Goal: Task Accomplishment & Management: Complete application form

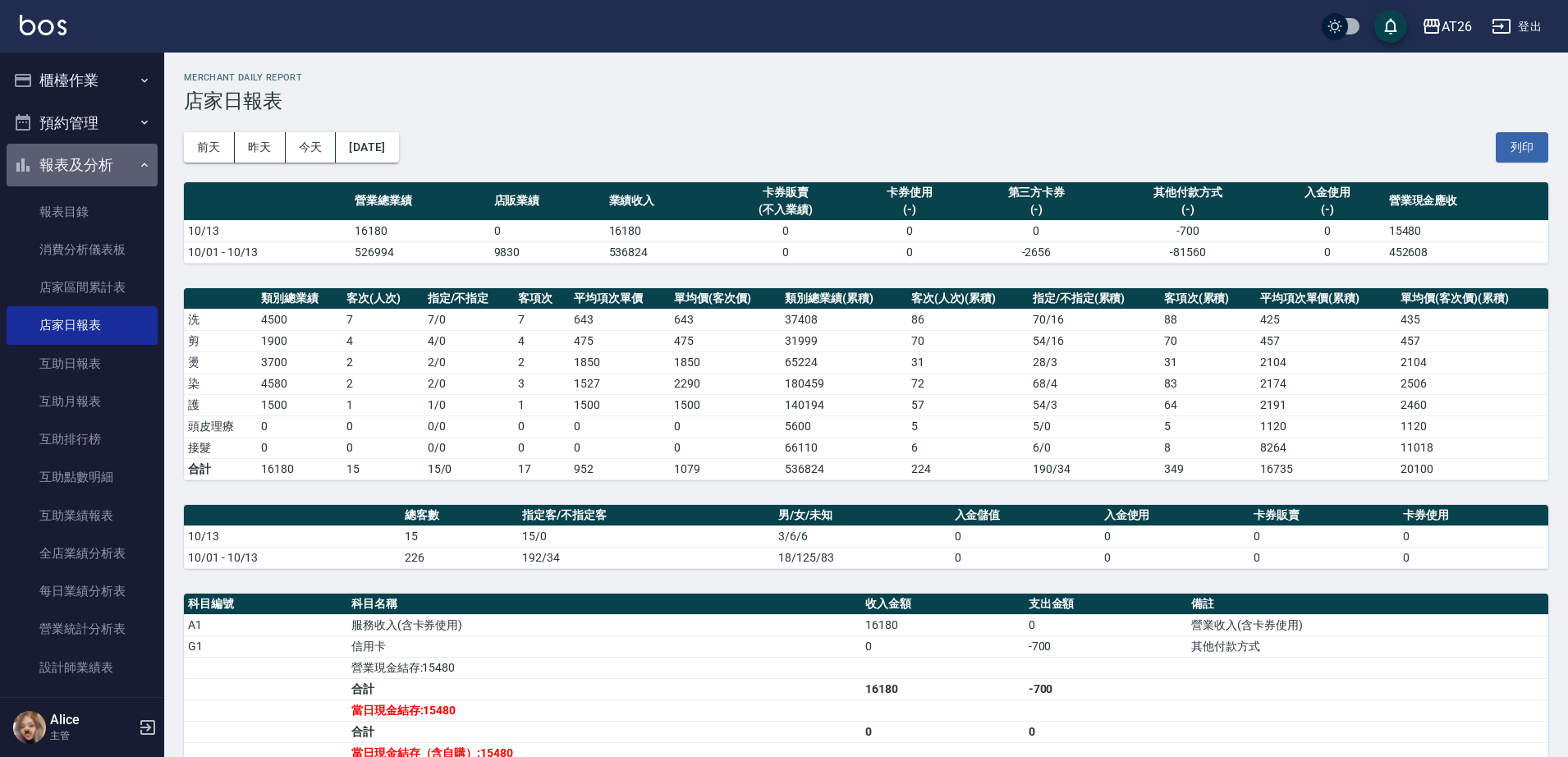
click at [95, 164] on button "報表及分析" at bounding box center [82, 165] width 151 height 43
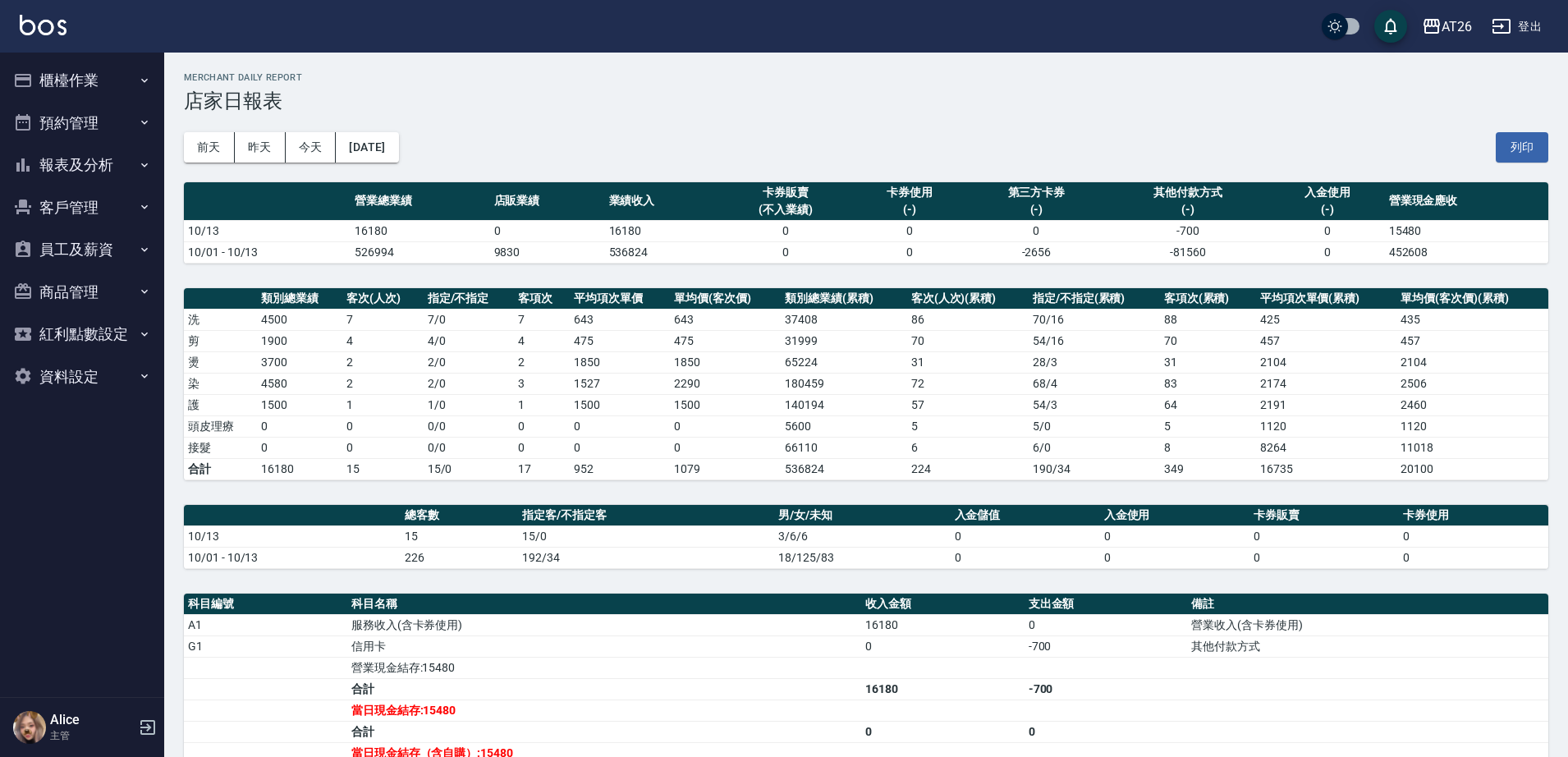
click at [98, 79] on button "櫃檯作業" at bounding box center [82, 80] width 151 height 43
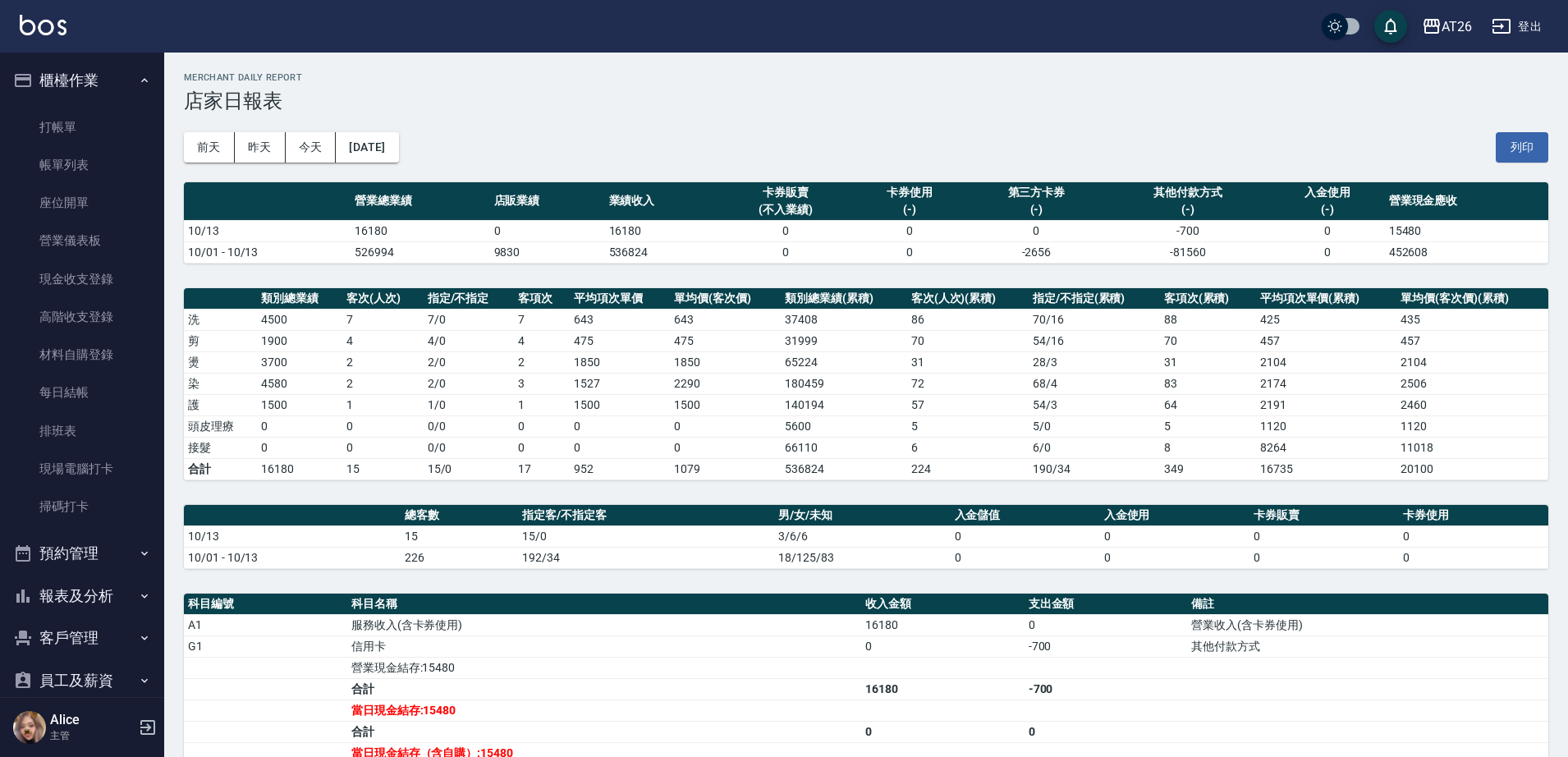
click at [49, 70] on button "櫃檯作業" at bounding box center [82, 80] width 151 height 43
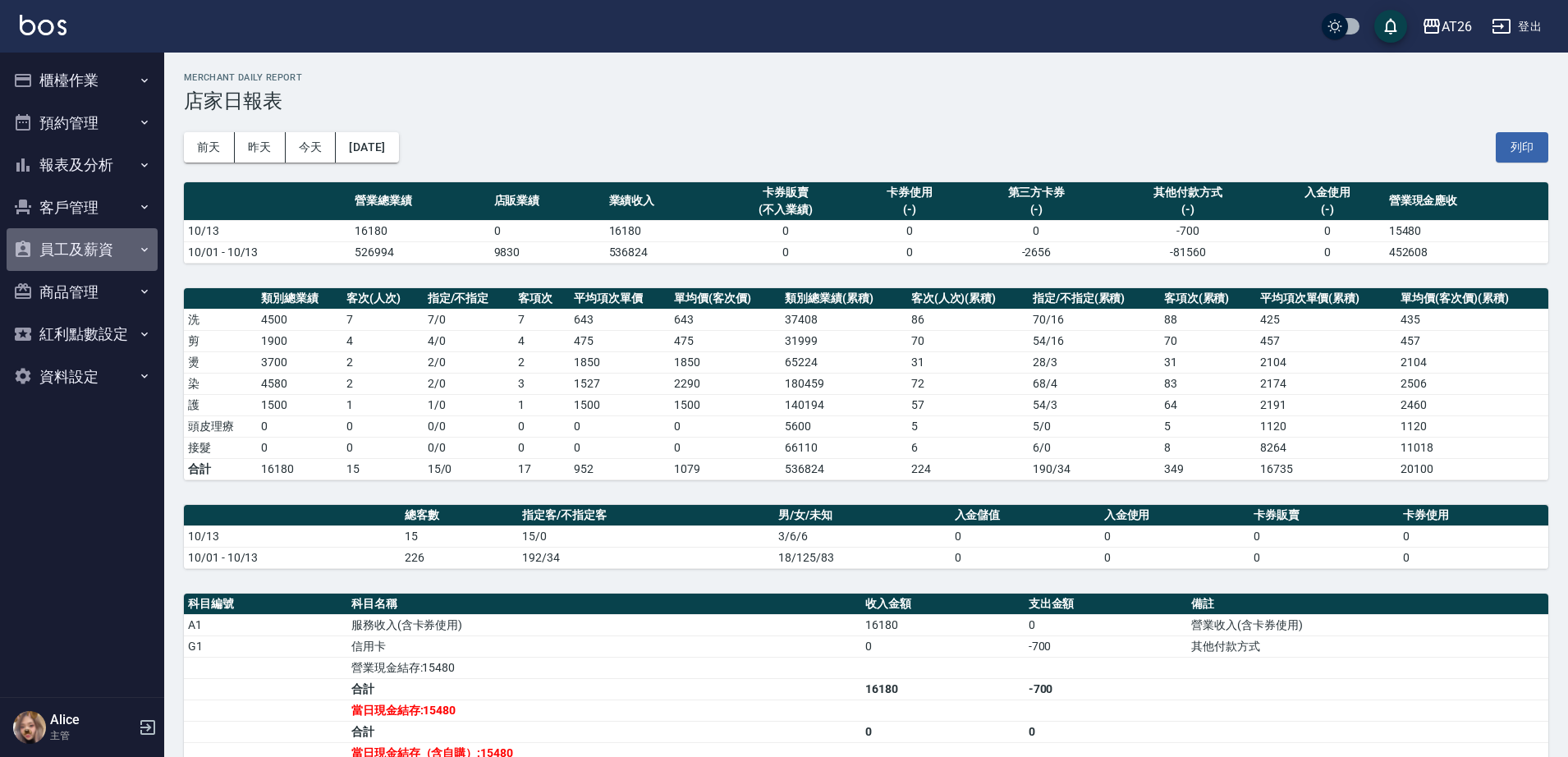
click at [116, 238] on button "員工及薪資" at bounding box center [82, 249] width 151 height 43
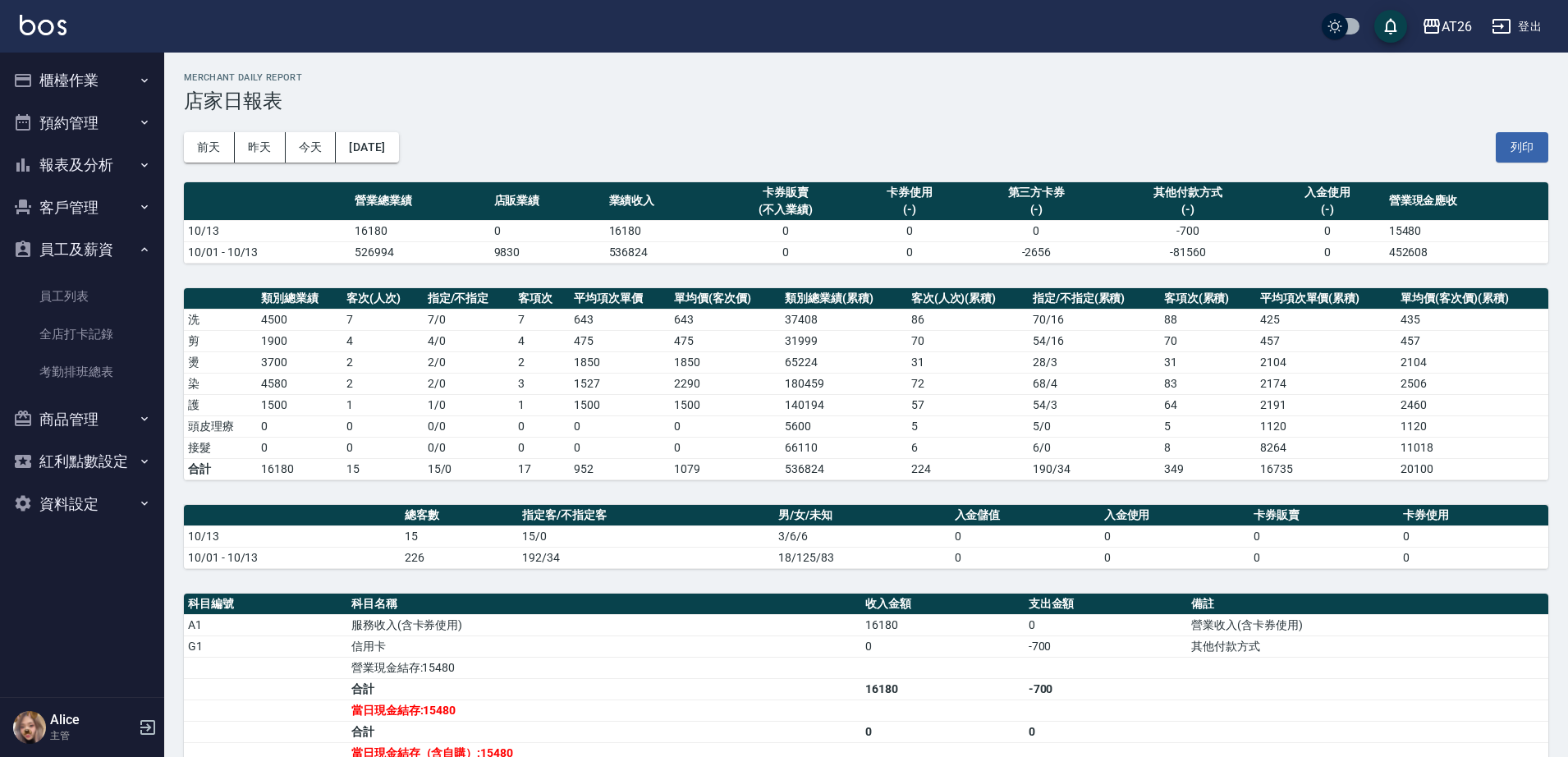
click at [116, 238] on button "員工及薪資" at bounding box center [82, 249] width 151 height 43
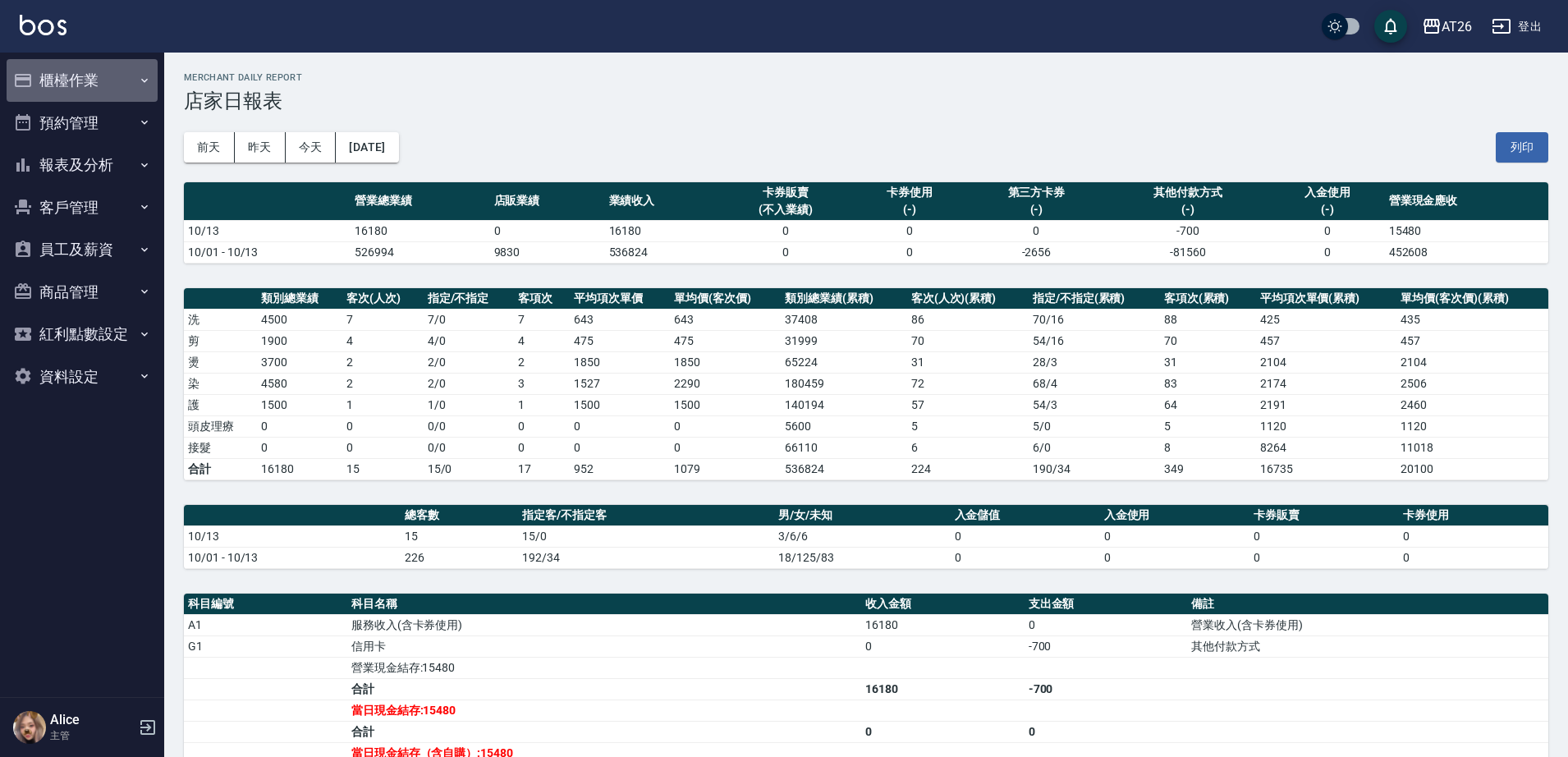
click at [99, 71] on button "櫃檯作業" at bounding box center [82, 80] width 151 height 43
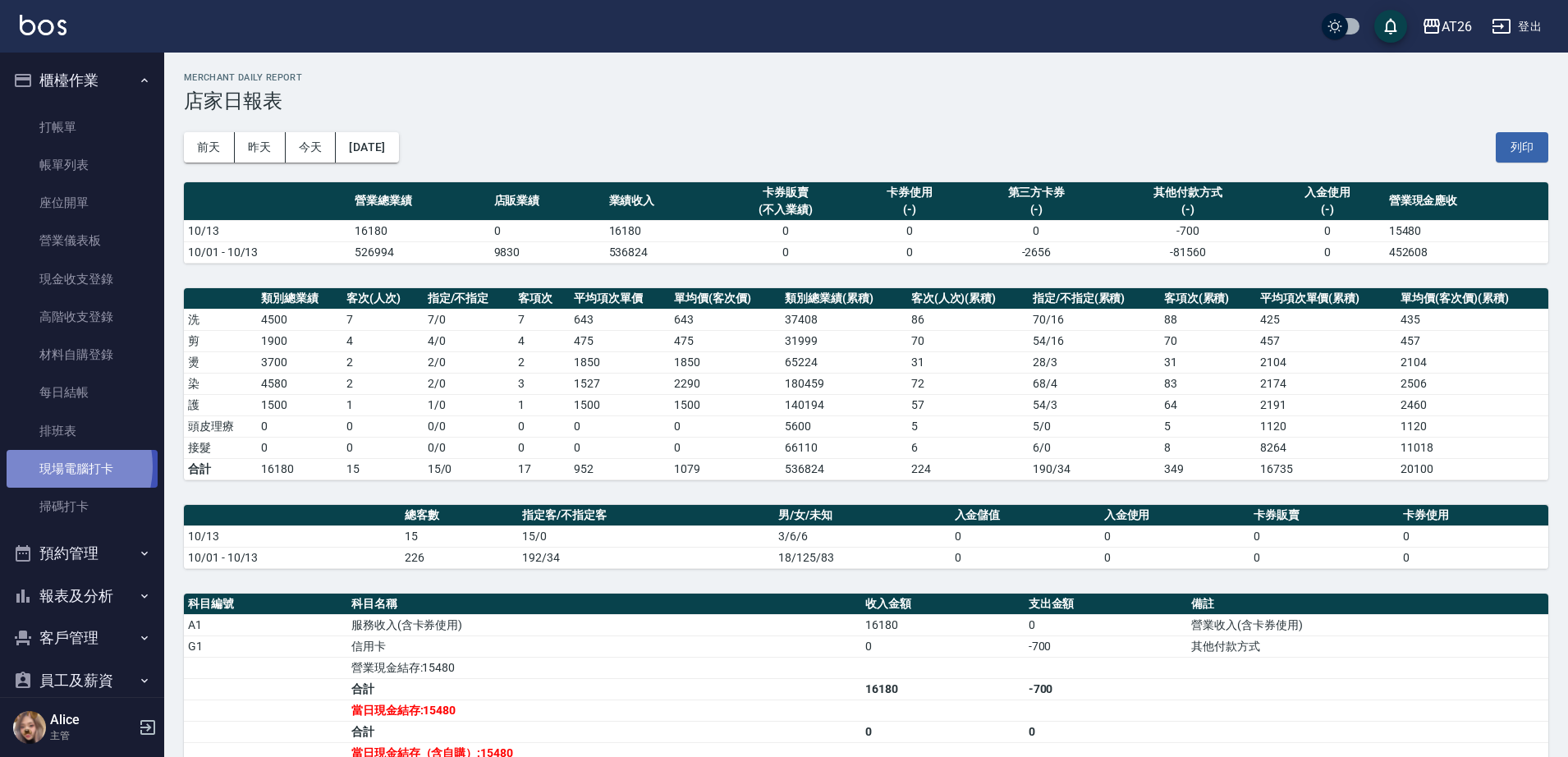
click at [52, 467] on link "現場電腦打卡" at bounding box center [82, 468] width 151 height 38
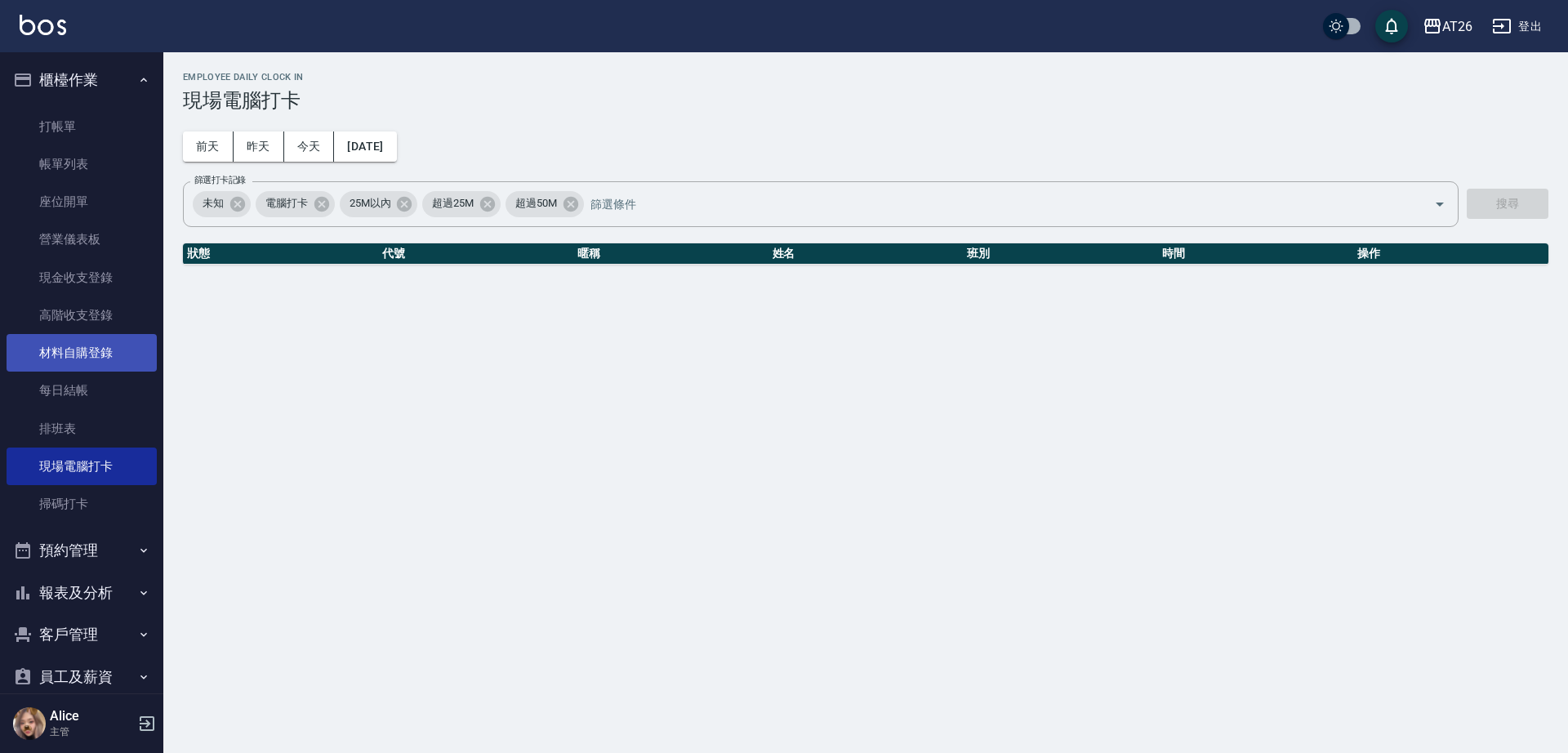
click at [83, 368] on link "材料自購登錄" at bounding box center [82, 352] width 150 height 38
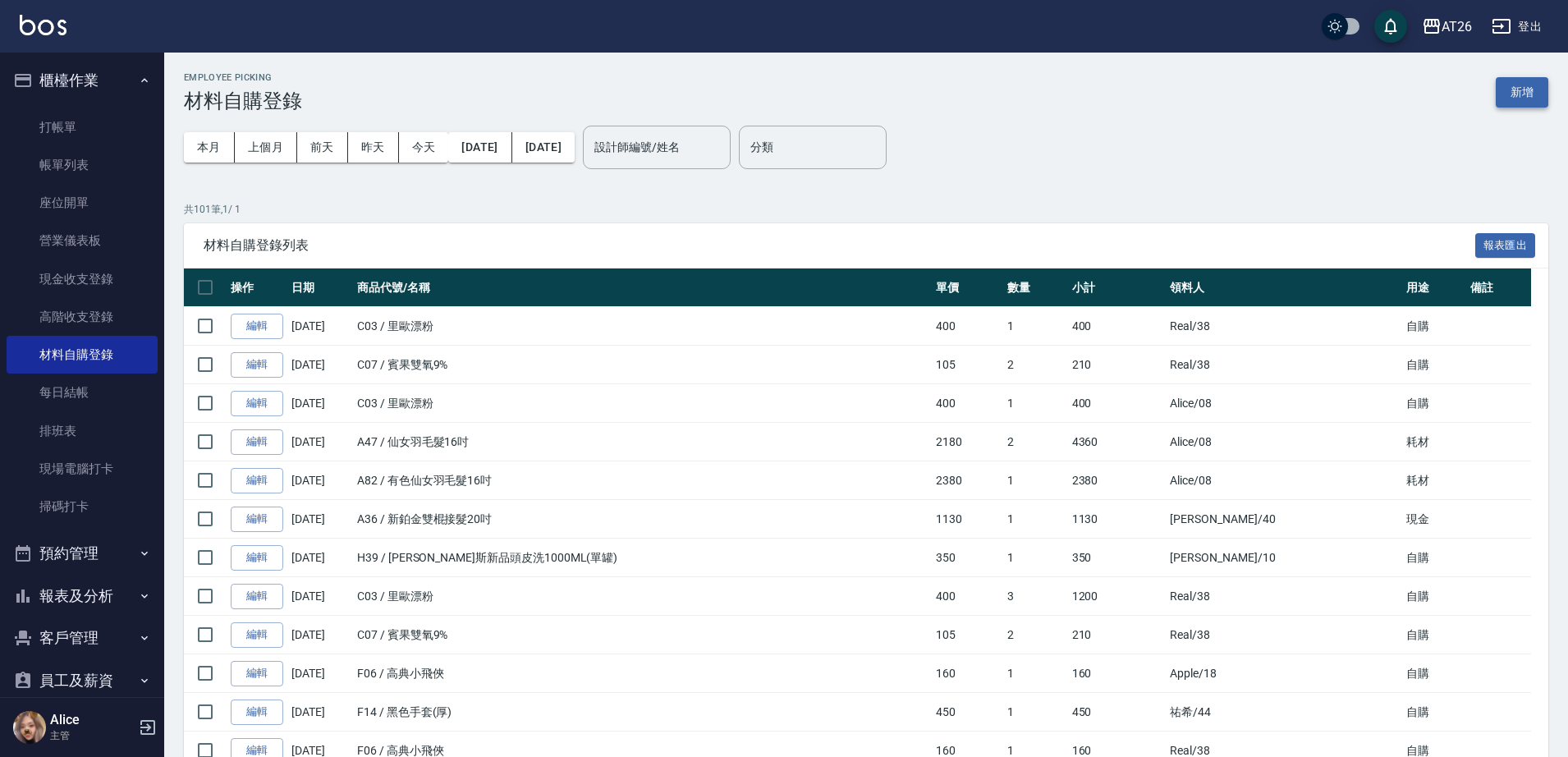
click at [1501, 90] on button "新增" at bounding box center [1522, 92] width 53 height 30
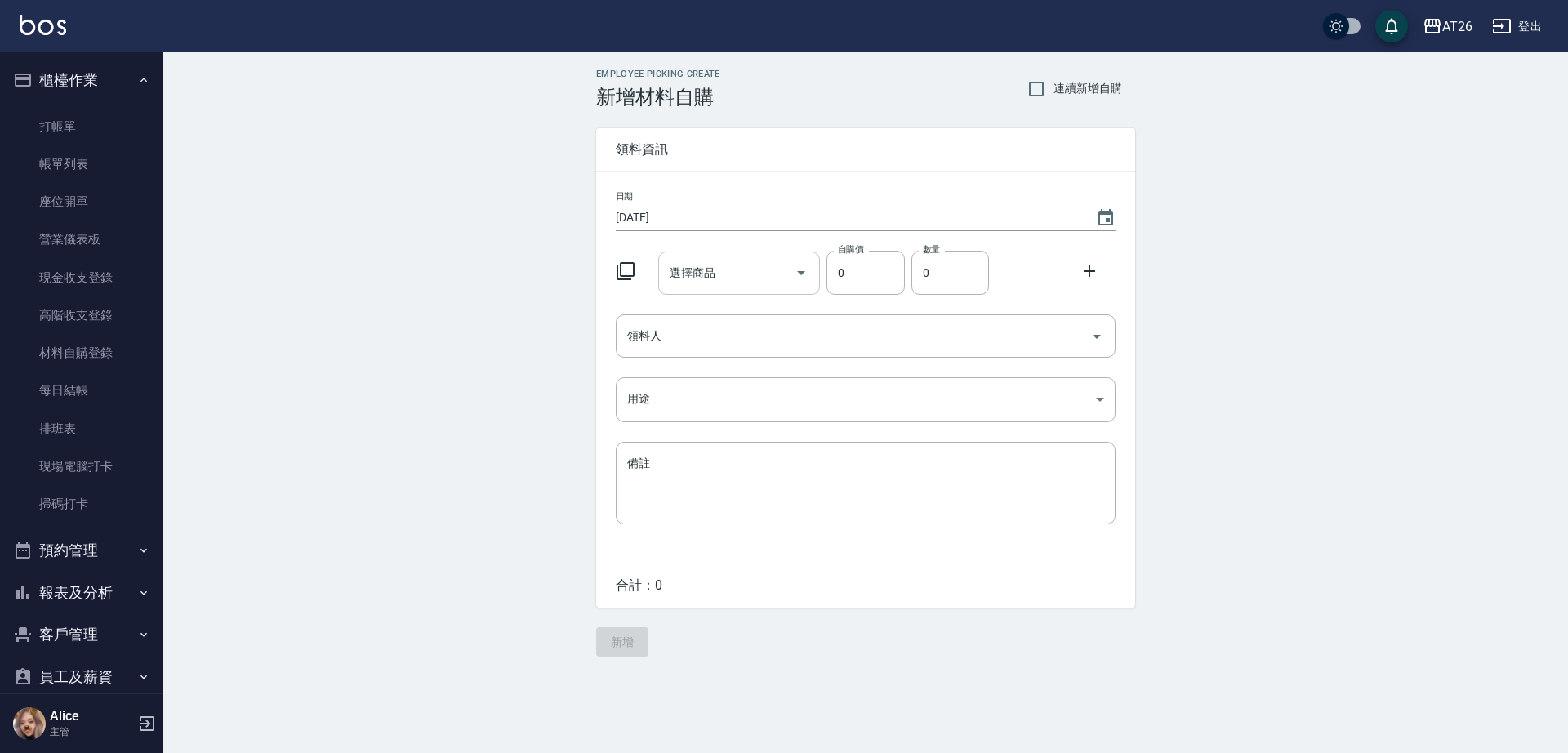
click at [675, 271] on div "選擇商品 選擇商品" at bounding box center [739, 273] width 162 height 43
click at [627, 267] on icon at bounding box center [625, 271] width 19 height 19
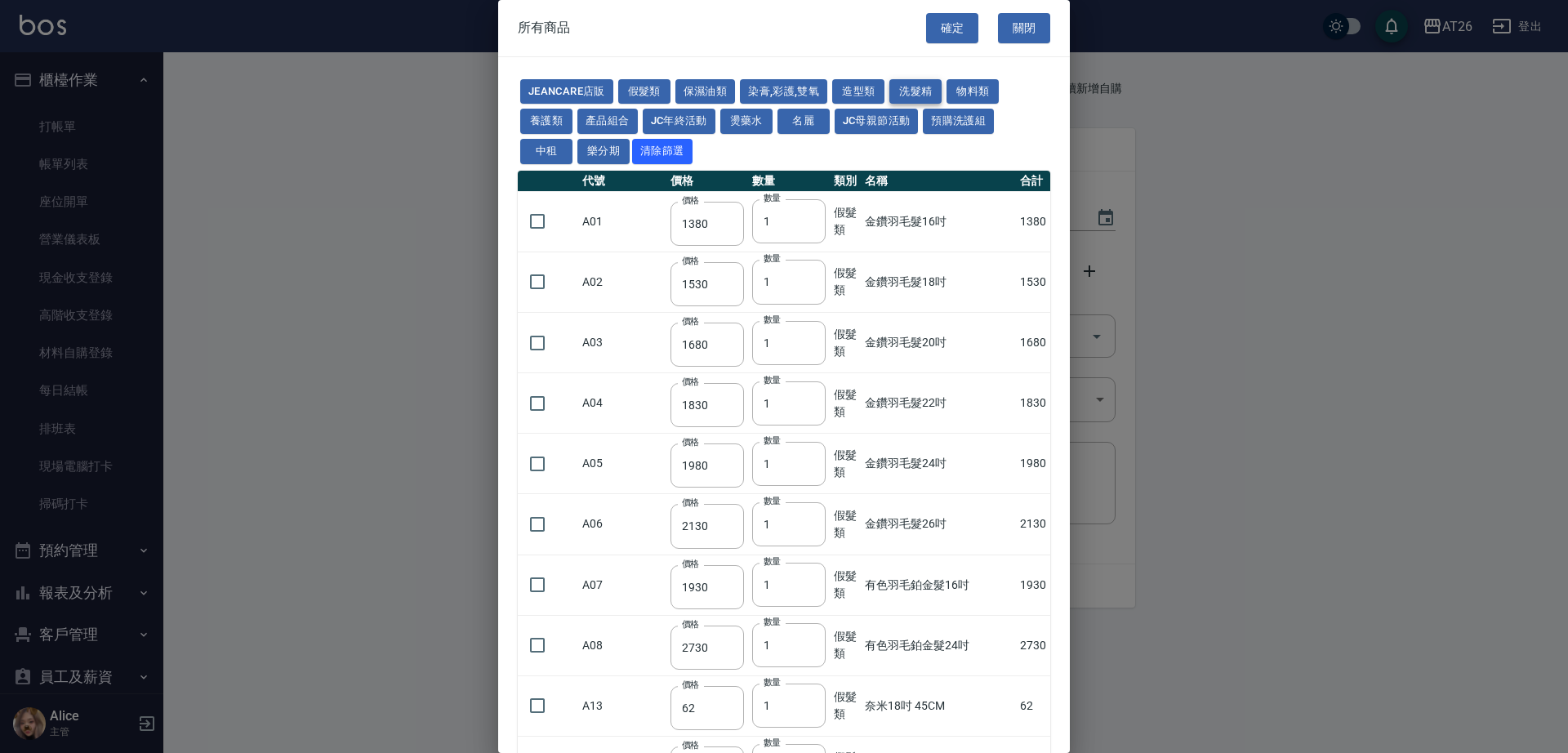
click at [925, 86] on button "洗髮精" at bounding box center [915, 91] width 53 height 25
type input "800"
type input "300"
type input "410"
type input "945"
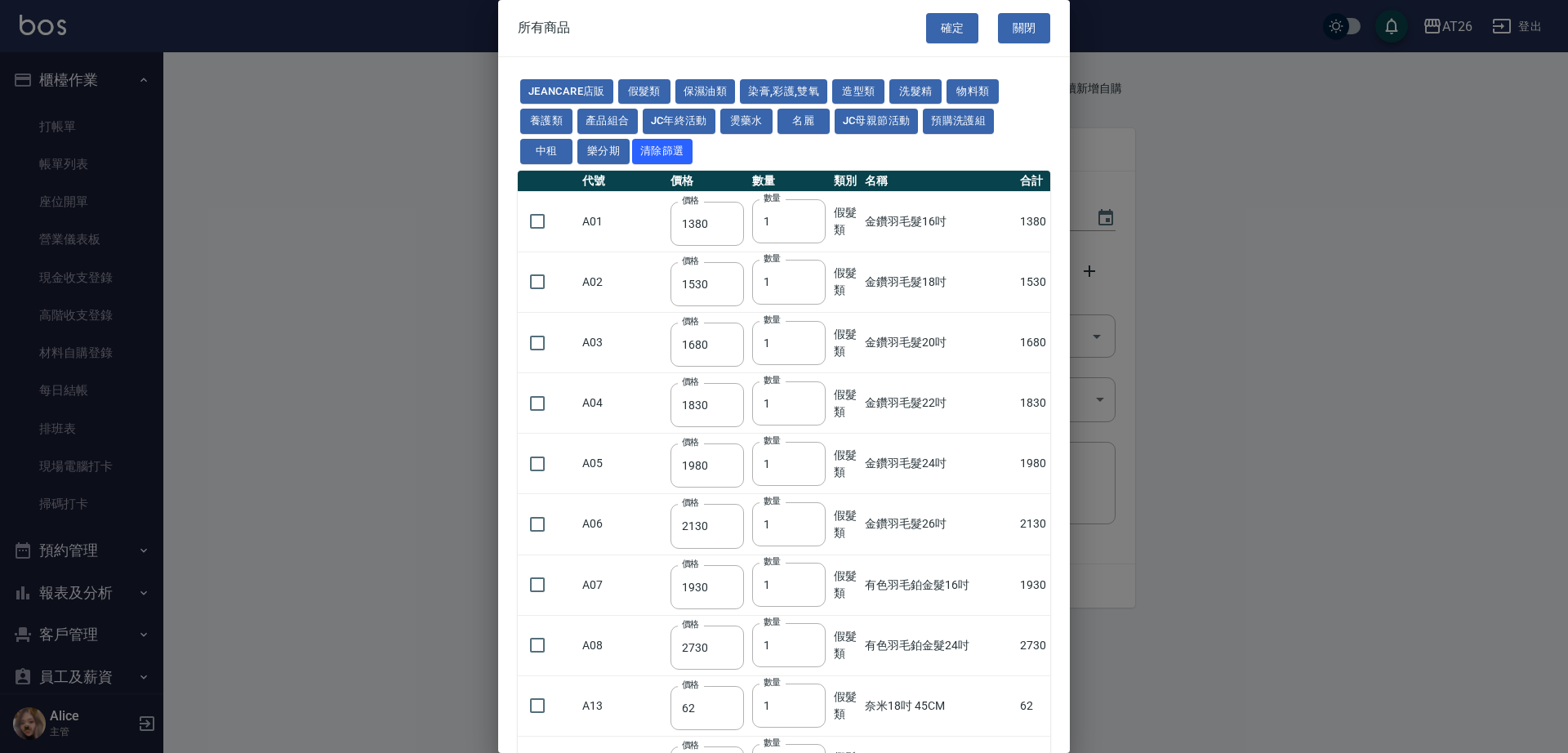
type input "630"
type input "240"
type input "160"
type input "130"
type input "300"
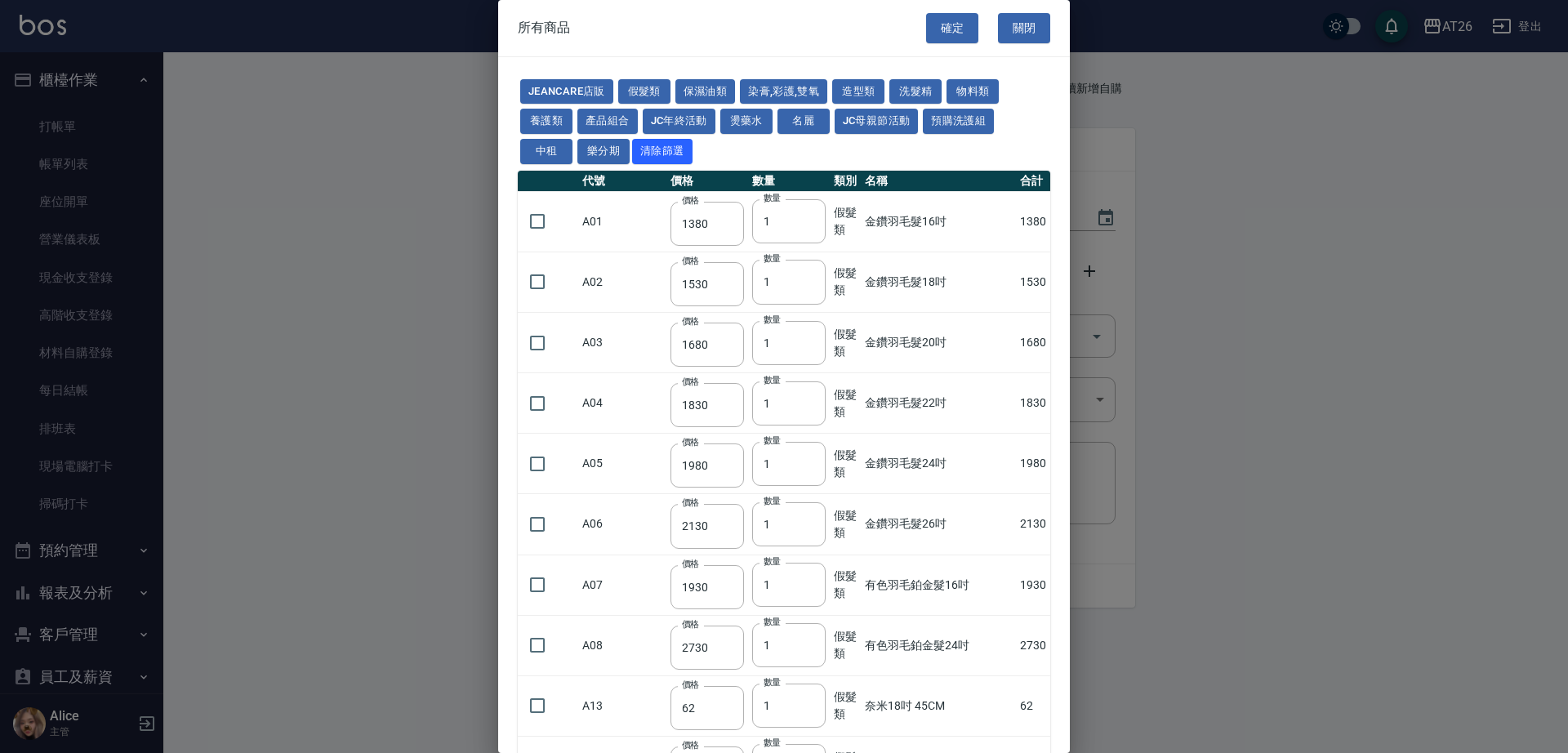
type input "750"
type input "390"
type input "286"
type input "400"
type input "293"
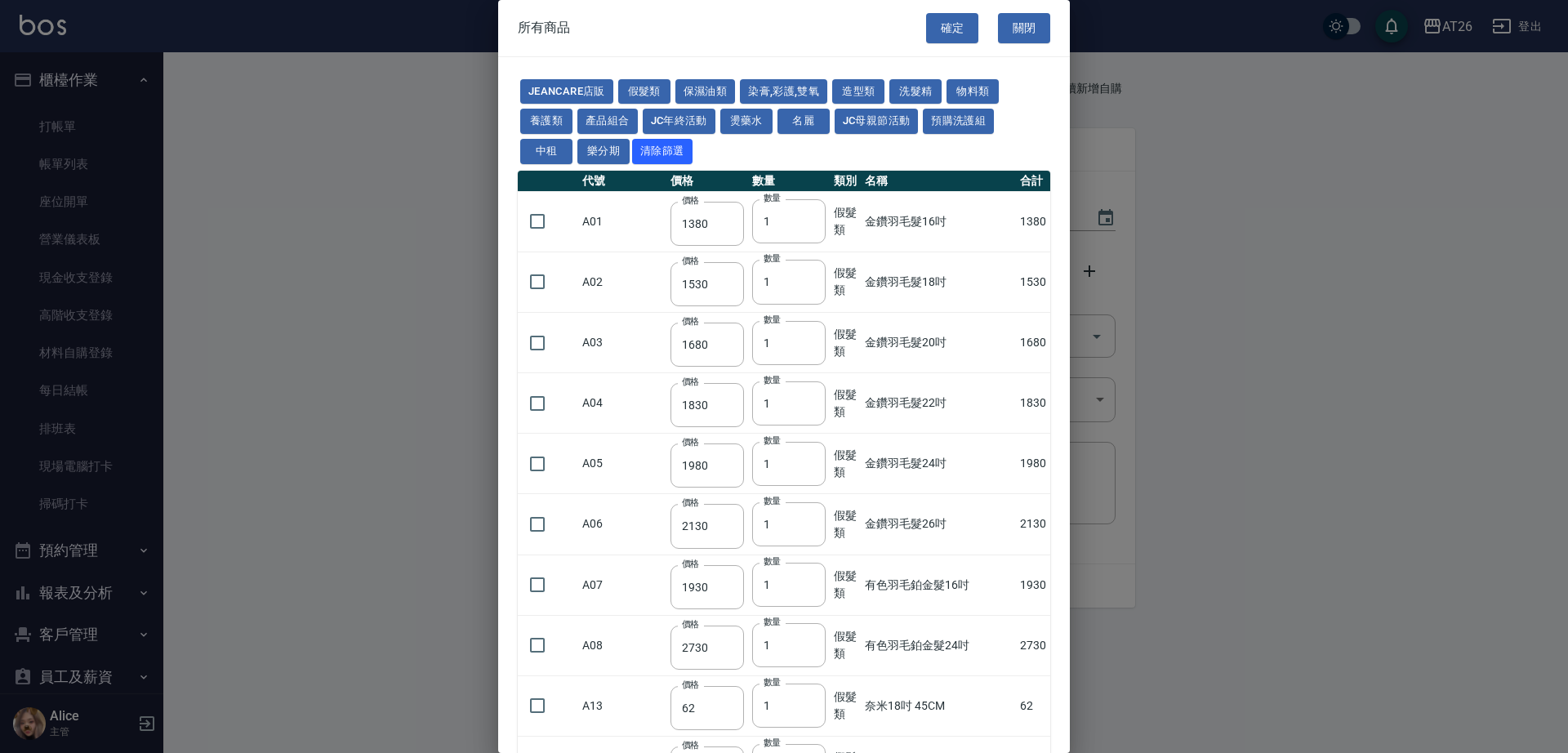
type input "280"
type input "330"
type input "286"
type input "572"
type input "286"
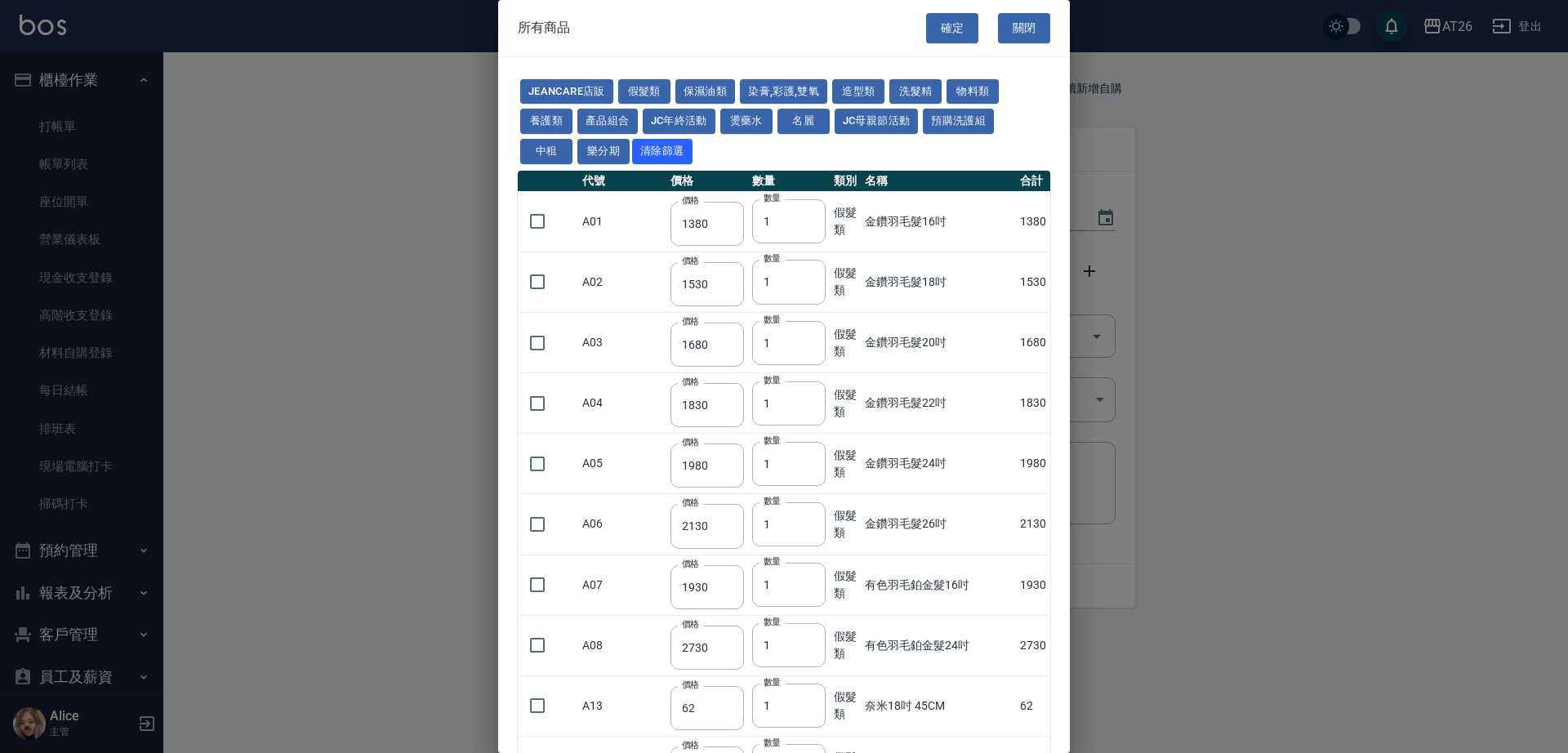
type input "572"
type input "300"
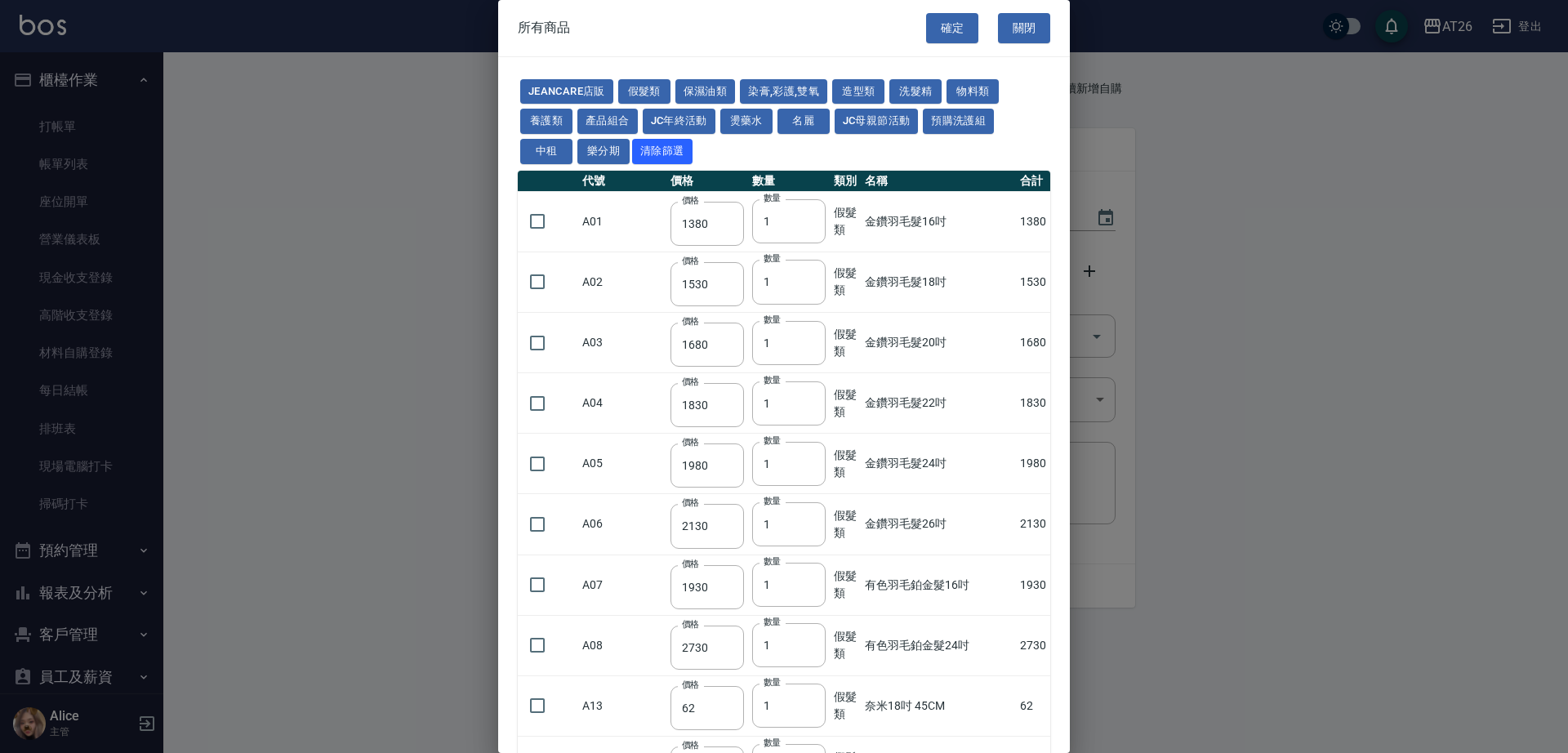
type input "300"
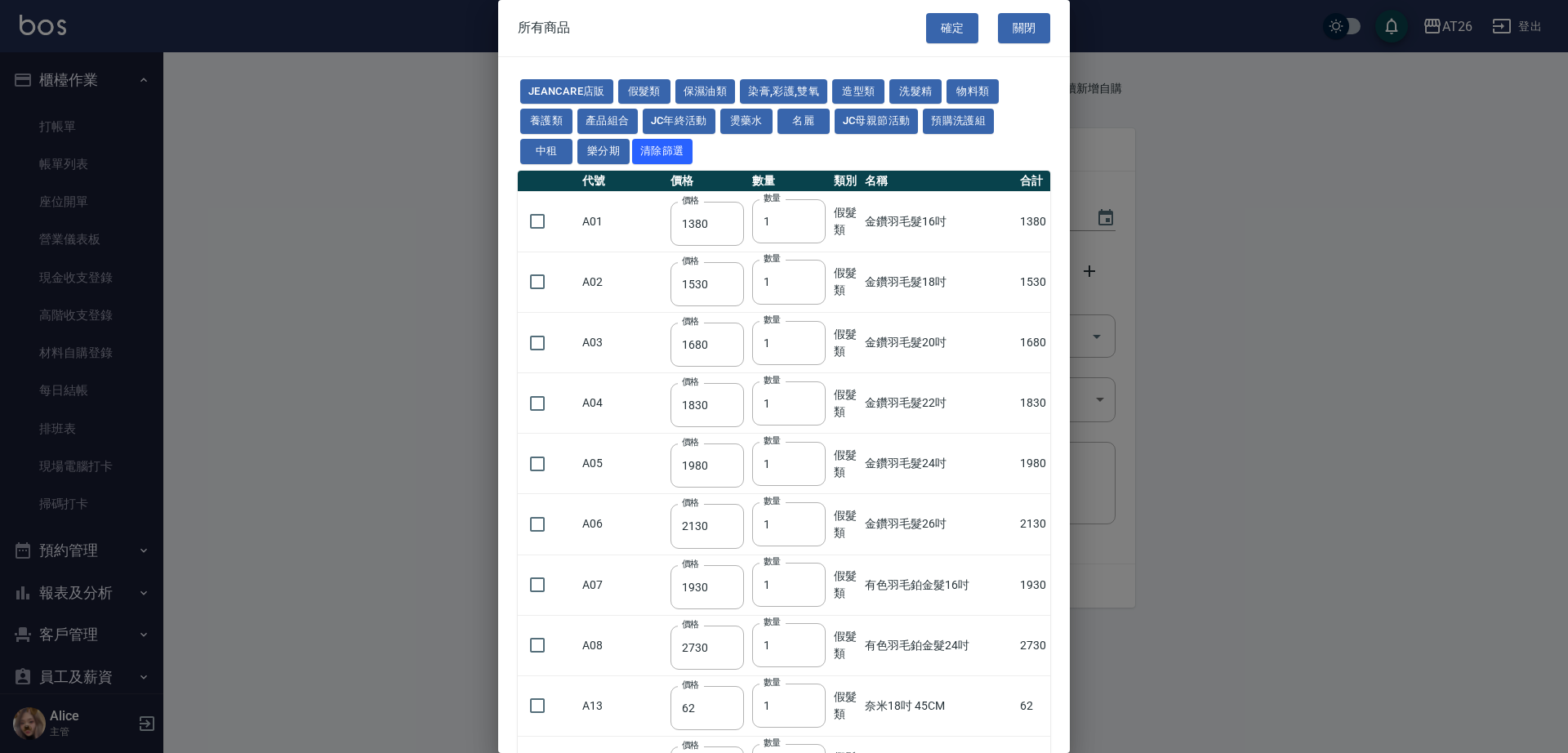
type input "800"
type input "945"
type input "360"
type input "880"
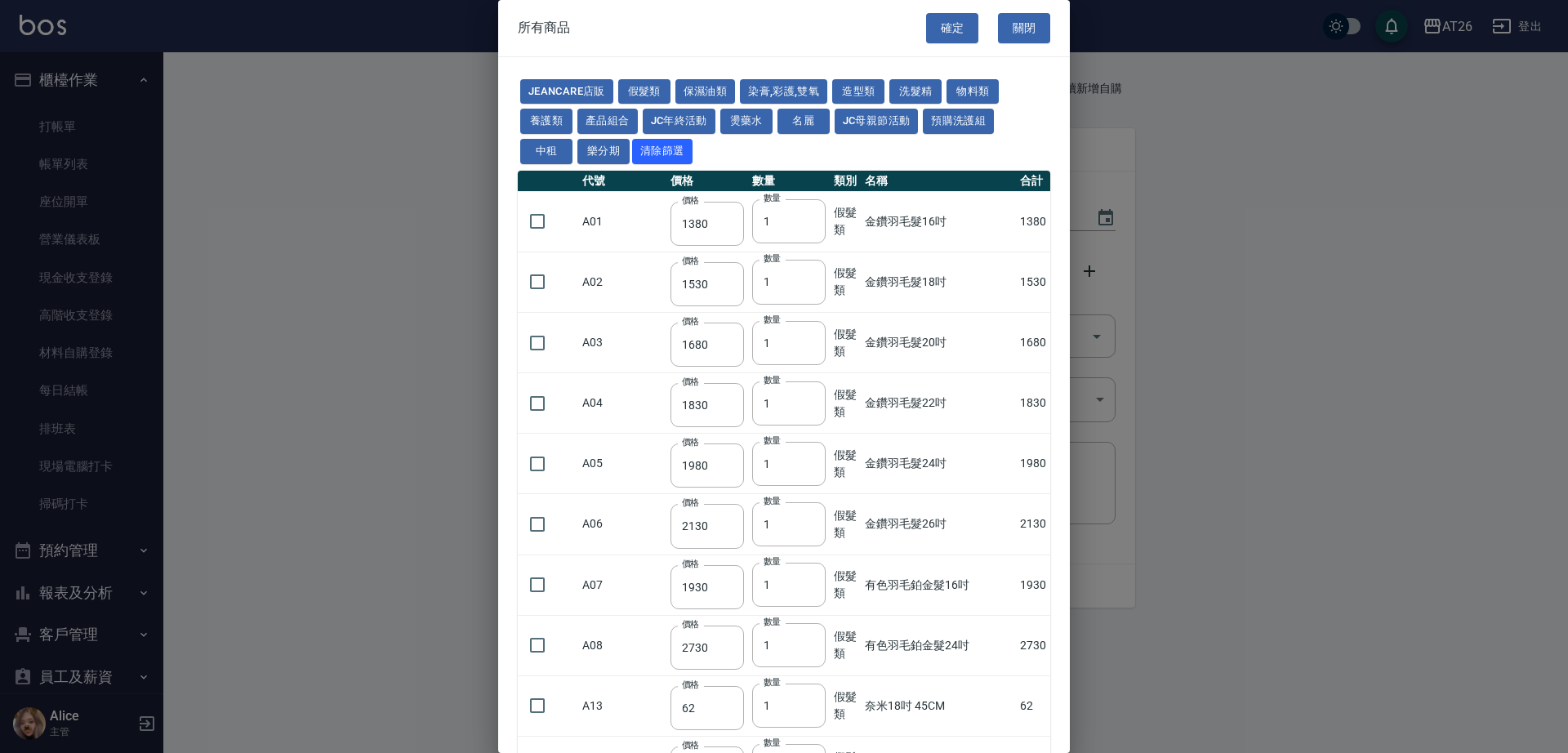
type input "300"
type input "400"
type input "1160"
type input "480"
type input "1160"
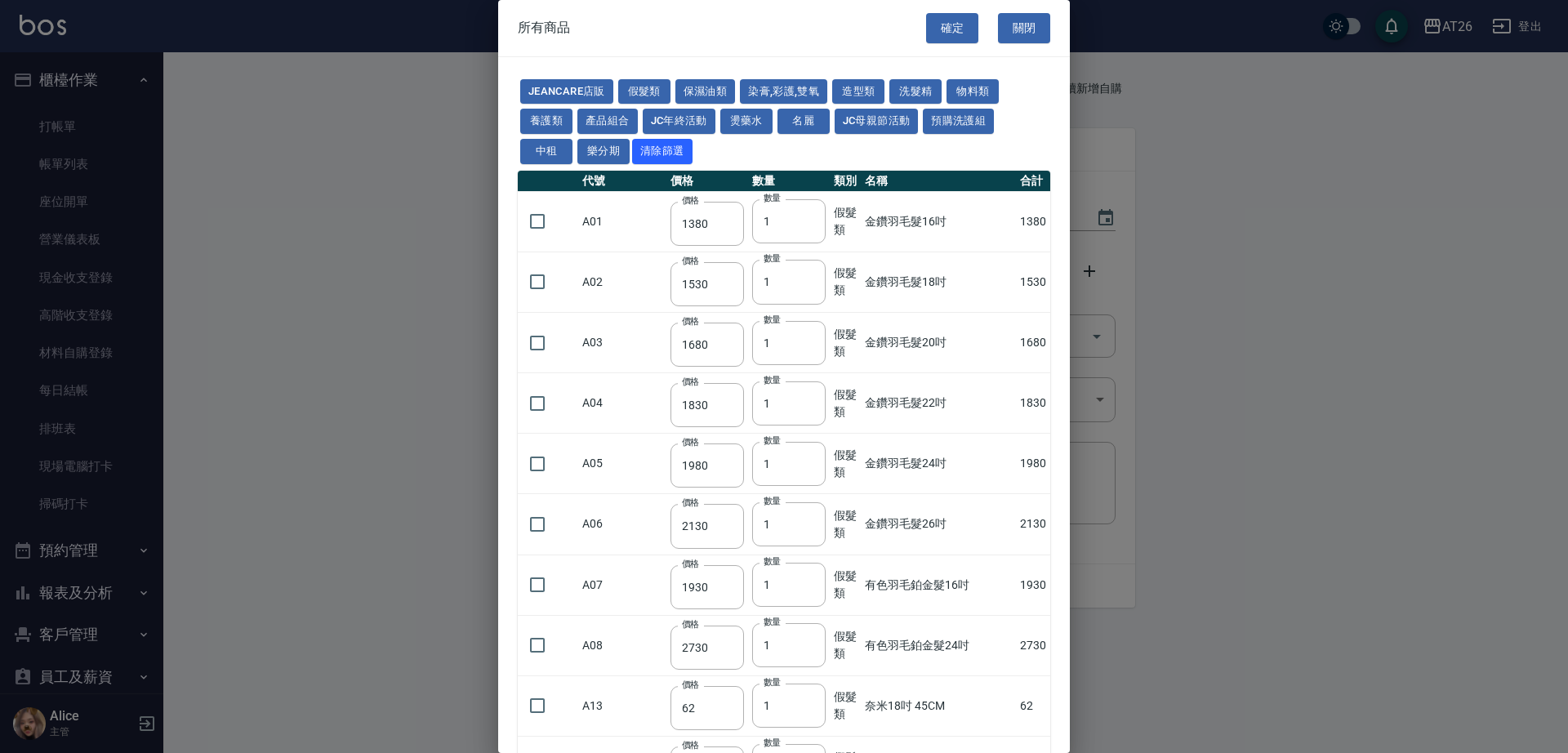
type input "480"
type input "1240"
type input "540"
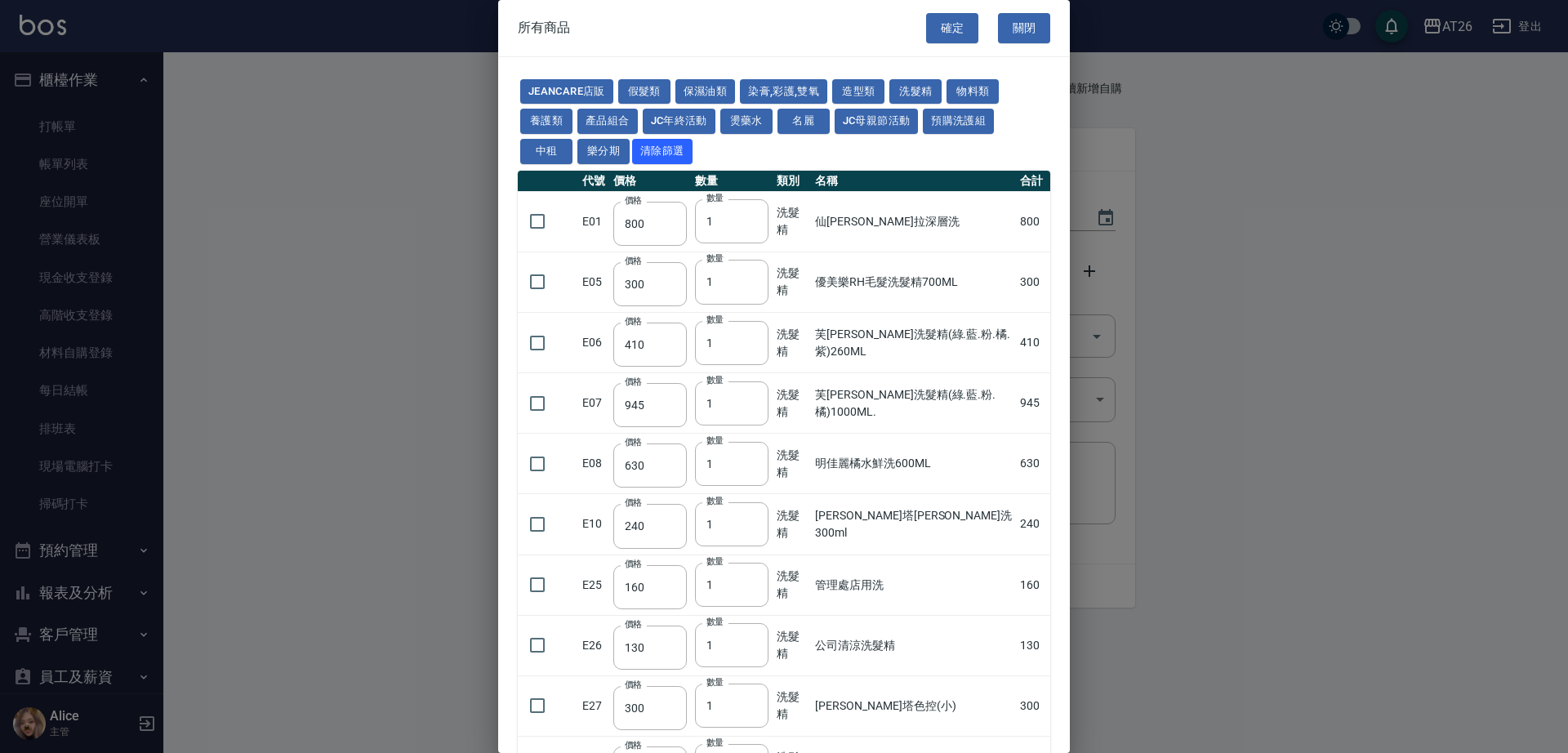
click at [916, 86] on button "洗髮精" at bounding box center [915, 91] width 53 height 25
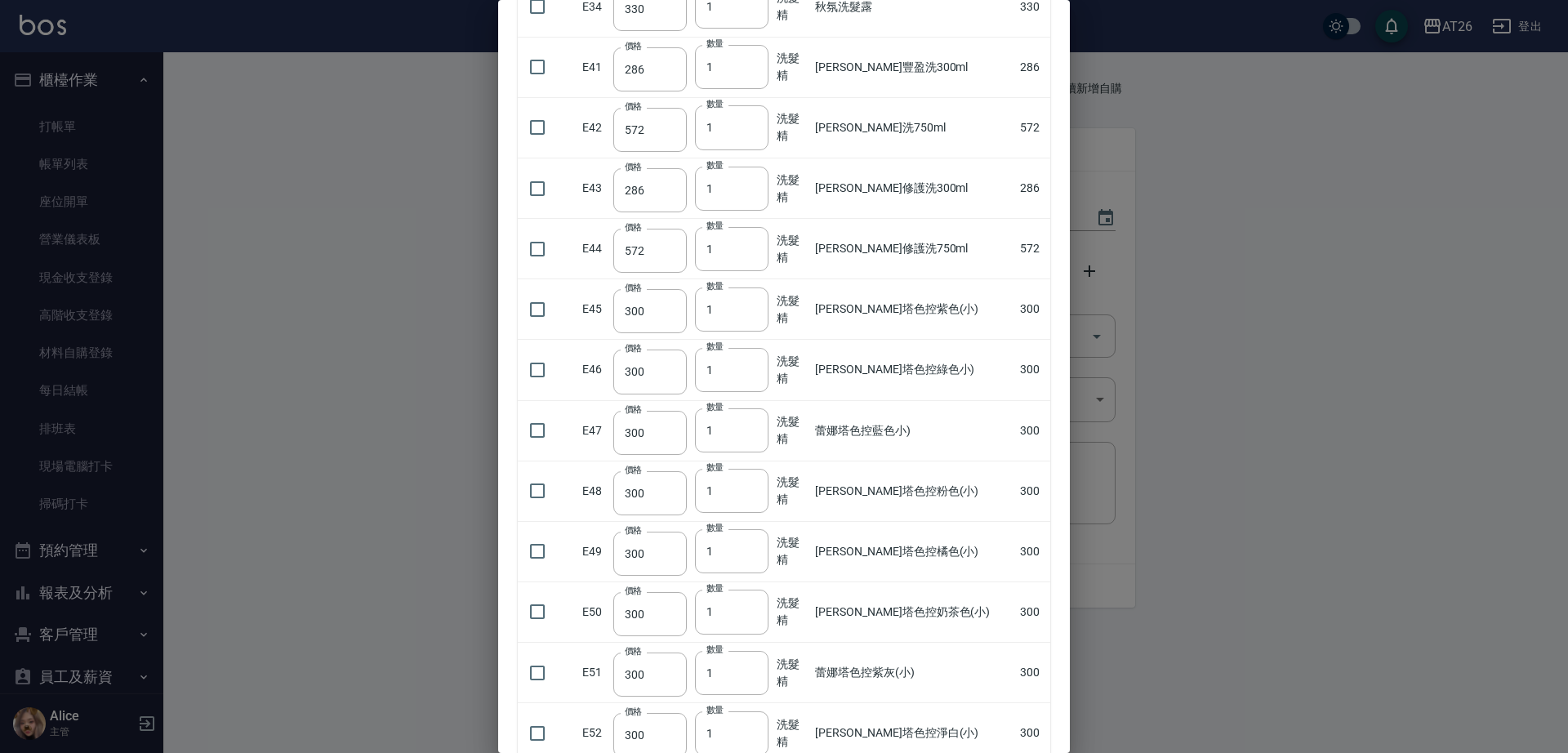
scroll to position [918, 0]
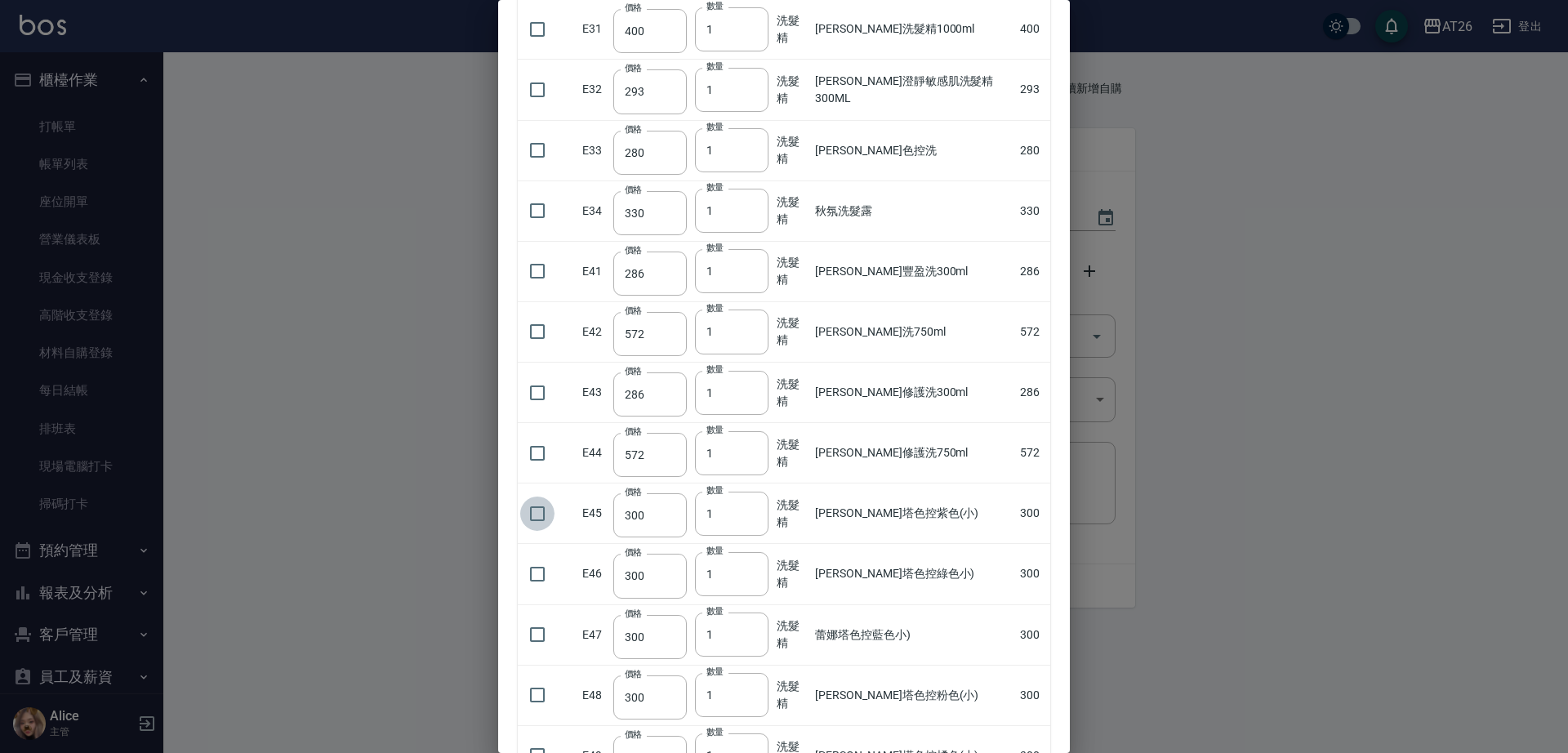
click at [528, 512] on input "checkbox" at bounding box center [537, 513] width 34 height 34
checkbox input "true"
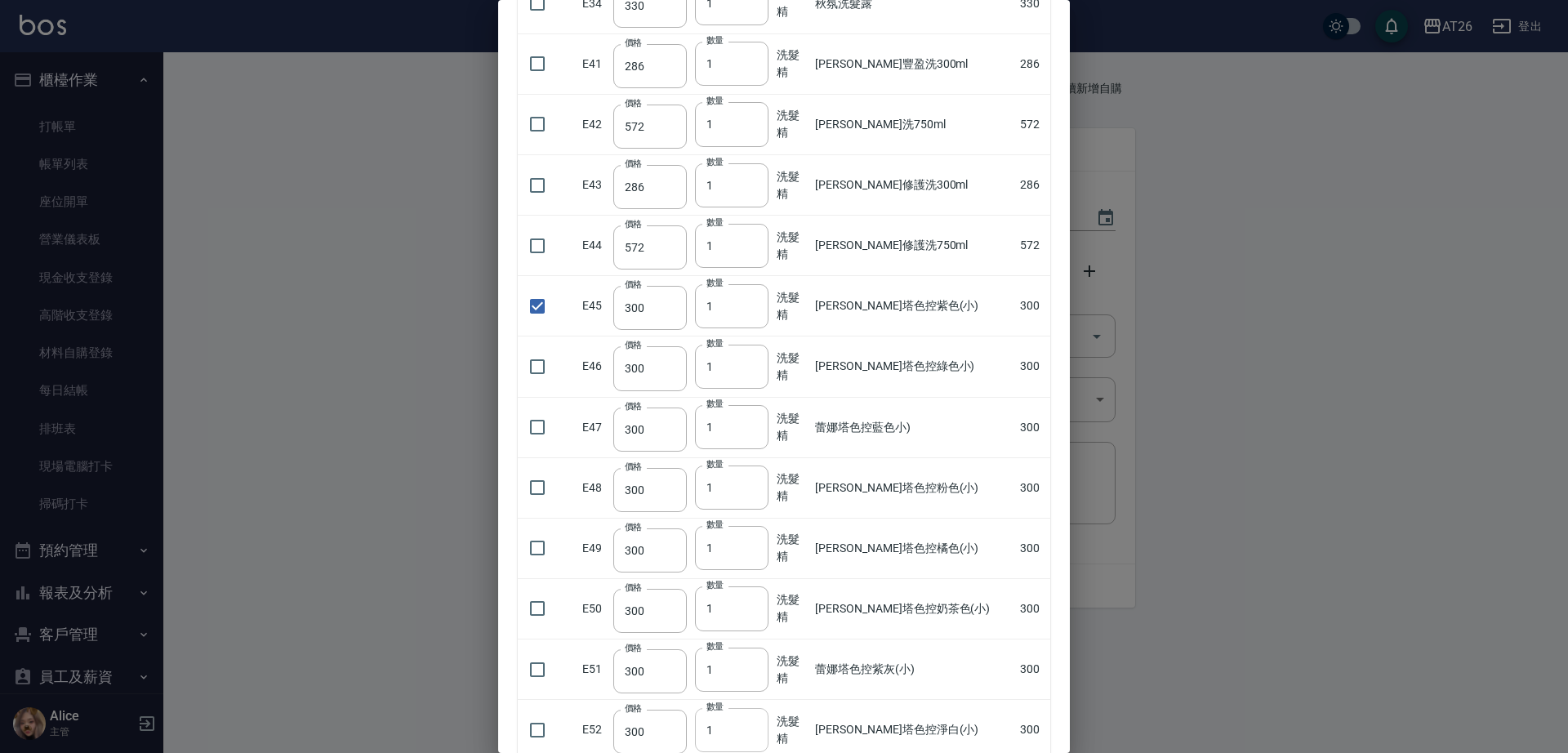
scroll to position [1123, 0]
click at [448, 375] on div at bounding box center [784, 376] width 1568 height 753
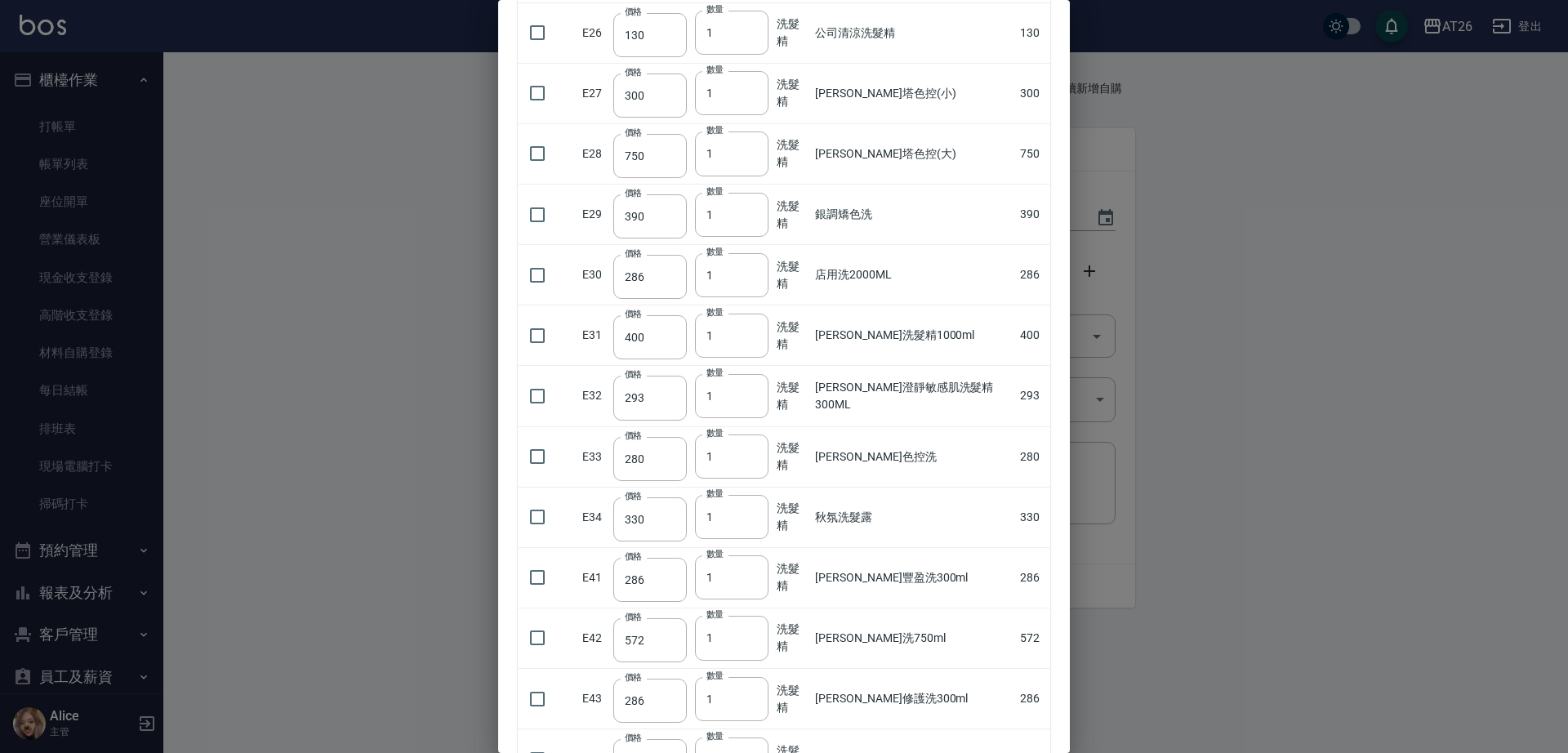
scroll to position [0, 0]
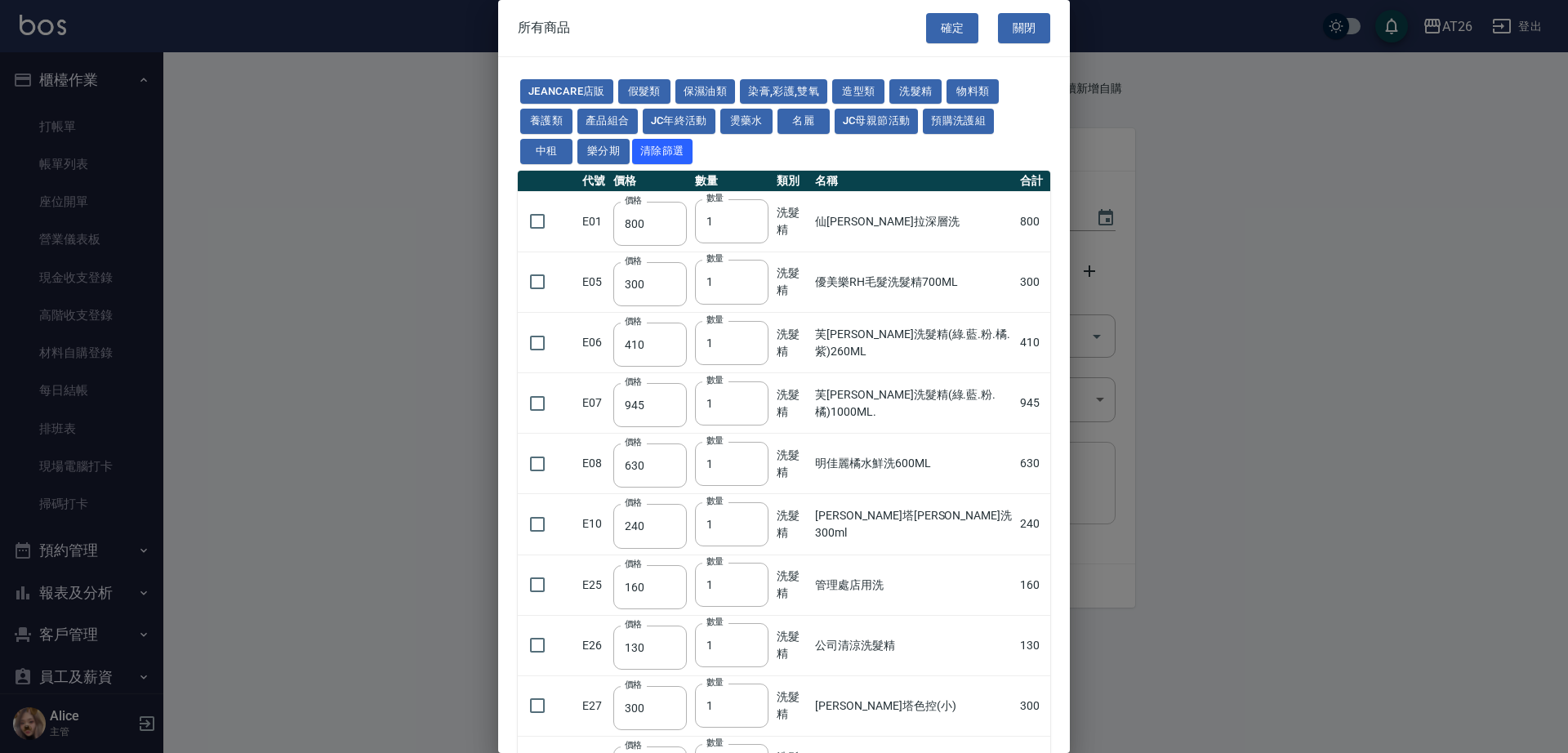
click at [1014, 28] on button "關閉" at bounding box center [1024, 27] width 53 height 30
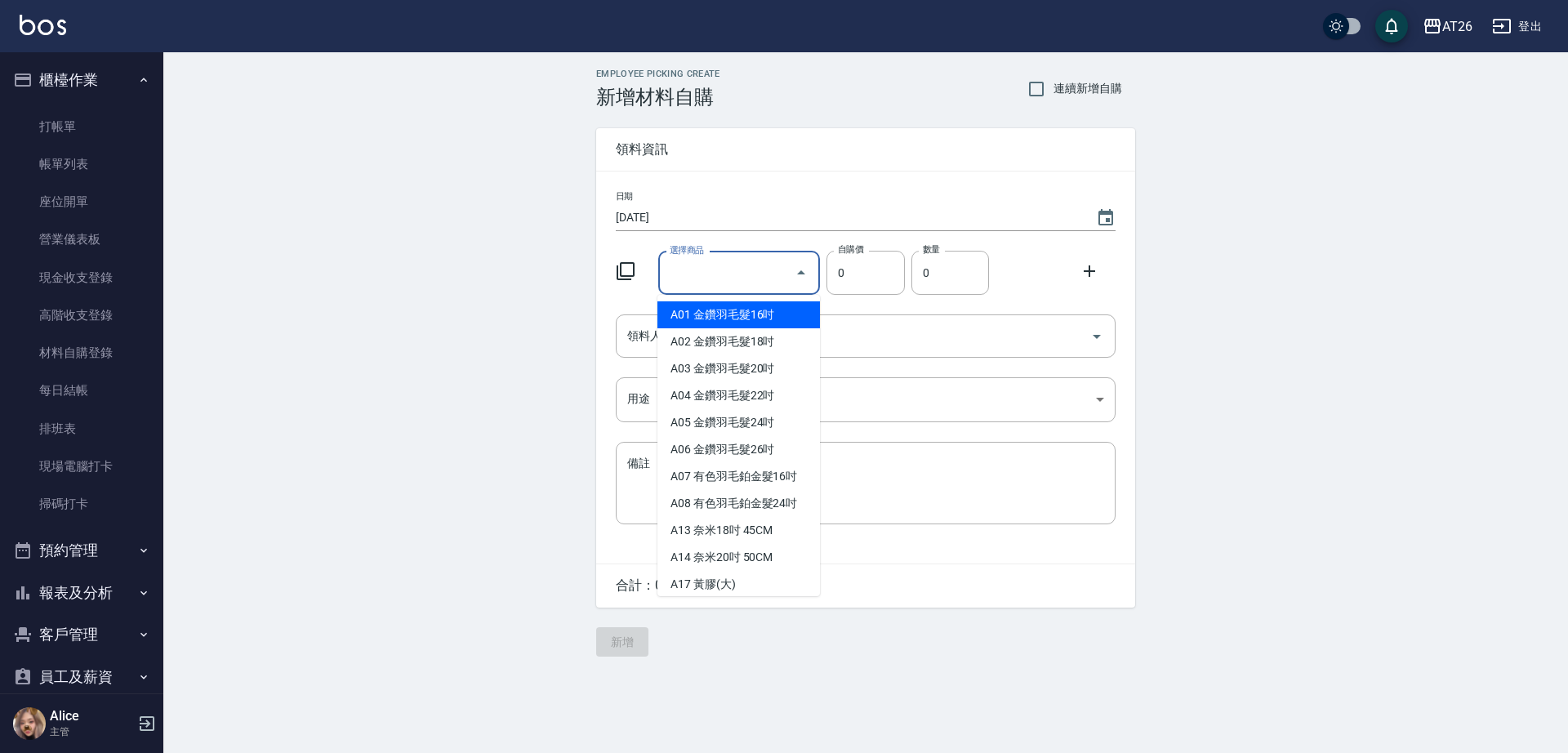
click at [681, 269] on input "選擇商品" at bounding box center [727, 272] width 124 height 28
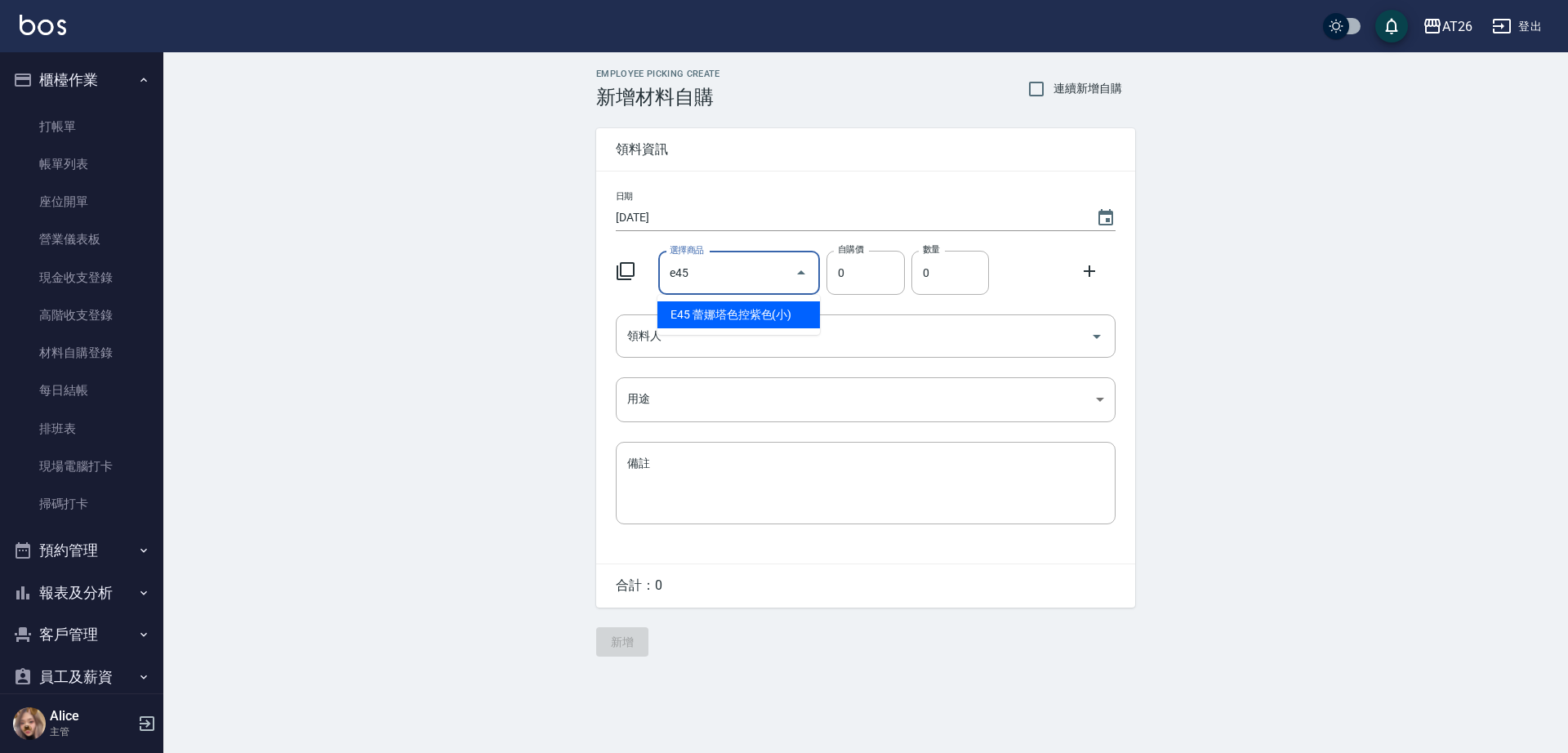
type input "蕾娜塔色控紫色(小)"
type input "300"
type input "1"
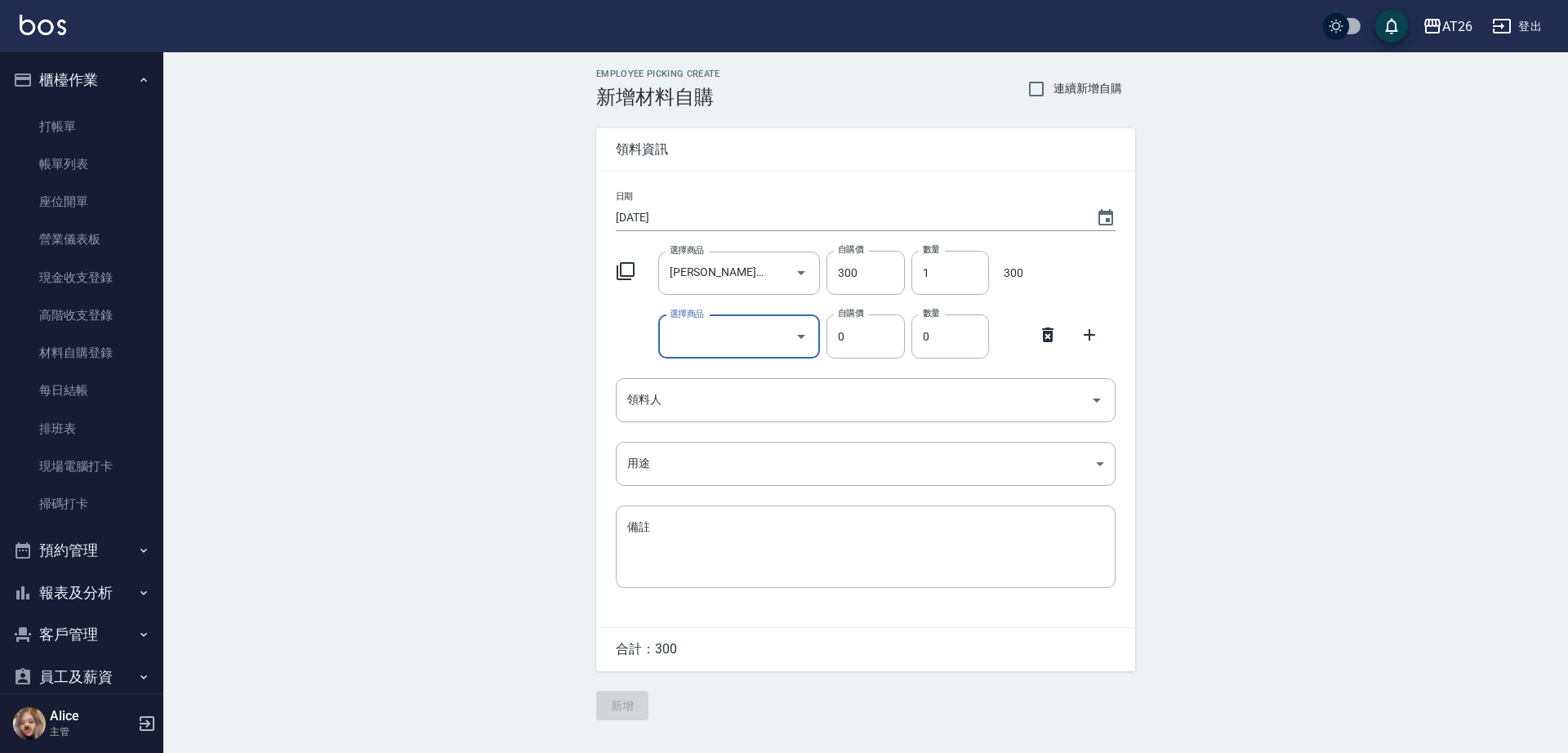
drag, startPoint x: 1034, startPoint y: 341, endPoint x: 1017, endPoint y: 343, distance: 17.1
click at [1034, 343] on div at bounding box center [1052, 333] width 43 height 29
drag, startPoint x: 1064, startPoint y: 331, endPoint x: 1051, endPoint y: 334, distance: 13.3
click at [1062, 333] on div at bounding box center [1052, 333] width 43 height 29
click at [1050, 333] on icon at bounding box center [1048, 335] width 12 height 15
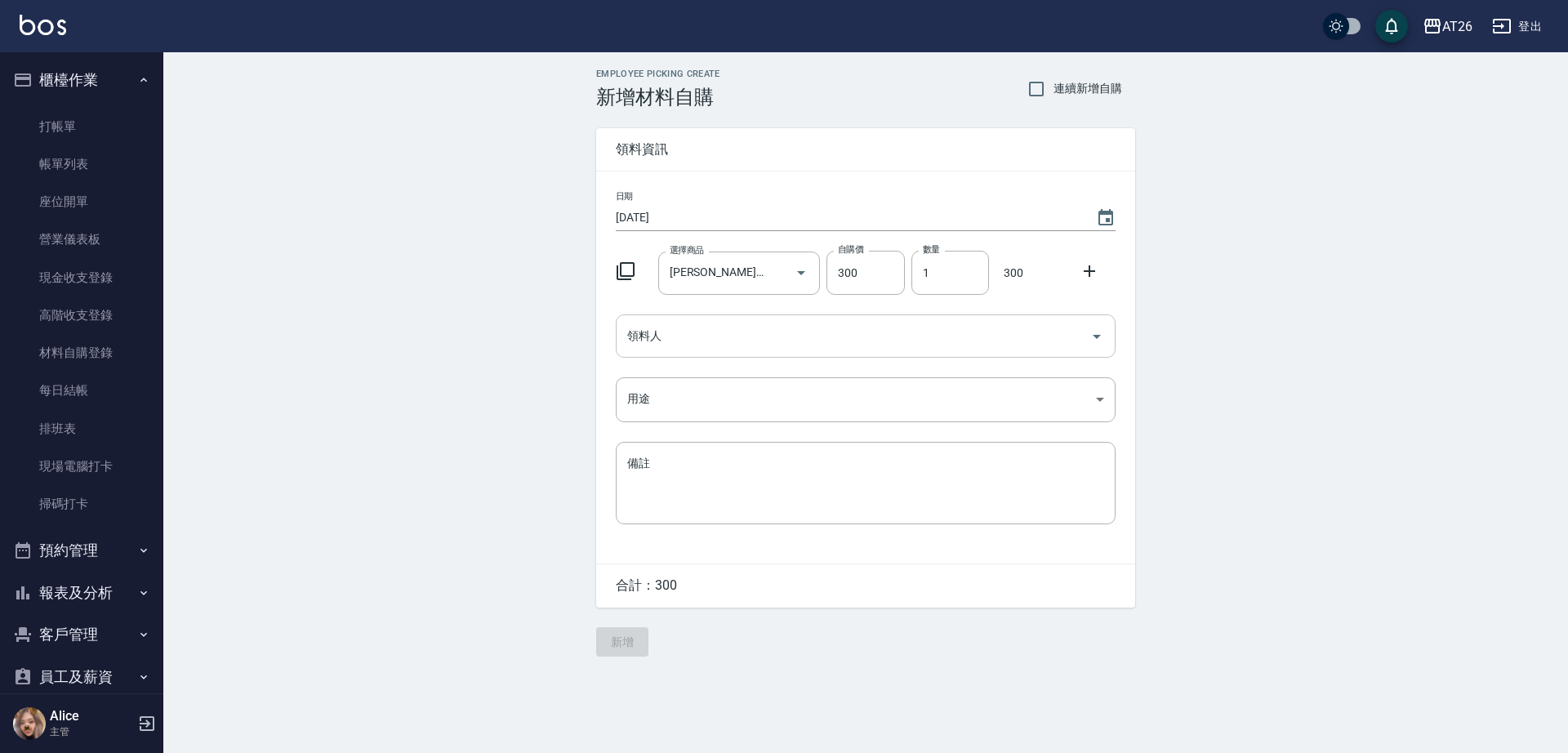
click at [872, 353] on div "領料人" at bounding box center [866, 336] width 500 height 43
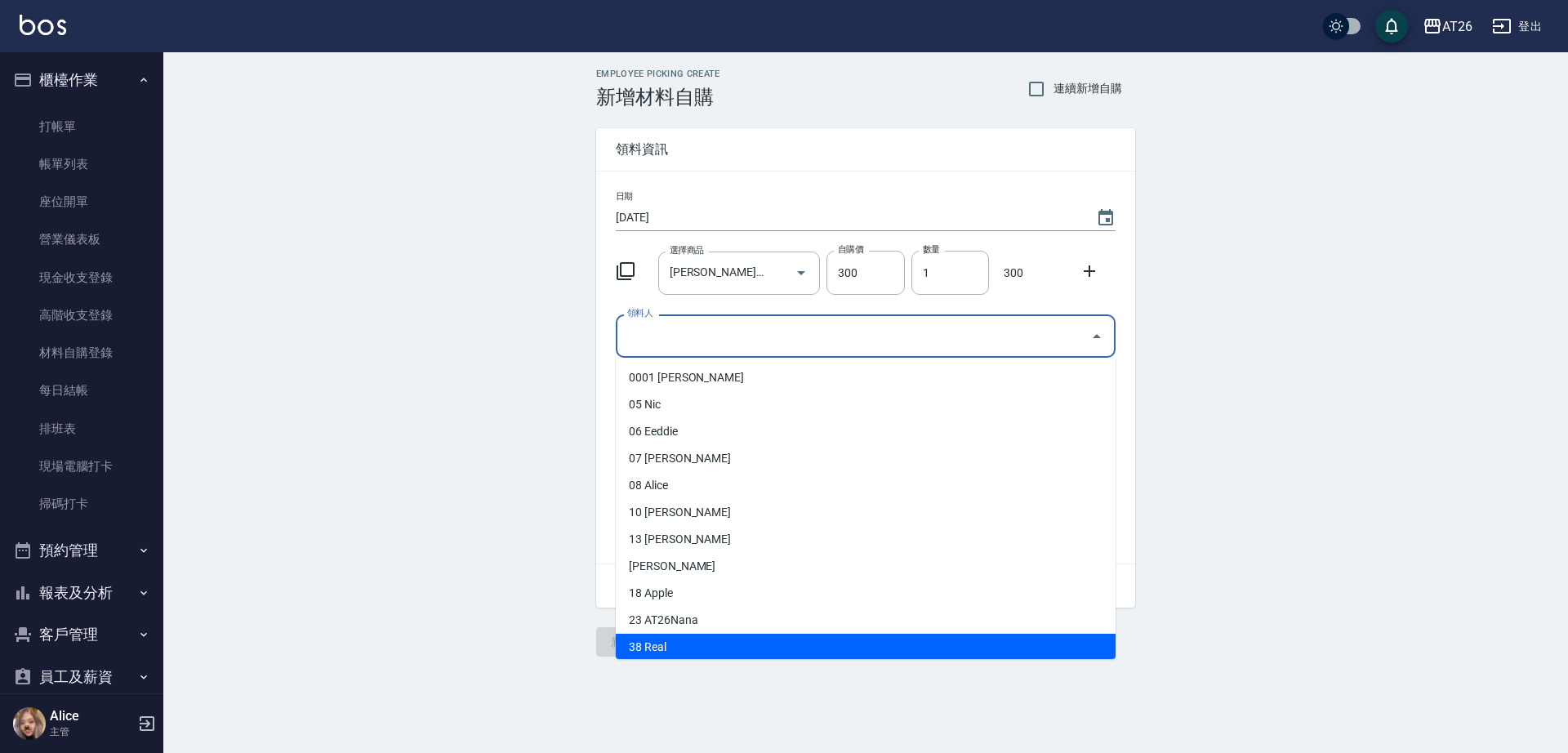
click at [774, 664] on div "Employee Picking Create 新增材料自購 連續新增自購 領料資訊 日期 2025/10/13 選擇商品 蕾娜塔色控紫色(小) 選擇商品 自…" at bounding box center [866, 363] width 572 height 621
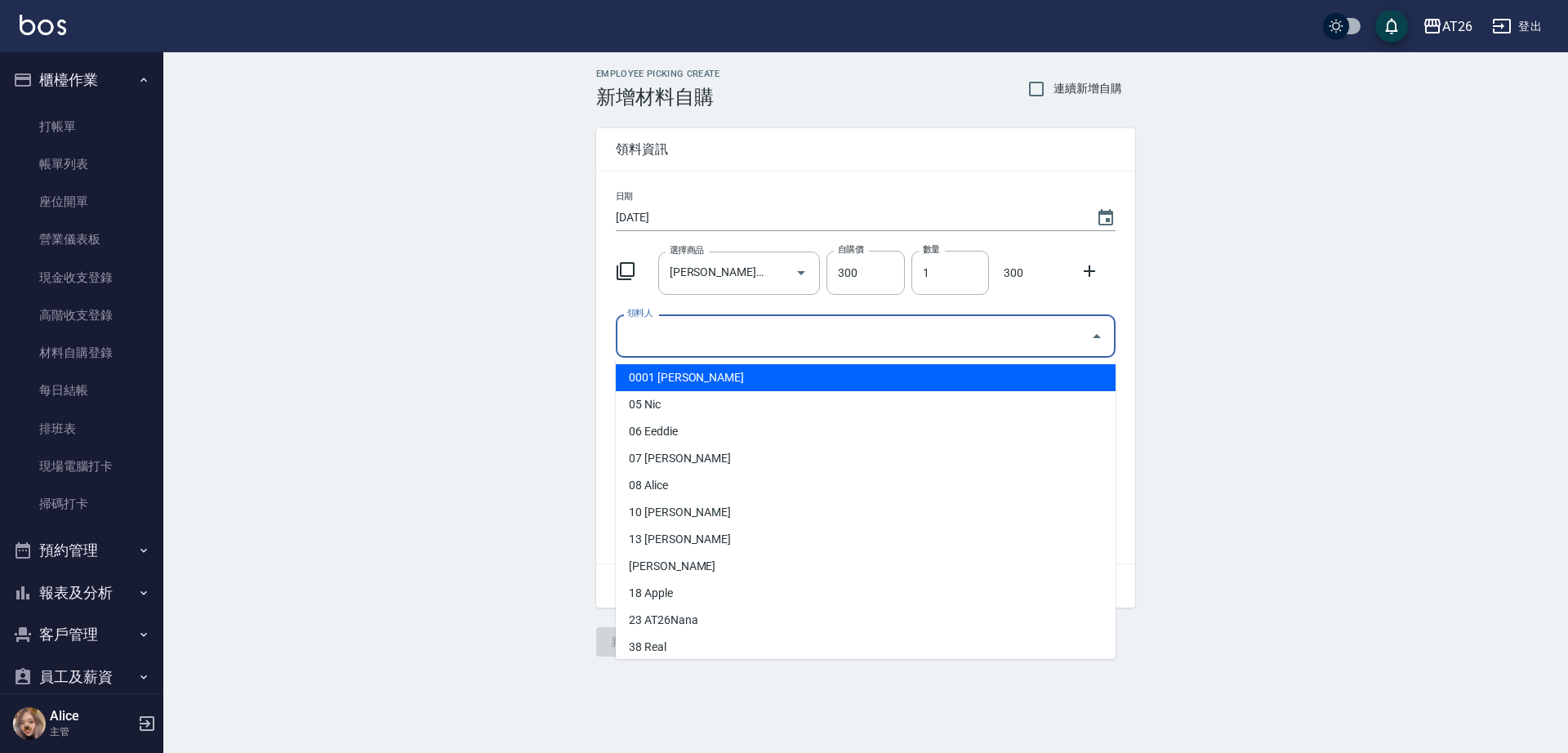
click at [663, 336] on input "領料人" at bounding box center [852, 336] width 460 height 28
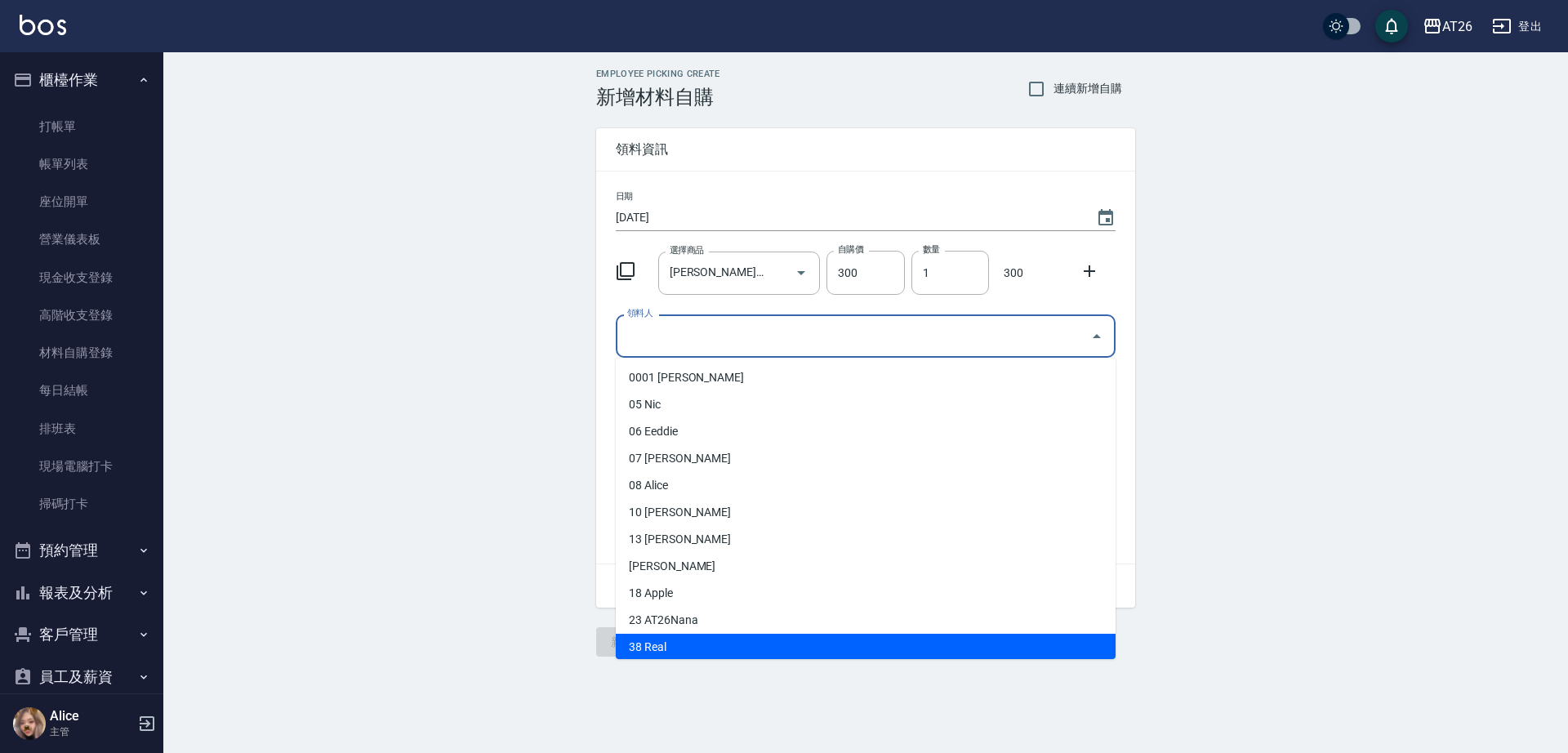
drag, startPoint x: 653, startPoint y: 651, endPoint x: 663, endPoint y: 656, distance: 11.2
click at [661, 656] on li "38 Real" at bounding box center [866, 647] width 500 height 27
type input "Real"
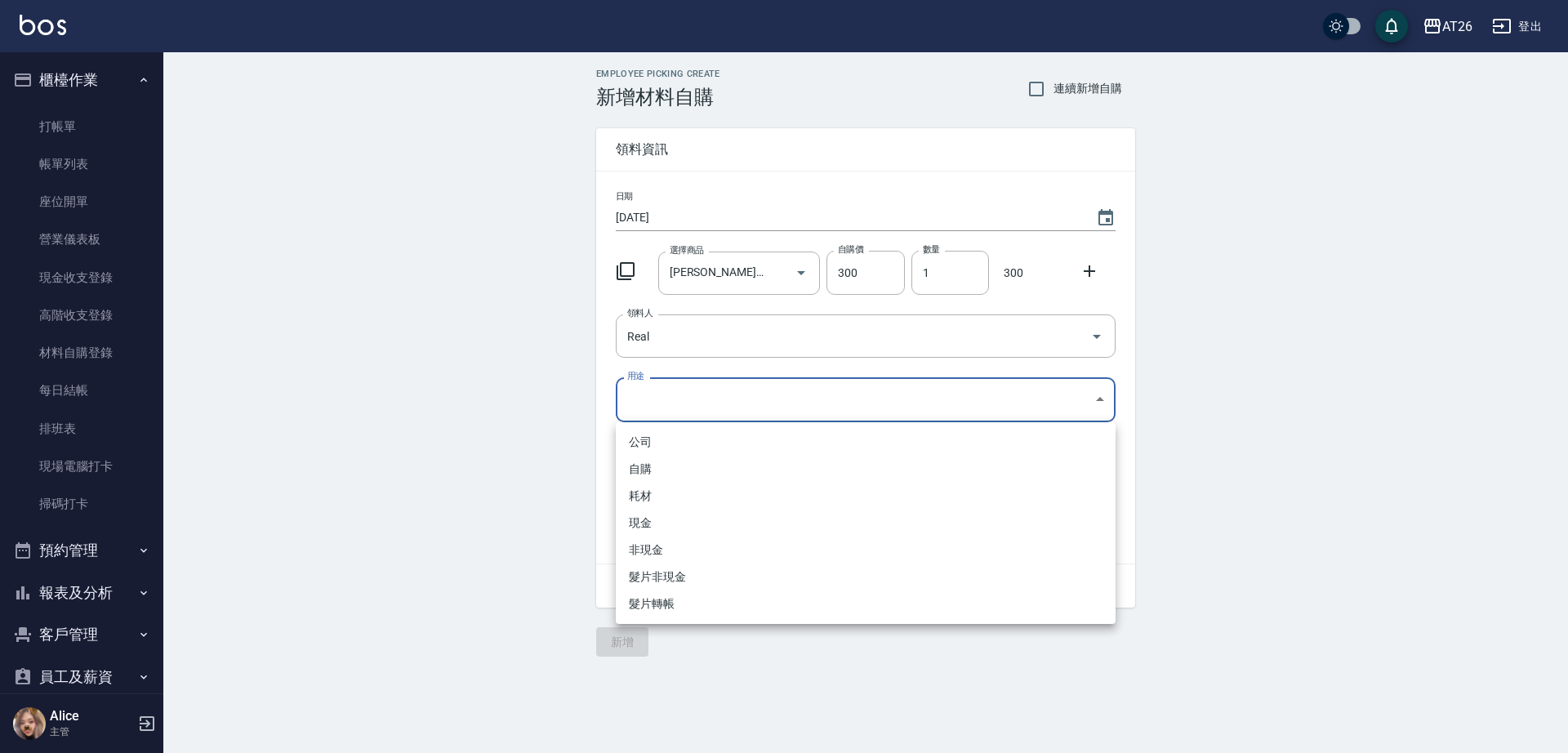
click at [704, 418] on body "AT26 登出 櫃檯作業 打帳單 帳單列表 座位開單 營業儀表板 現金收支登錄 高階收支登錄 材料自購登錄 每日結帳 排班表 現場電腦打卡 掃碼打卡 預約管理…" at bounding box center [784, 376] width 1568 height 753
click at [704, 399] on div at bounding box center [784, 376] width 1568 height 753
click at [698, 418] on body "AT26 登出 櫃檯作業 打帳單 帳單列表 座位開單 營業儀表板 現金收支登錄 高階收支登錄 材料自購登錄 每日結帳 排班表 現場電腦打卡 掃碼打卡 預約管理…" at bounding box center [784, 376] width 1568 height 753
click at [670, 462] on li "自購" at bounding box center [866, 469] width 500 height 27
type input "自購"
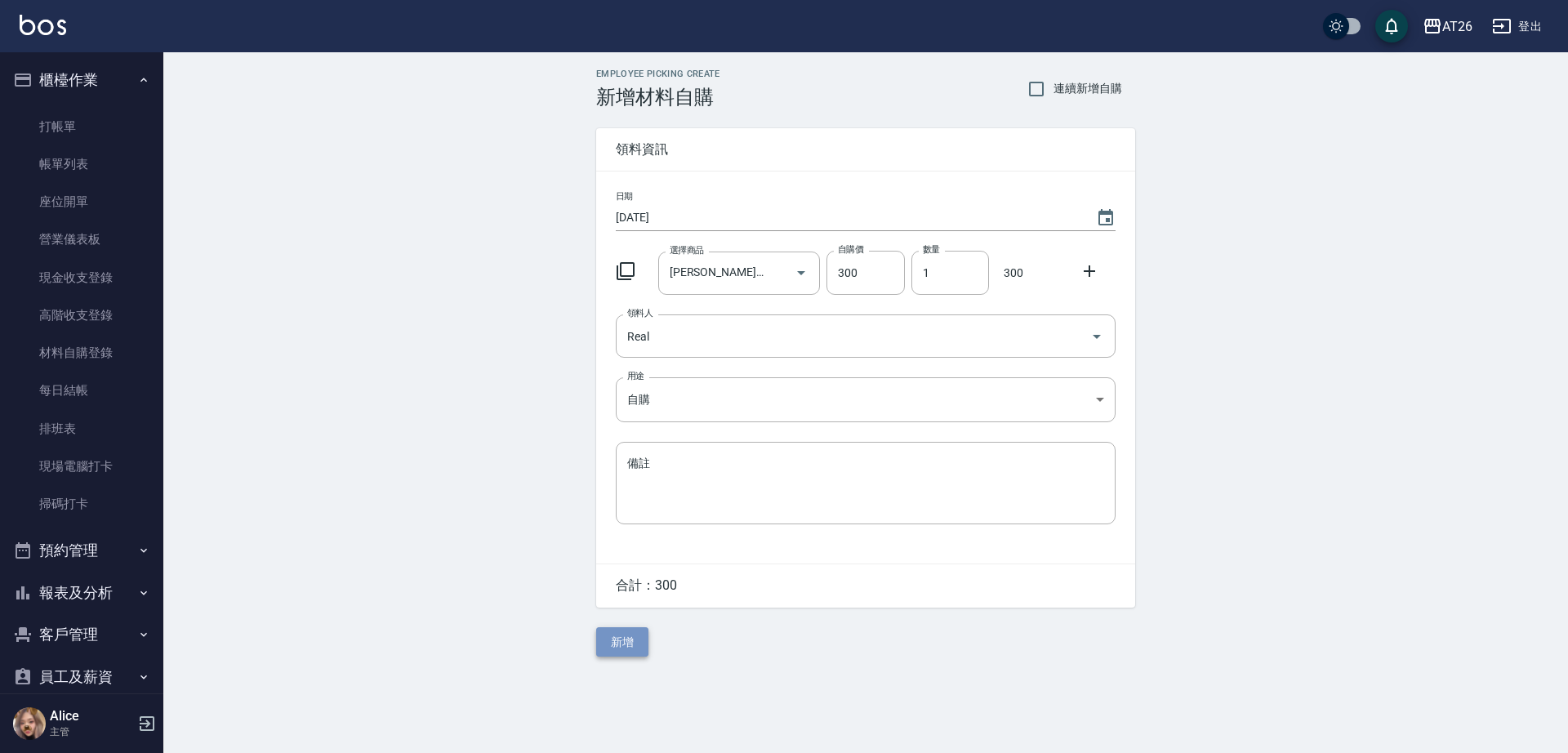
click at [632, 646] on button "新增" at bounding box center [623, 642] width 53 height 30
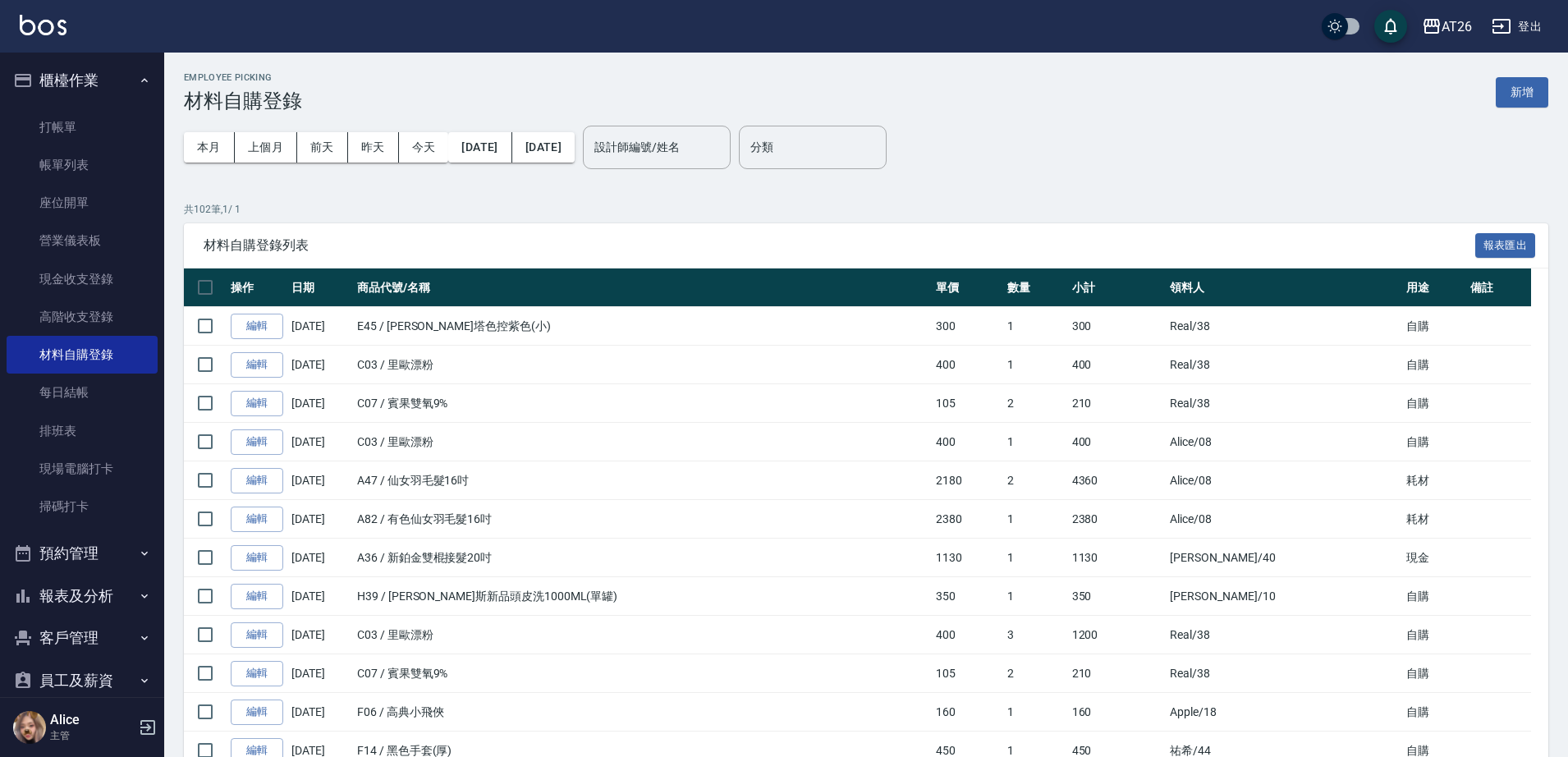
click at [1529, 112] on div "本月 上個月 前天 昨天 今天 2025/10/01 2025/10/13 設計師編號/姓名 設計師編號/姓名 分類 分類" at bounding box center [866, 147] width 1365 height 69
click at [1515, 100] on button "新增" at bounding box center [1522, 92] width 53 height 30
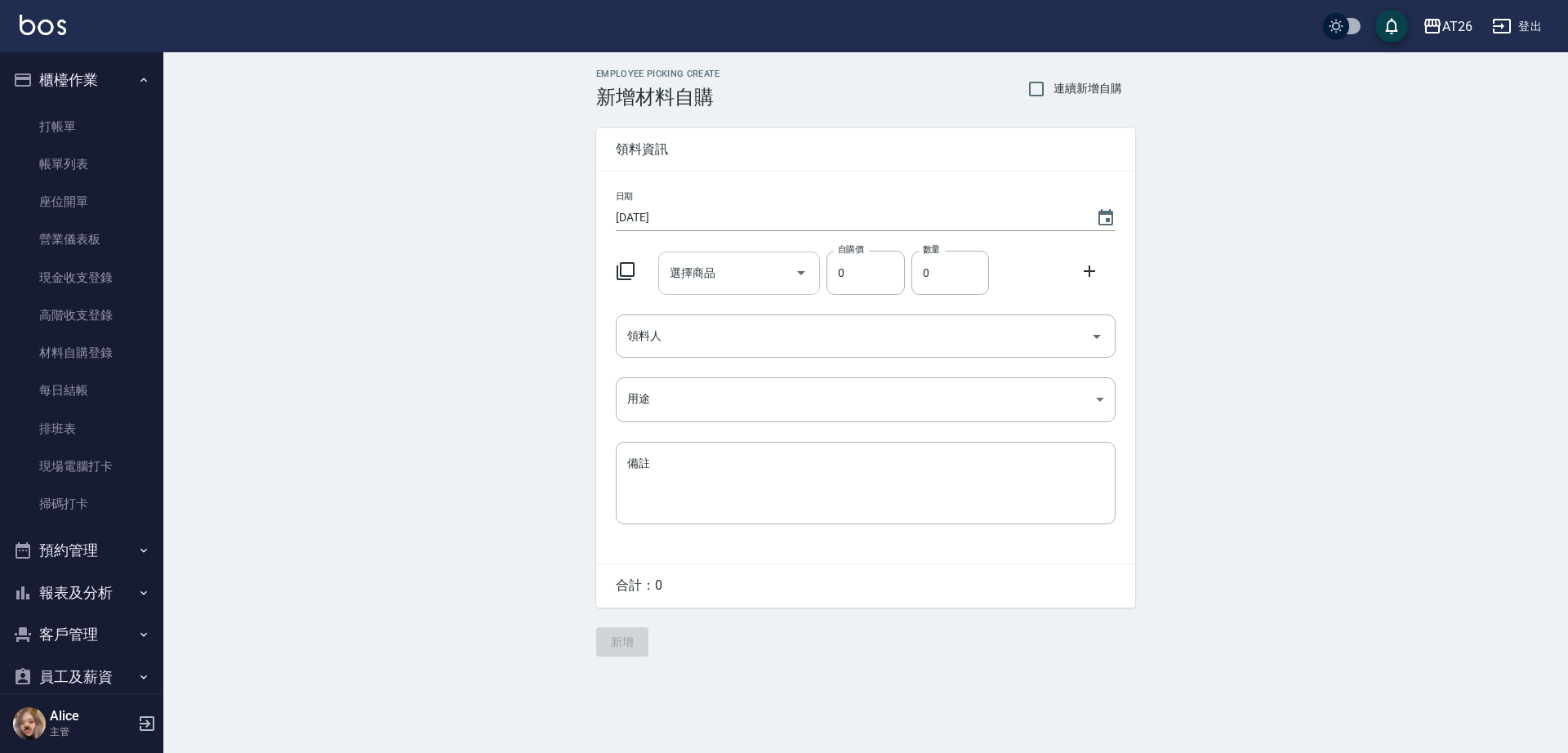
click at [722, 275] on input "選擇商品" at bounding box center [727, 272] width 124 height 28
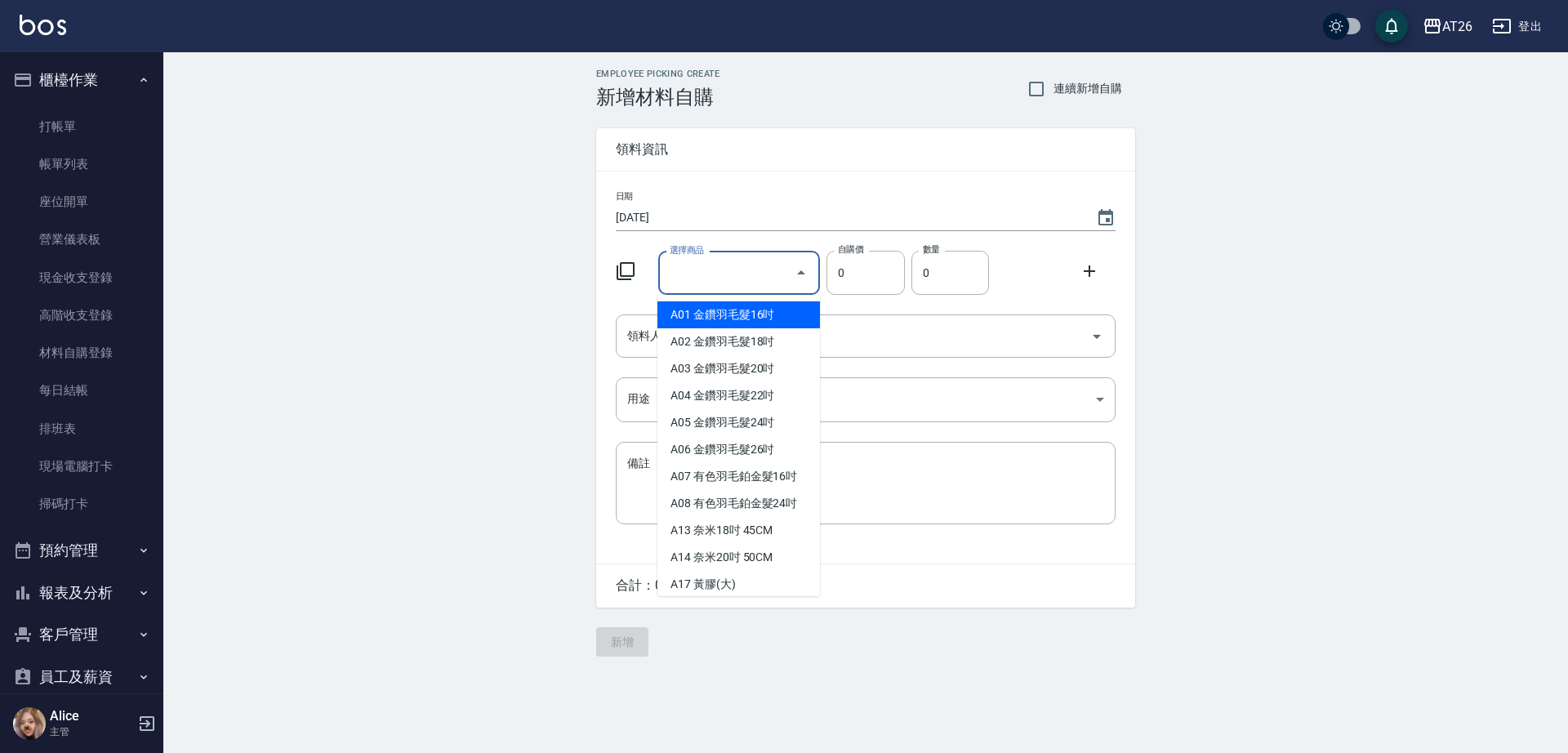
click at [626, 275] on icon at bounding box center [625, 270] width 18 height 18
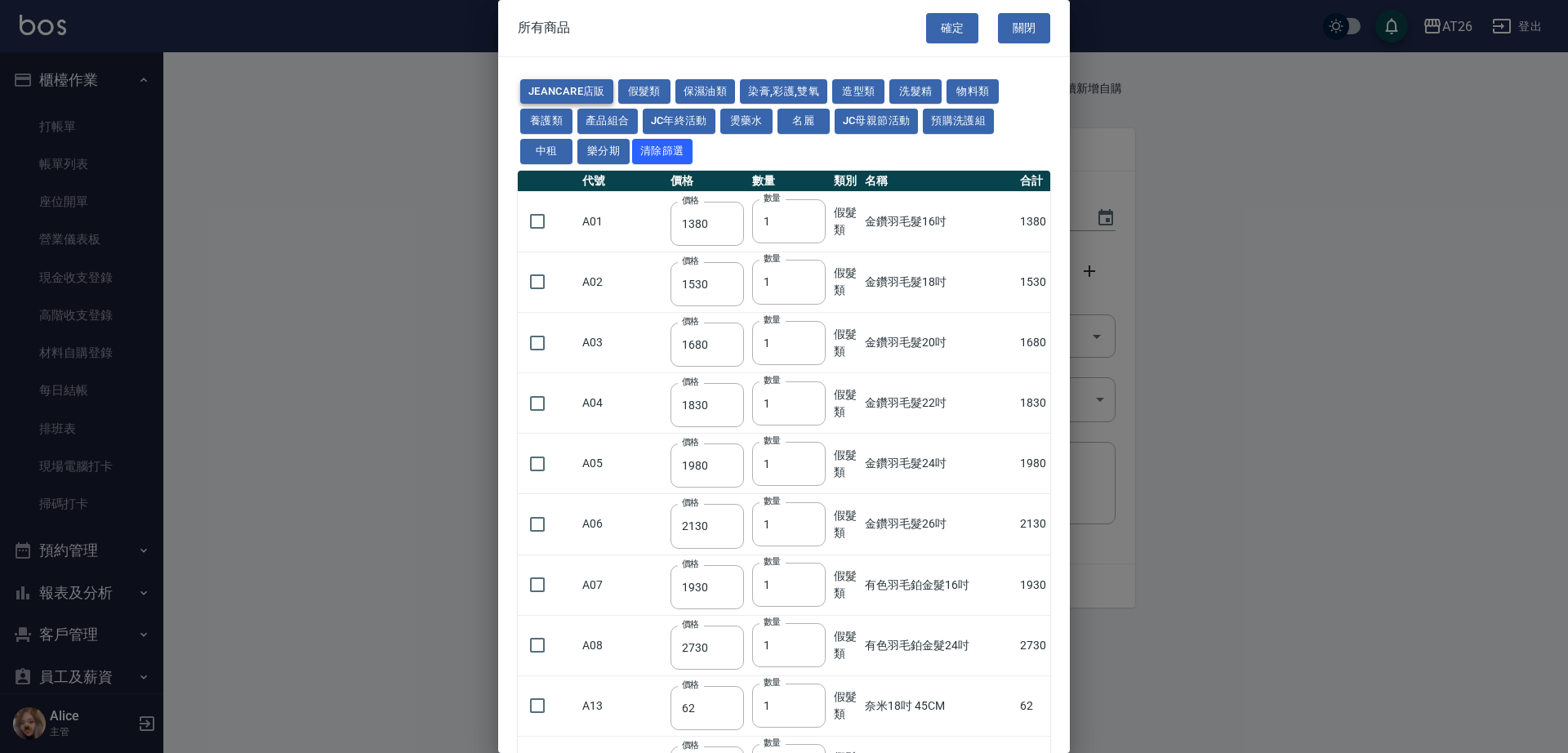
click at [592, 94] on button "JeanCare店販" at bounding box center [567, 91] width 93 height 25
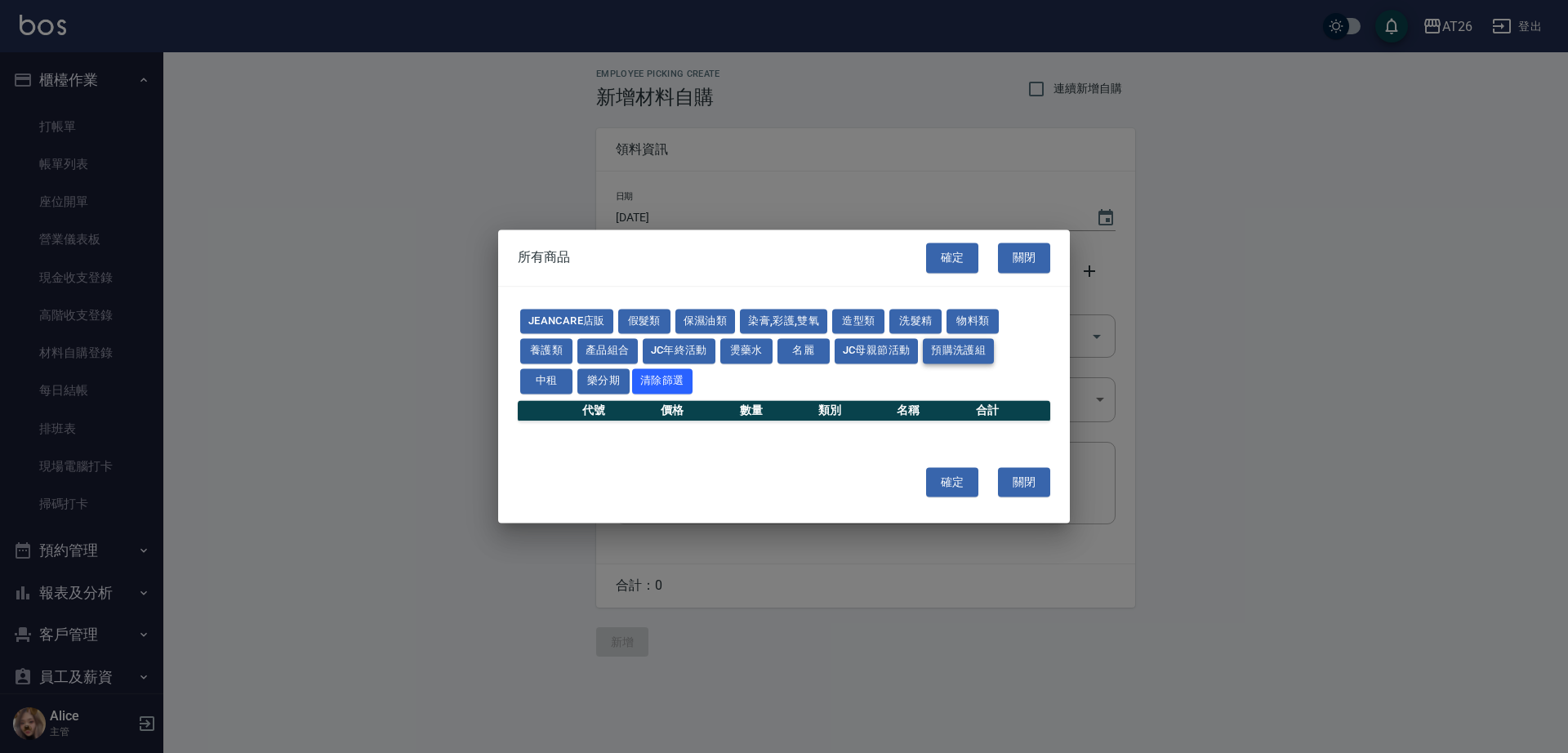
click at [932, 346] on button "預購洗護組" at bounding box center [957, 351] width 71 height 25
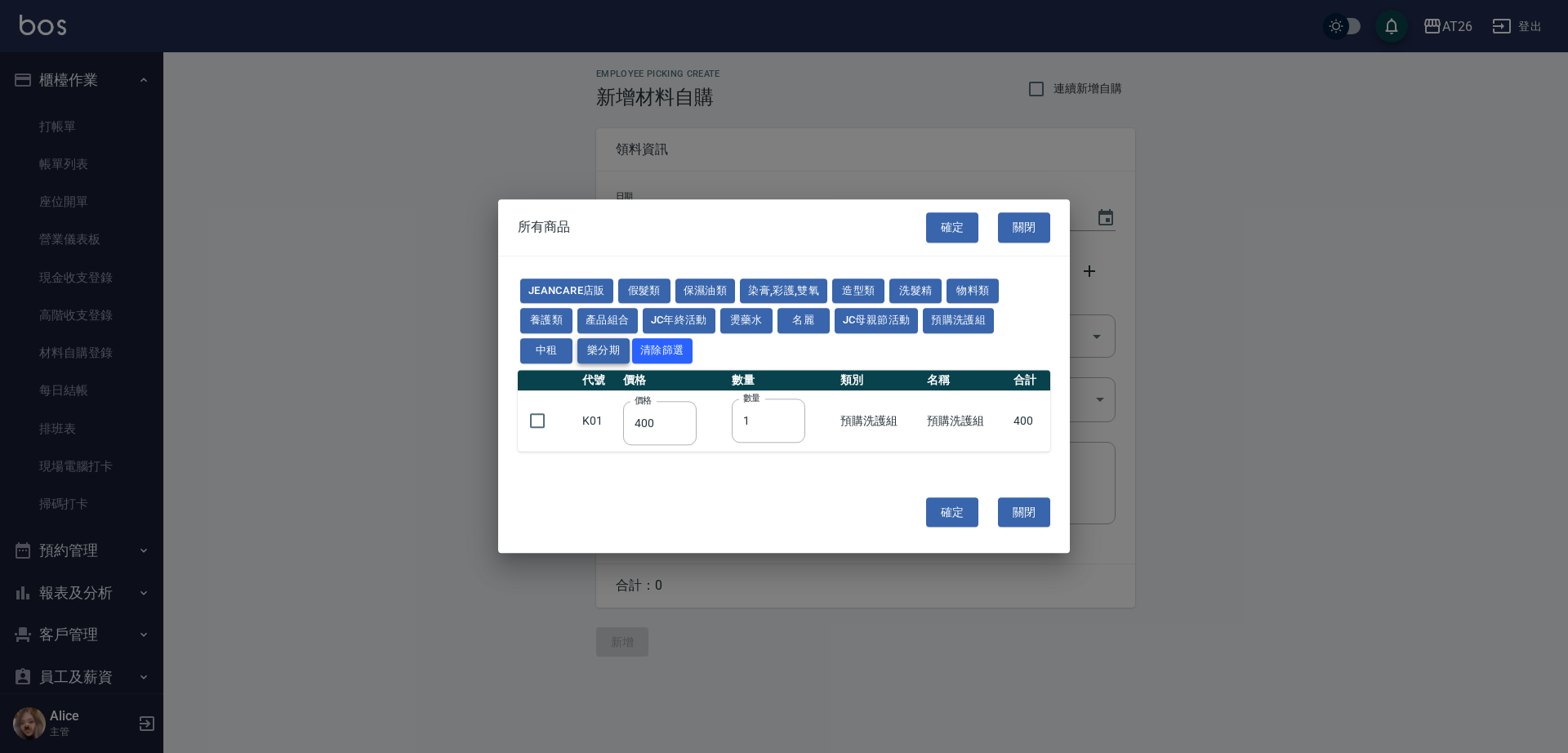
click at [593, 355] on button "樂分期" at bounding box center [603, 350] width 53 height 25
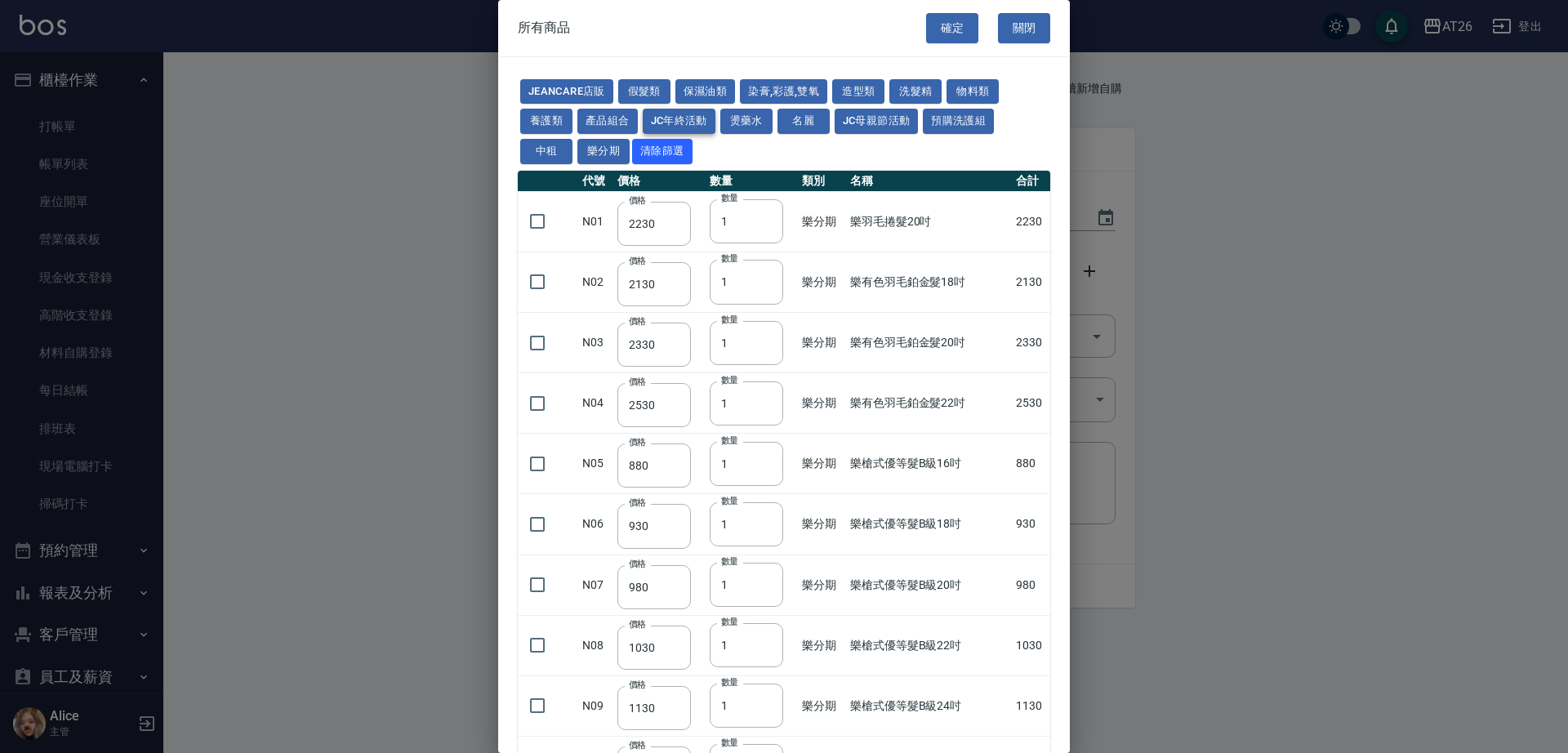
click at [701, 114] on button "JC年終活動" at bounding box center [679, 122] width 73 height 25
type input "1099"
type input "1249"
type input "1550"
type input "1500"
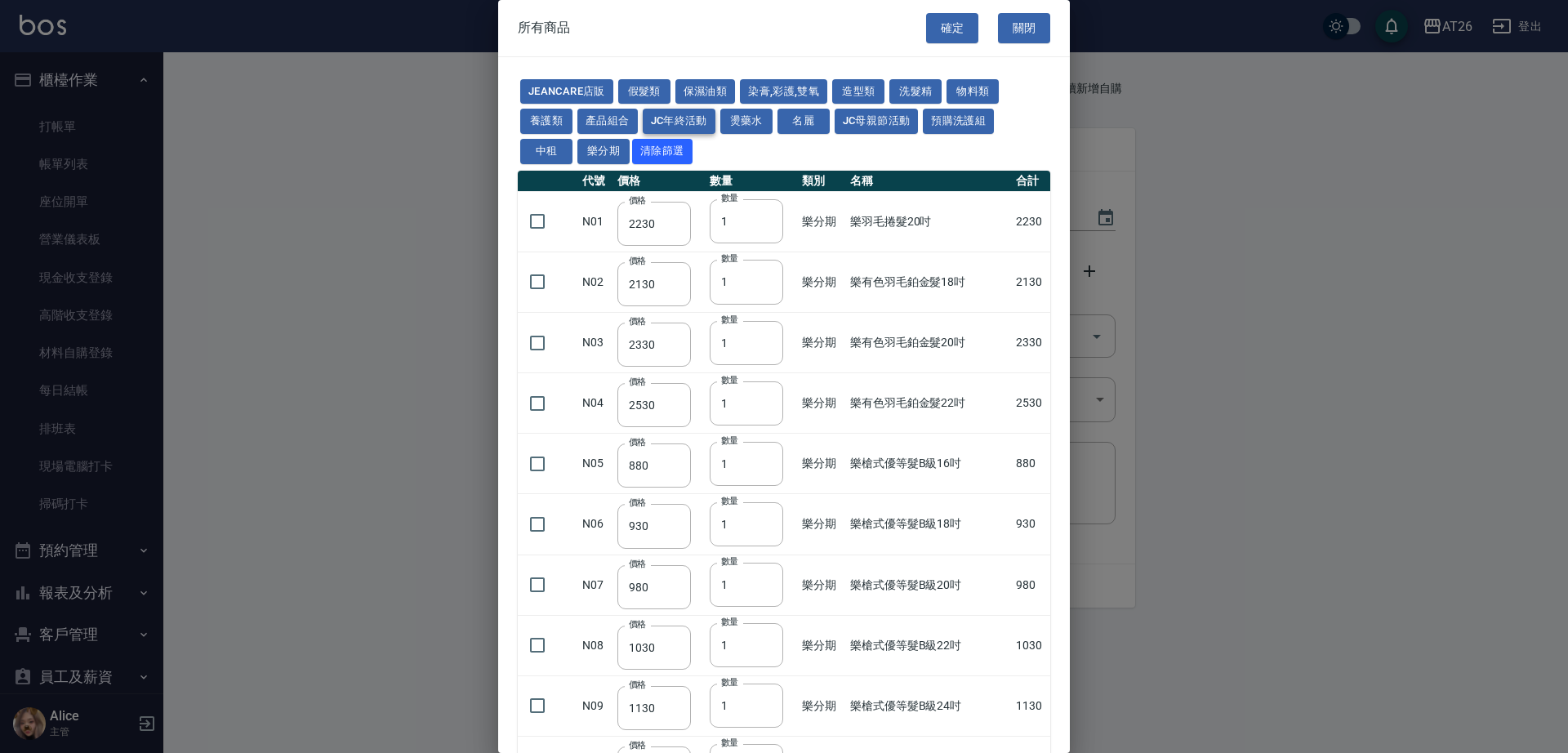
type input "1580"
type input "1700"
type input "1500"
type input "550"
type input "1300"
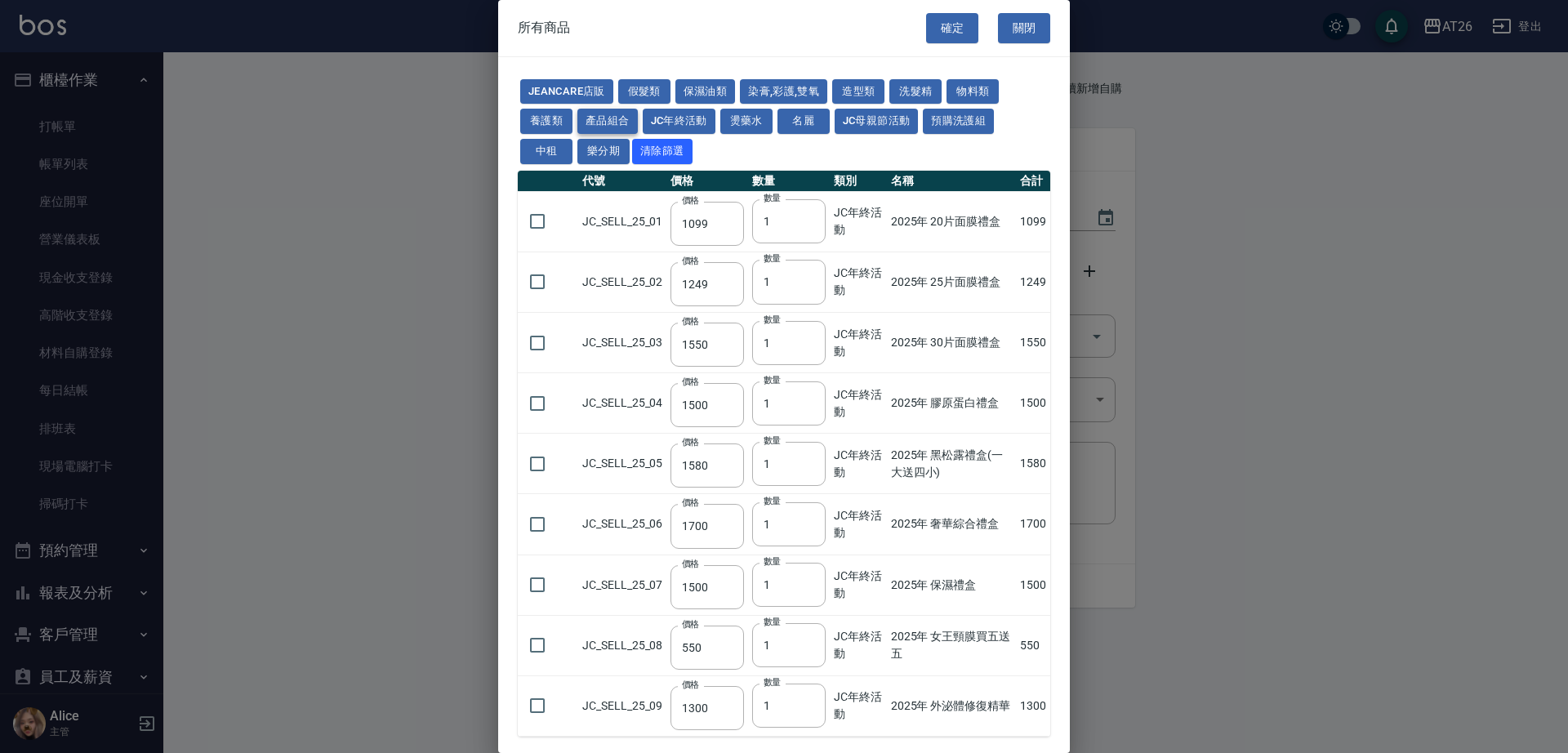
drag, startPoint x: 603, startPoint y: 134, endPoint x: 608, endPoint y: 123, distance: 12.1
click at [607, 132] on div "JeanCare店販 假髮類 保濕油類 染膏,彩護,雙氧 造型類 洗髮精 物料類 養護類 產品組合 JC年終活動 燙藥水 名麗 JC母親節活動 預購洗護組 中…" at bounding box center [783, 122] width 532 height 90
click at [608, 123] on button "產品組合" at bounding box center [607, 122] width 60 height 25
type input "400"
type input "1485"
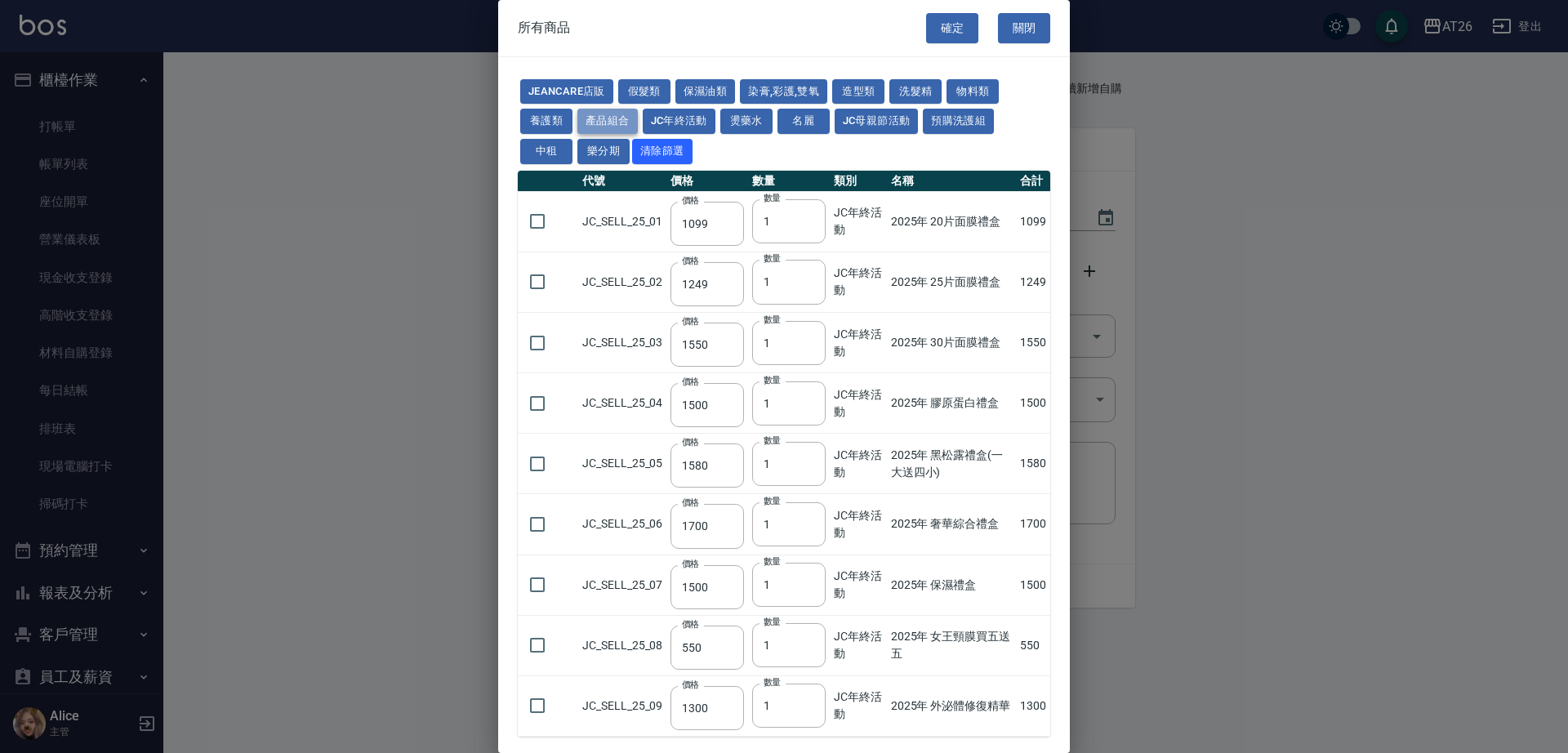
type input "300"
type input "450"
type input "760"
type input "1295"
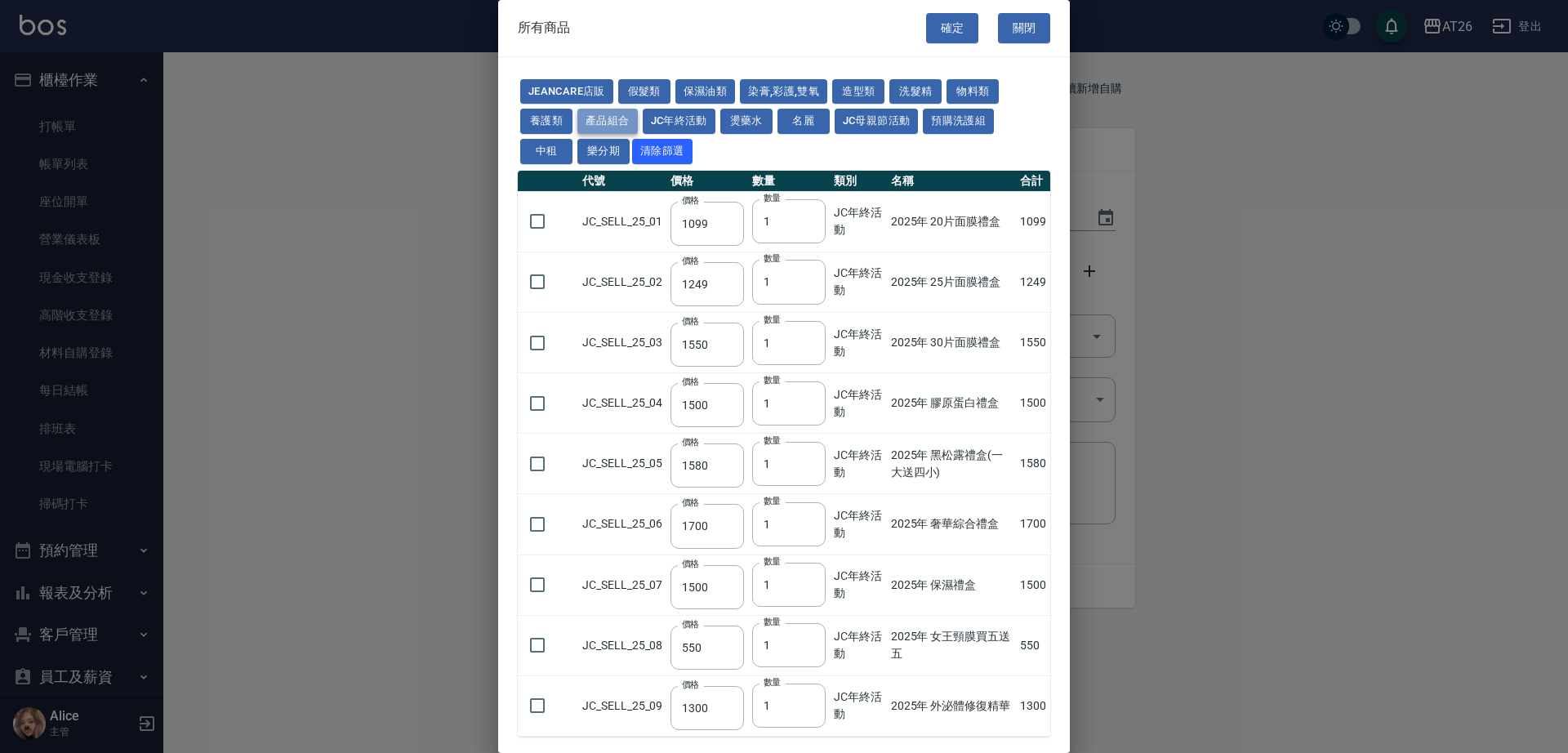
type input "3520"
type input "248"
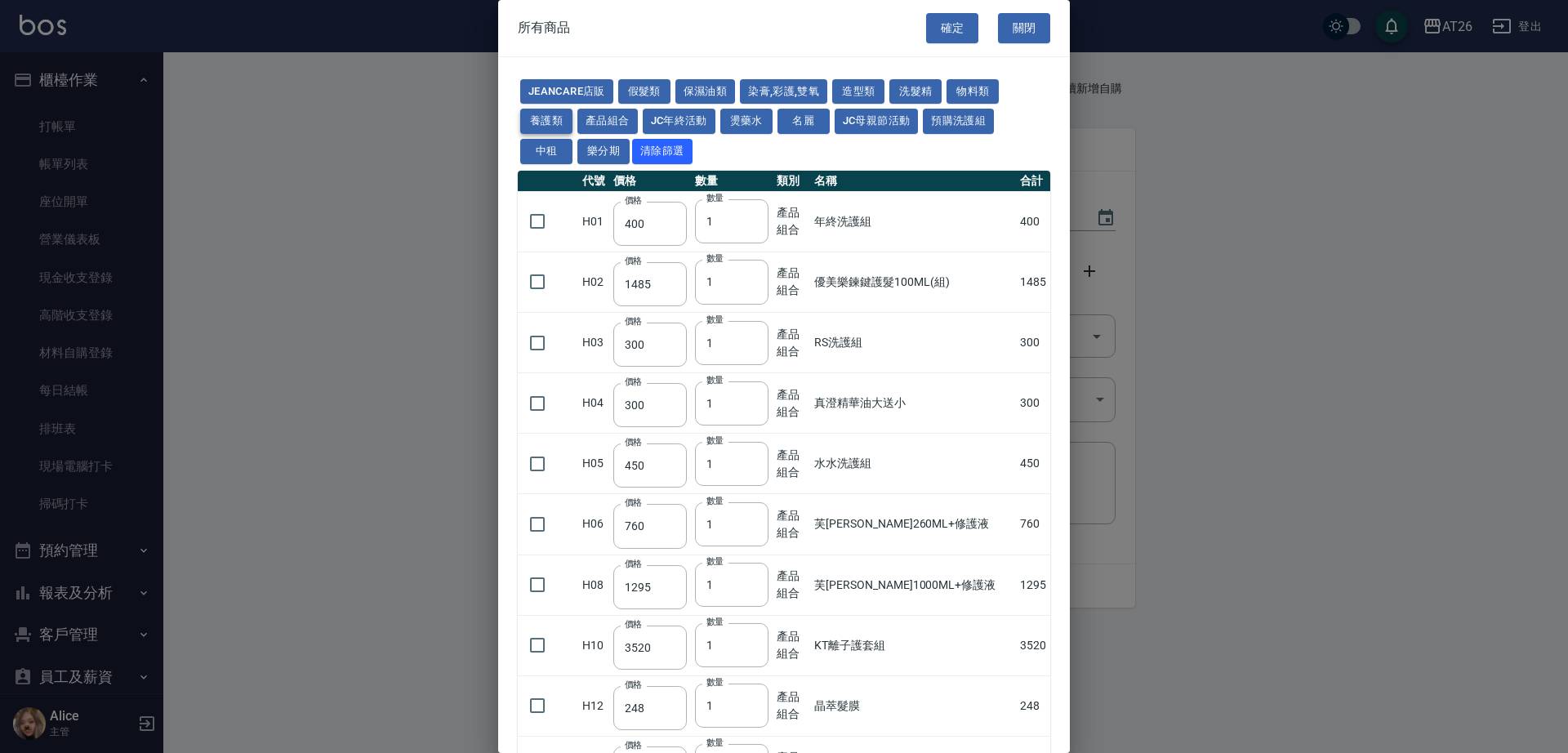
click at [552, 120] on button "養護類" at bounding box center [547, 122] width 53 height 25
type input "91"
type input "163"
type input "600"
type input "800"
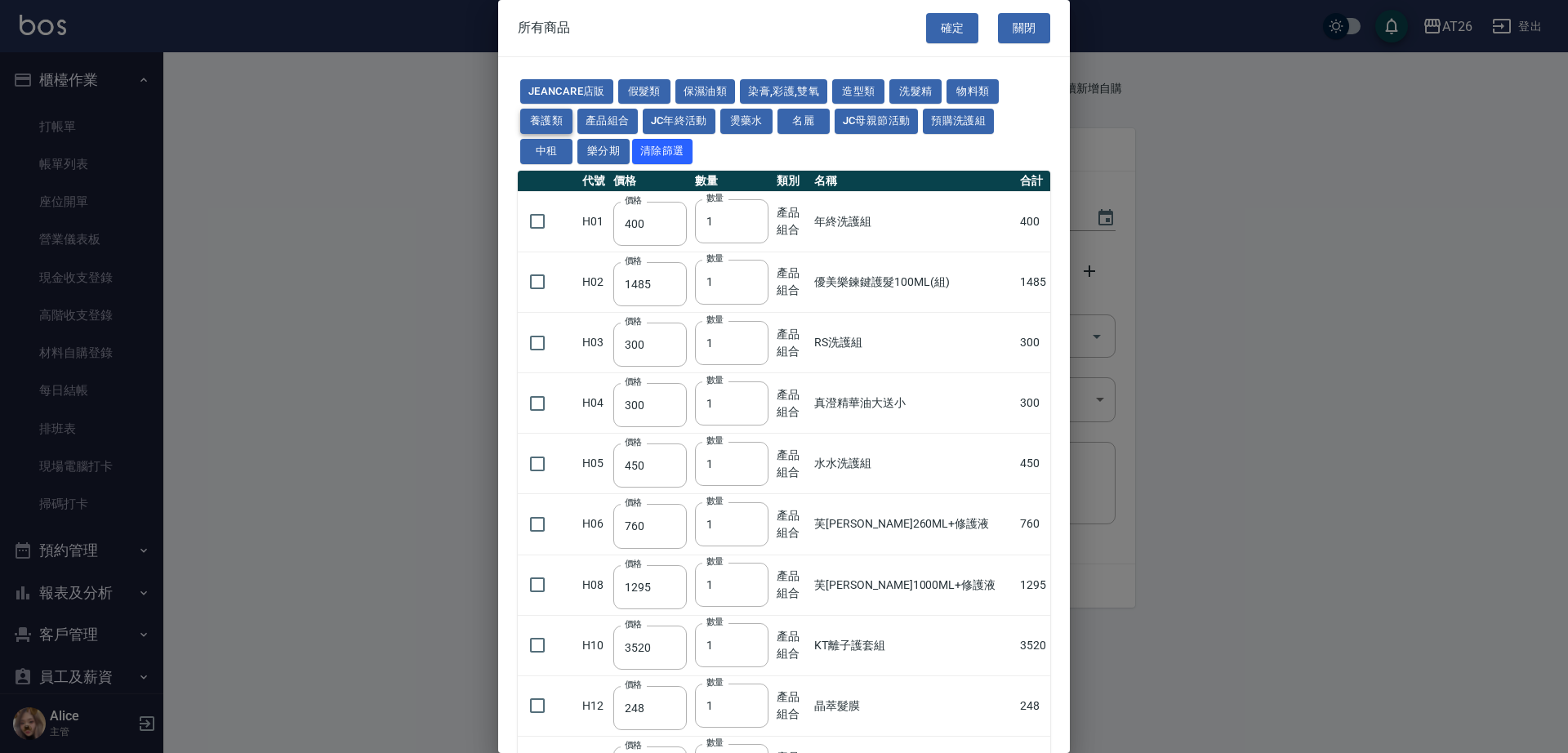
type input "360"
type input "9600"
type input "800"
type input "630"
type input "896"
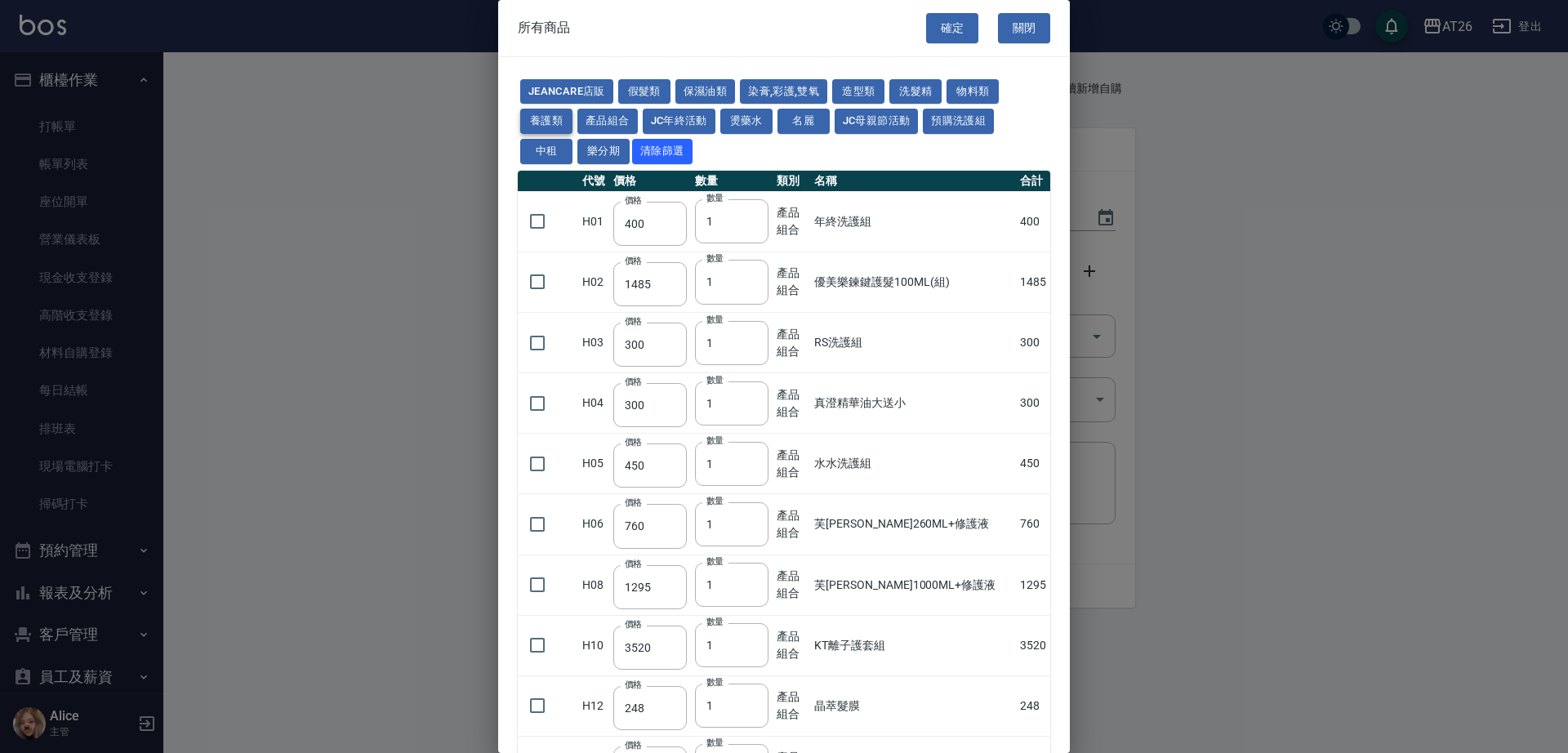
type input "351"
type input "630"
type input "1375"
type input "1300"
type input "318"
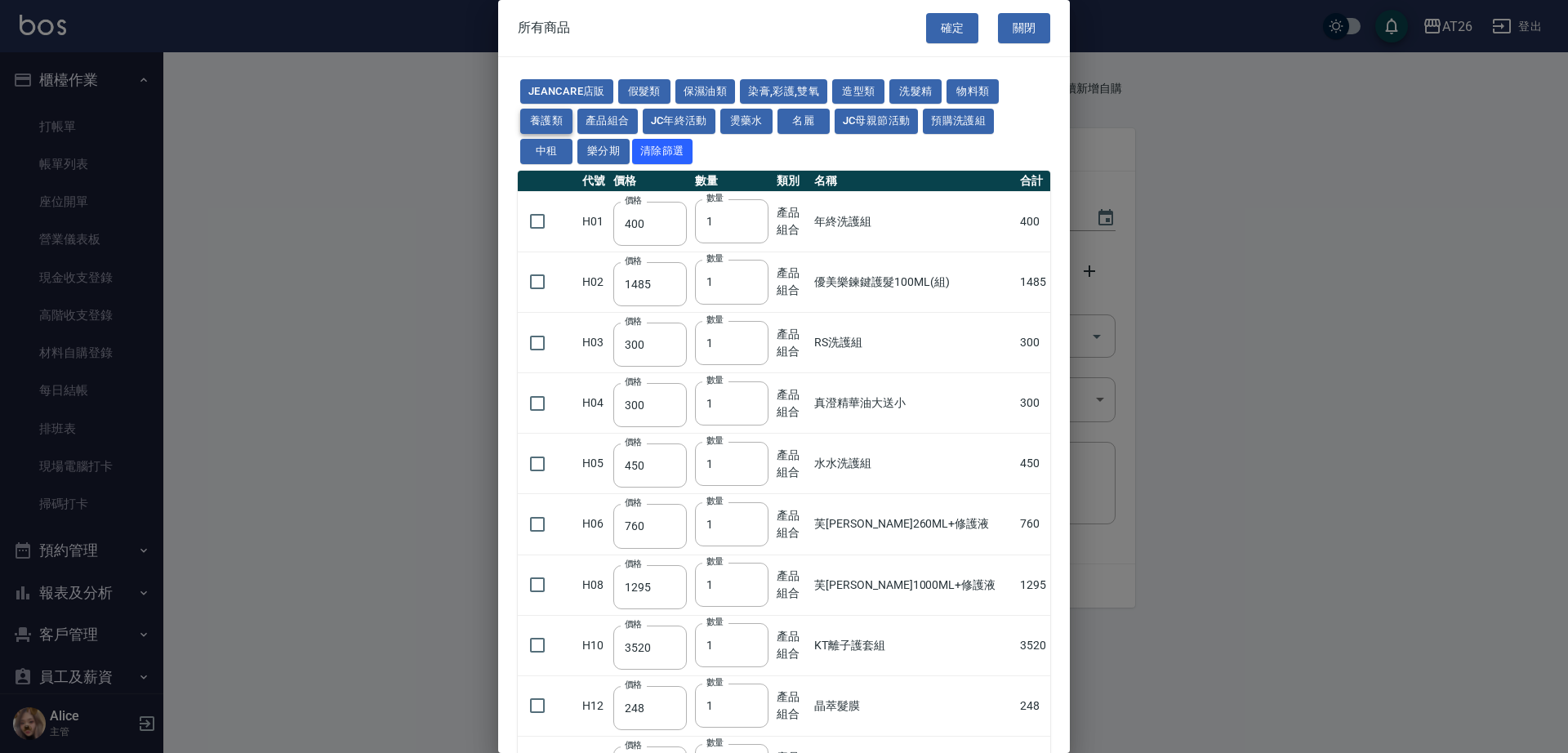
type input "1300"
type input "1100"
type input "210"
type input "630"
type input "320"
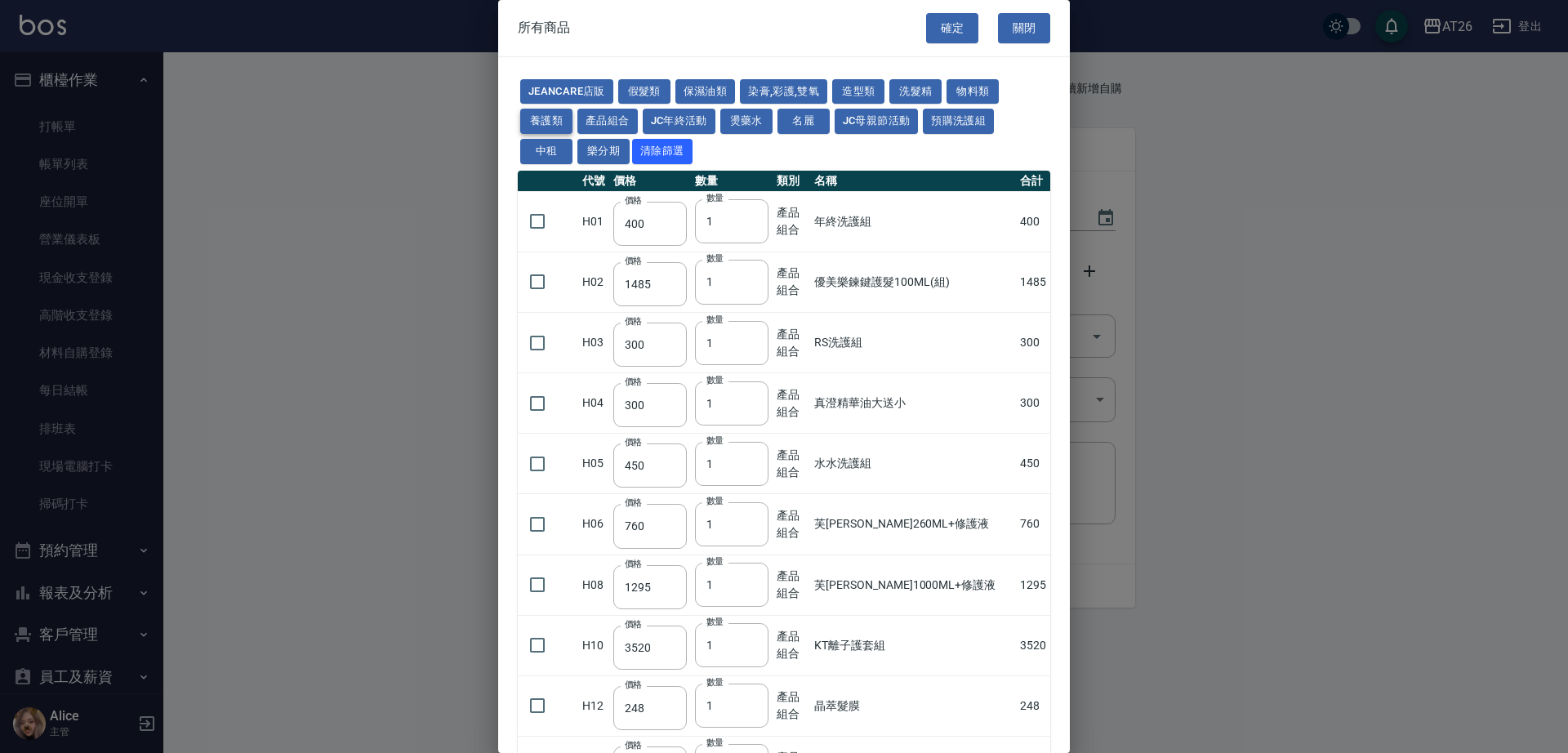
type input "320"
type input "208"
type input "800"
type input "960"
type input "293"
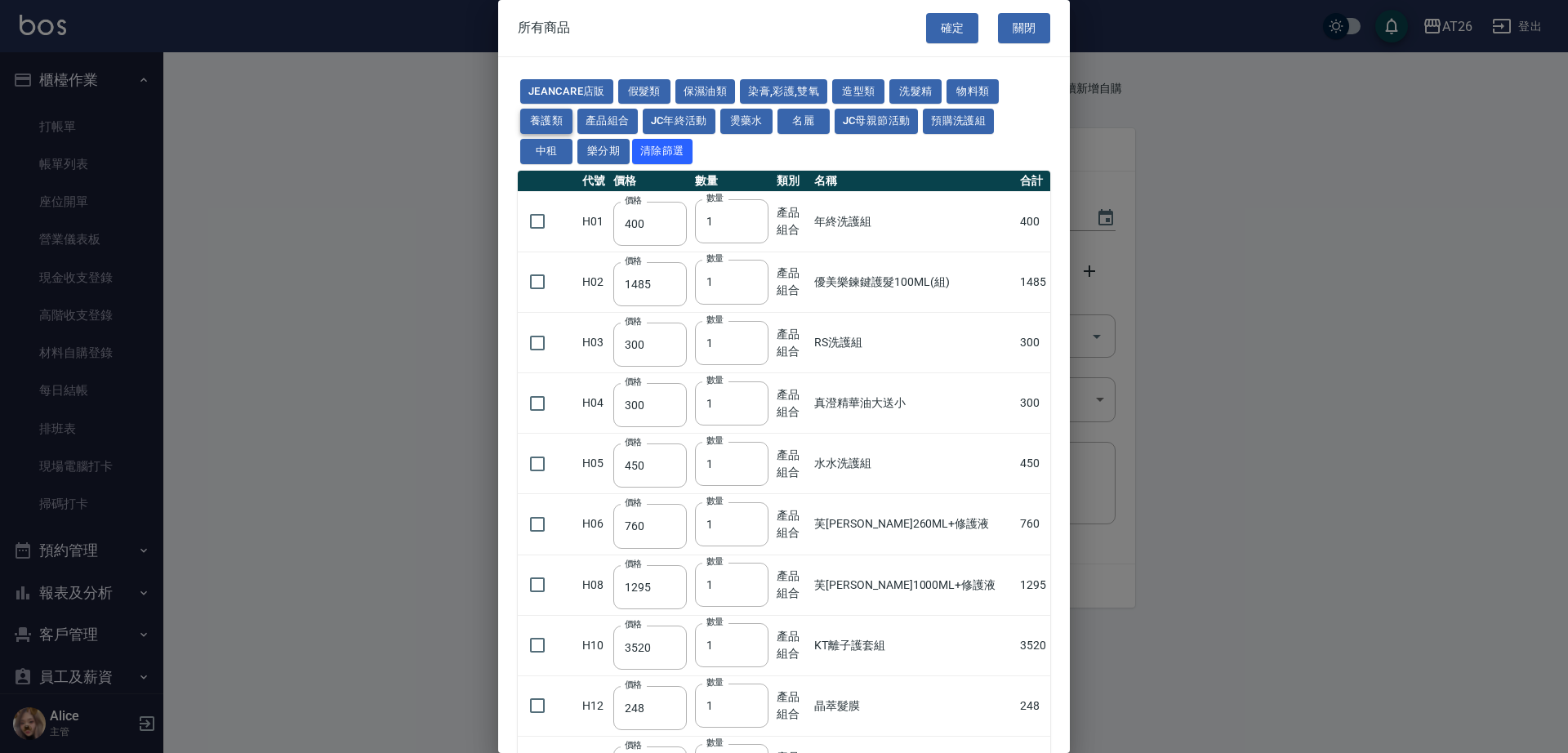
type input "480"
type input "64"
type input "160"
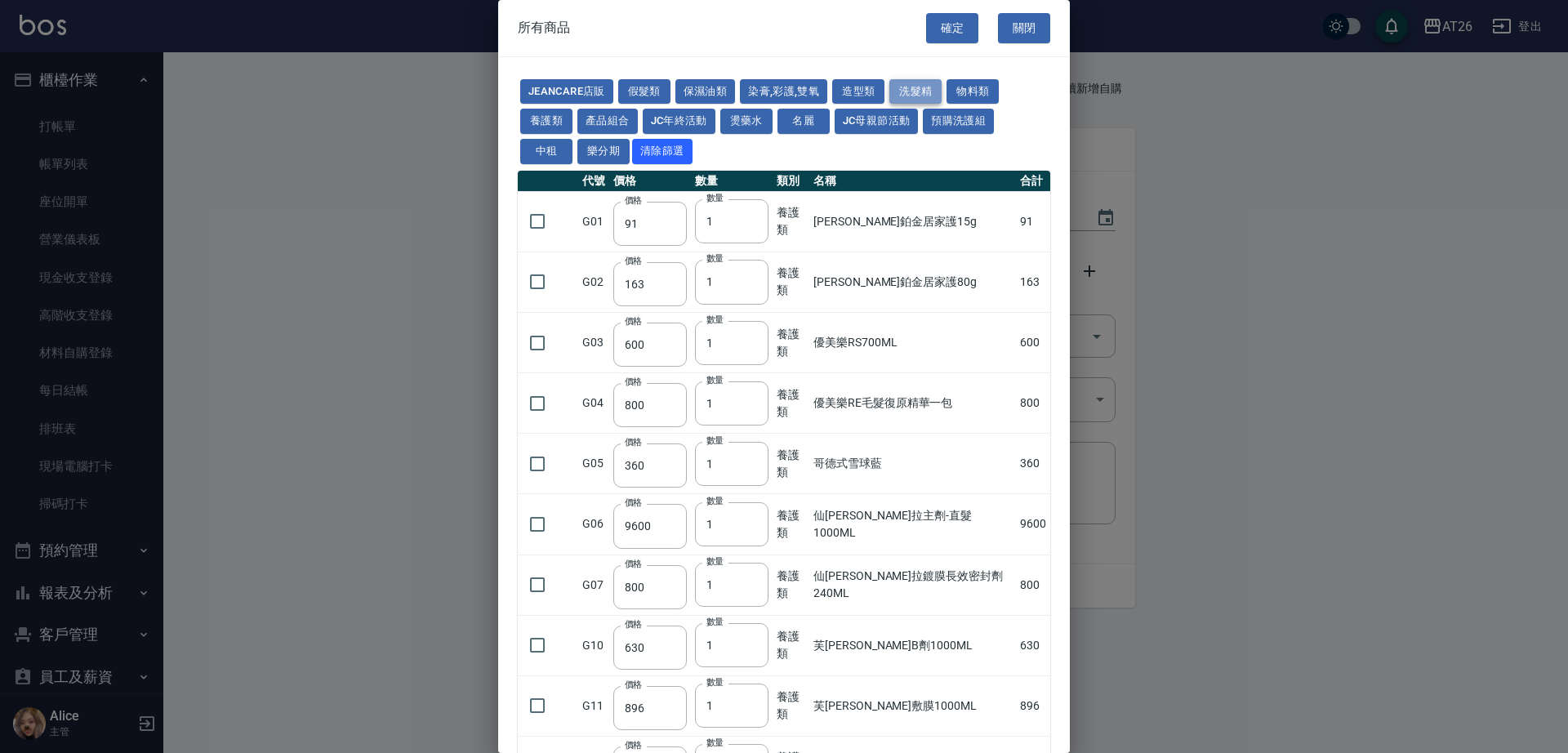
click at [927, 89] on button "洗髮精" at bounding box center [915, 91] width 53 height 25
type input "800"
type input "300"
type input "410"
type input "945"
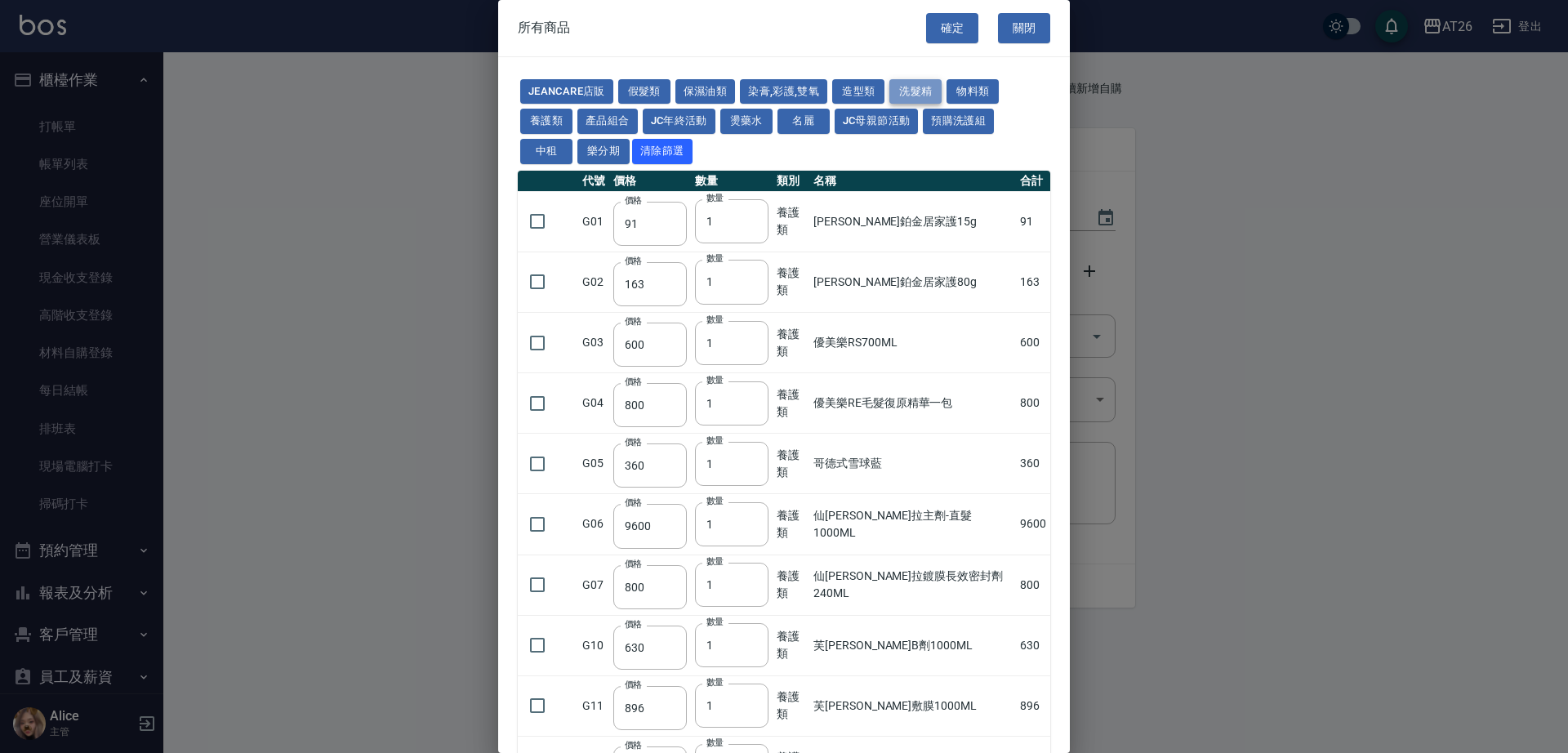
type input "630"
type input "240"
type input "160"
type input "130"
type input "300"
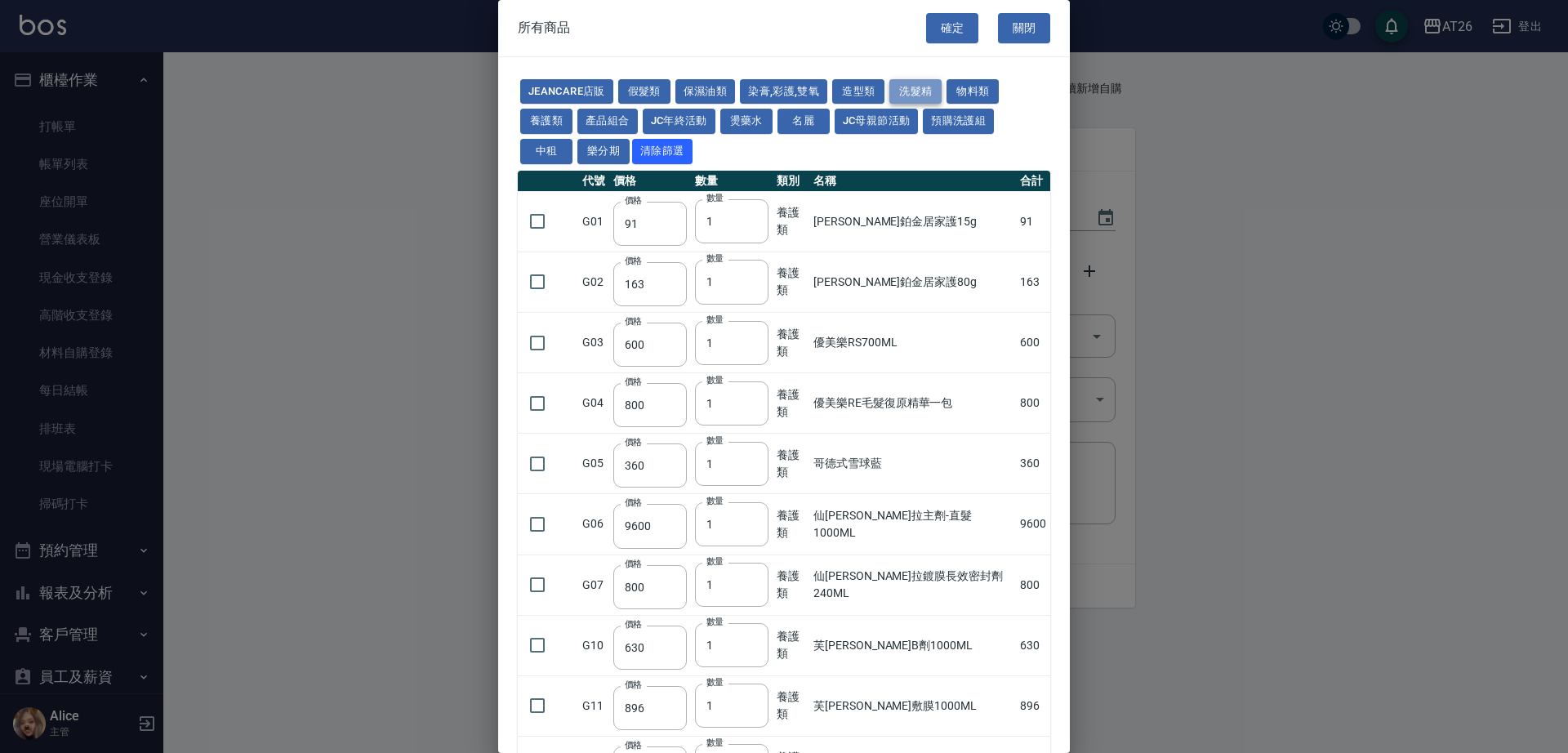
type input "750"
type input "390"
type input "286"
type input "400"
type input "293"
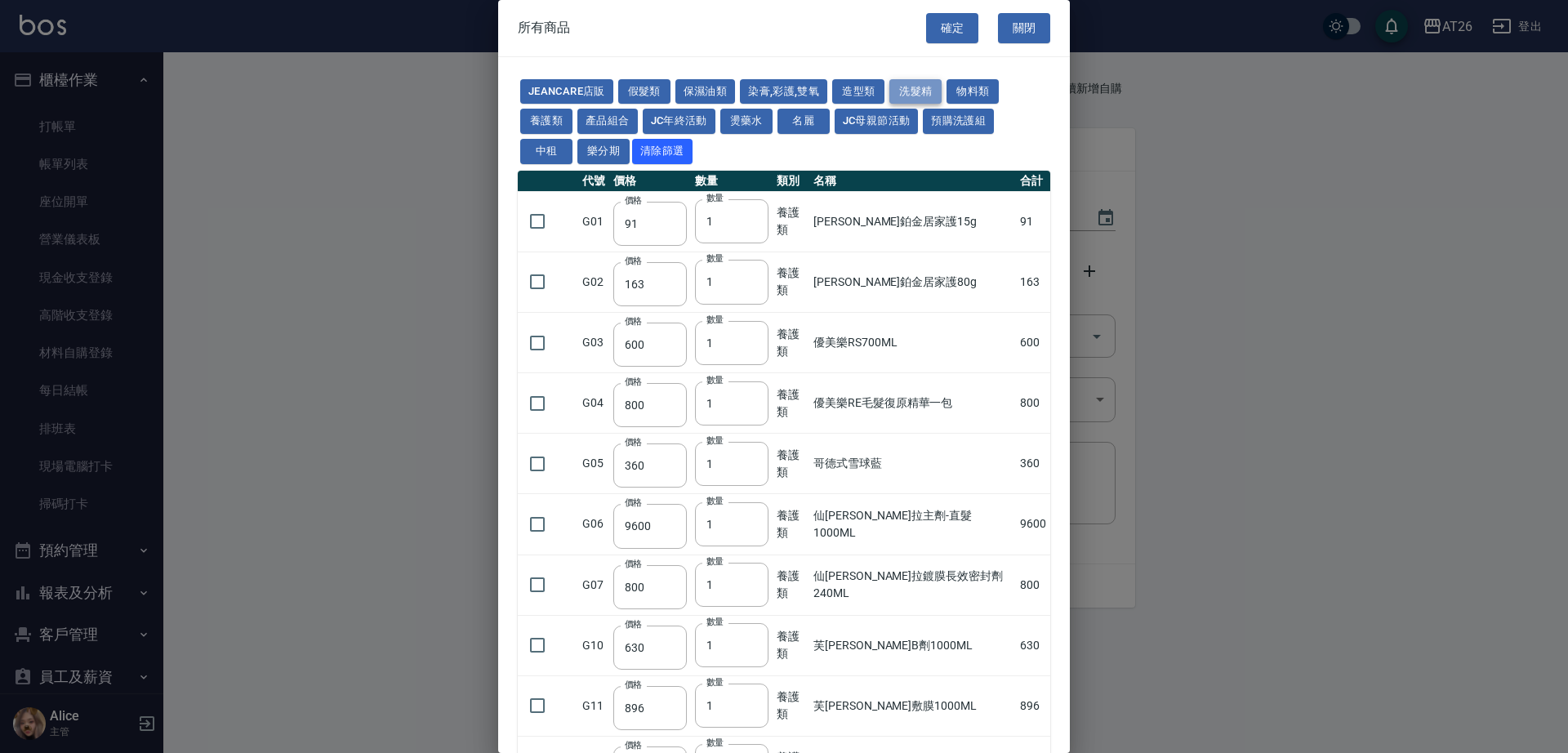
type input "280"
type input "330"
type input "286"
type input "572"
type input "286"
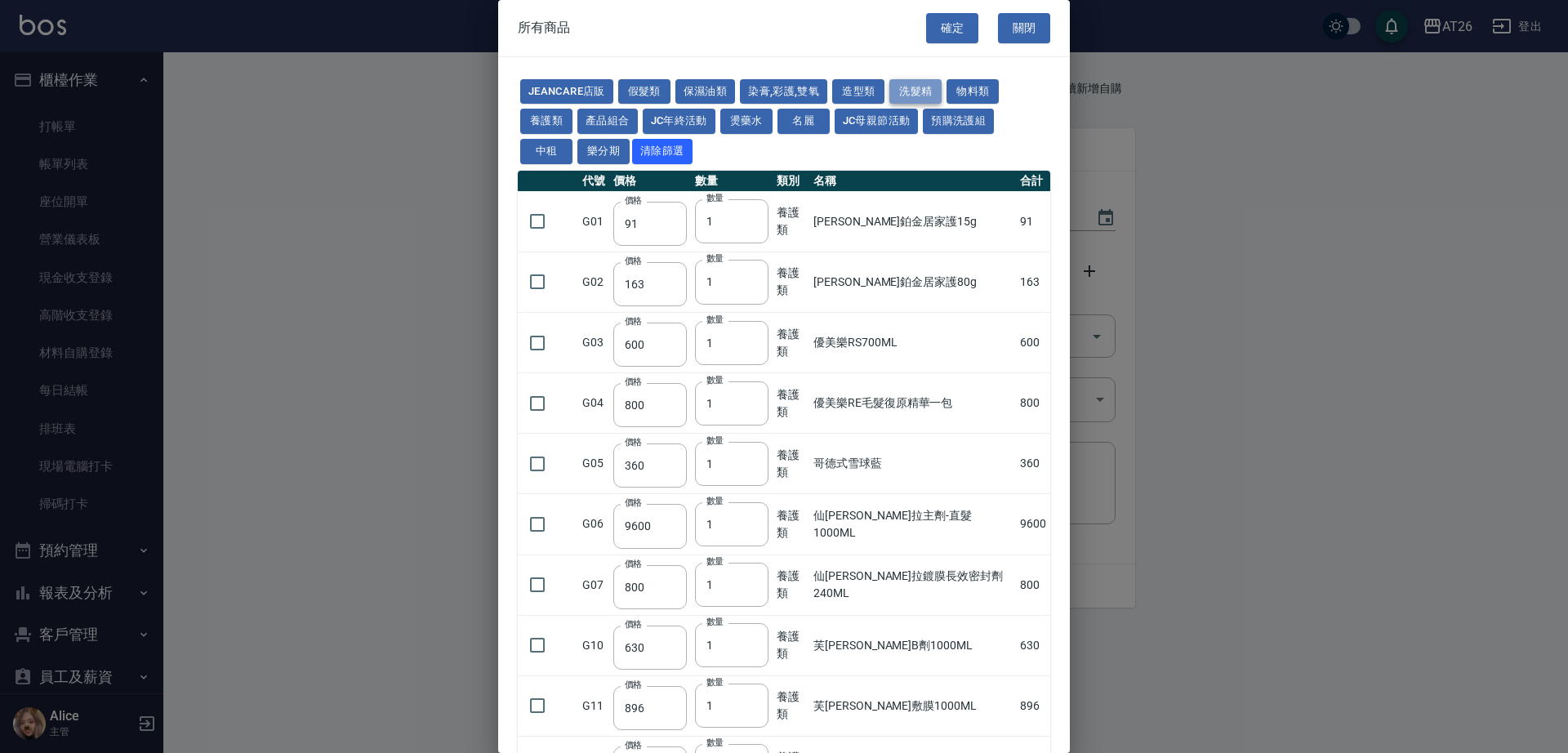
type input "572"
type input "300"
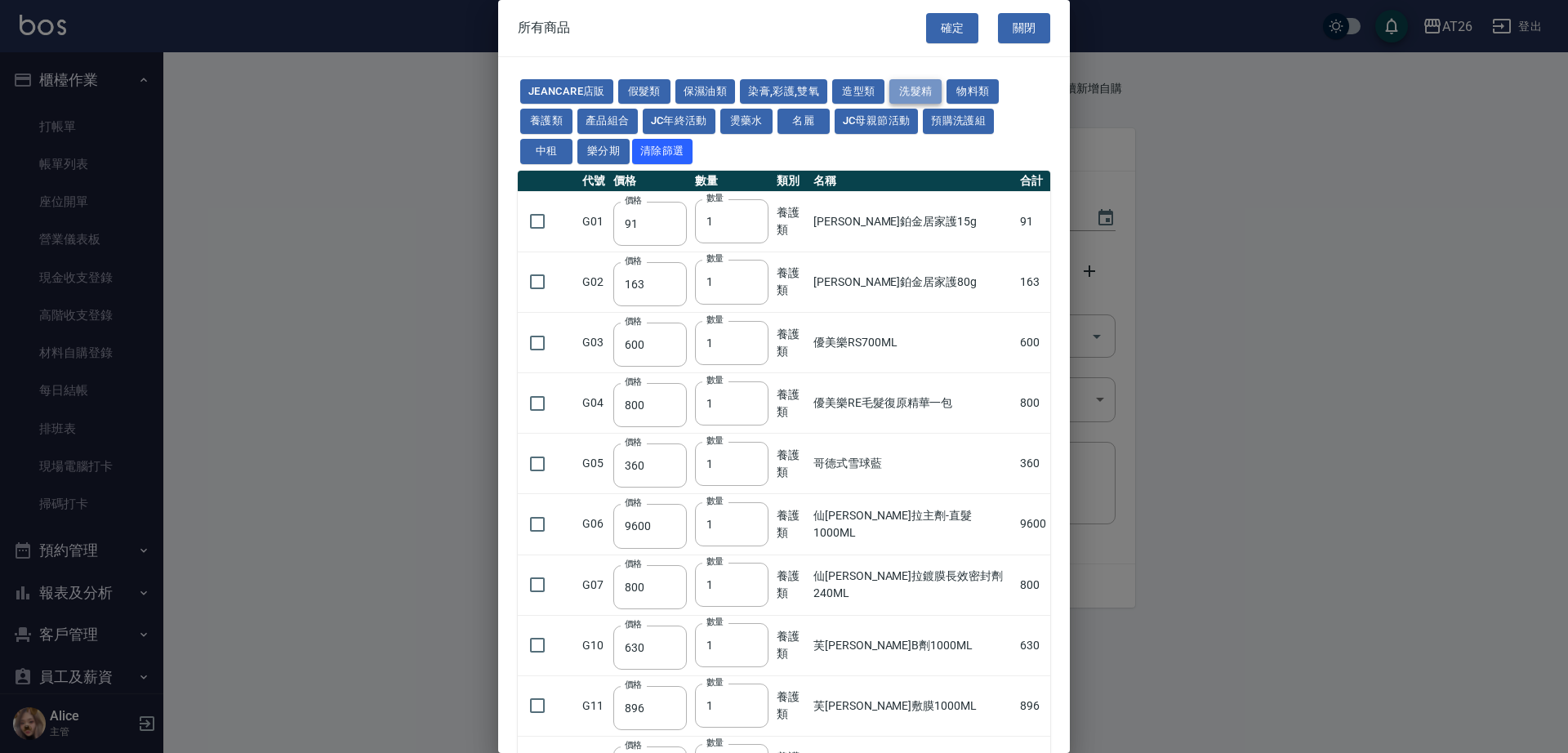
type input "300"
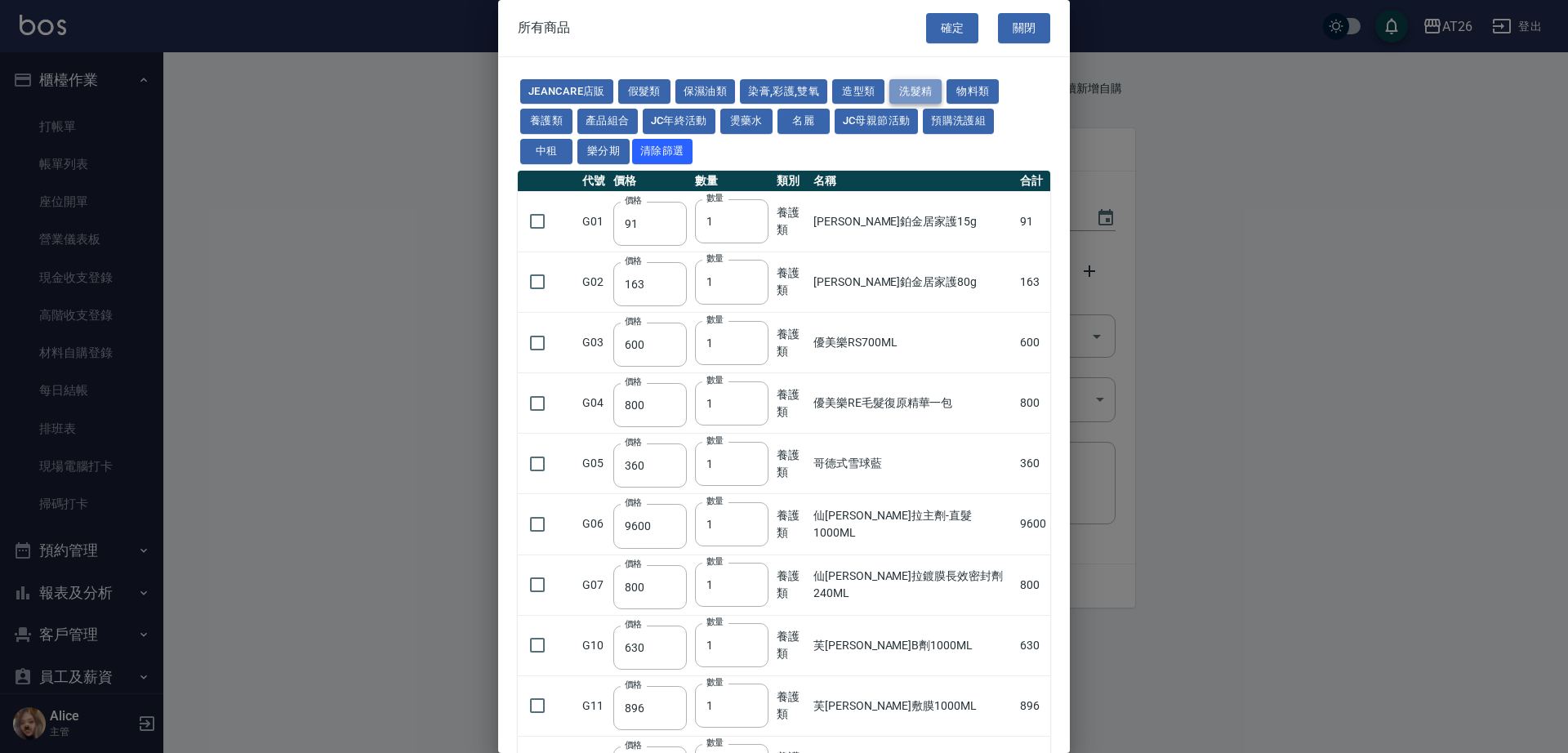
type input "800"
type input "945"
type input "360"
type input "880"
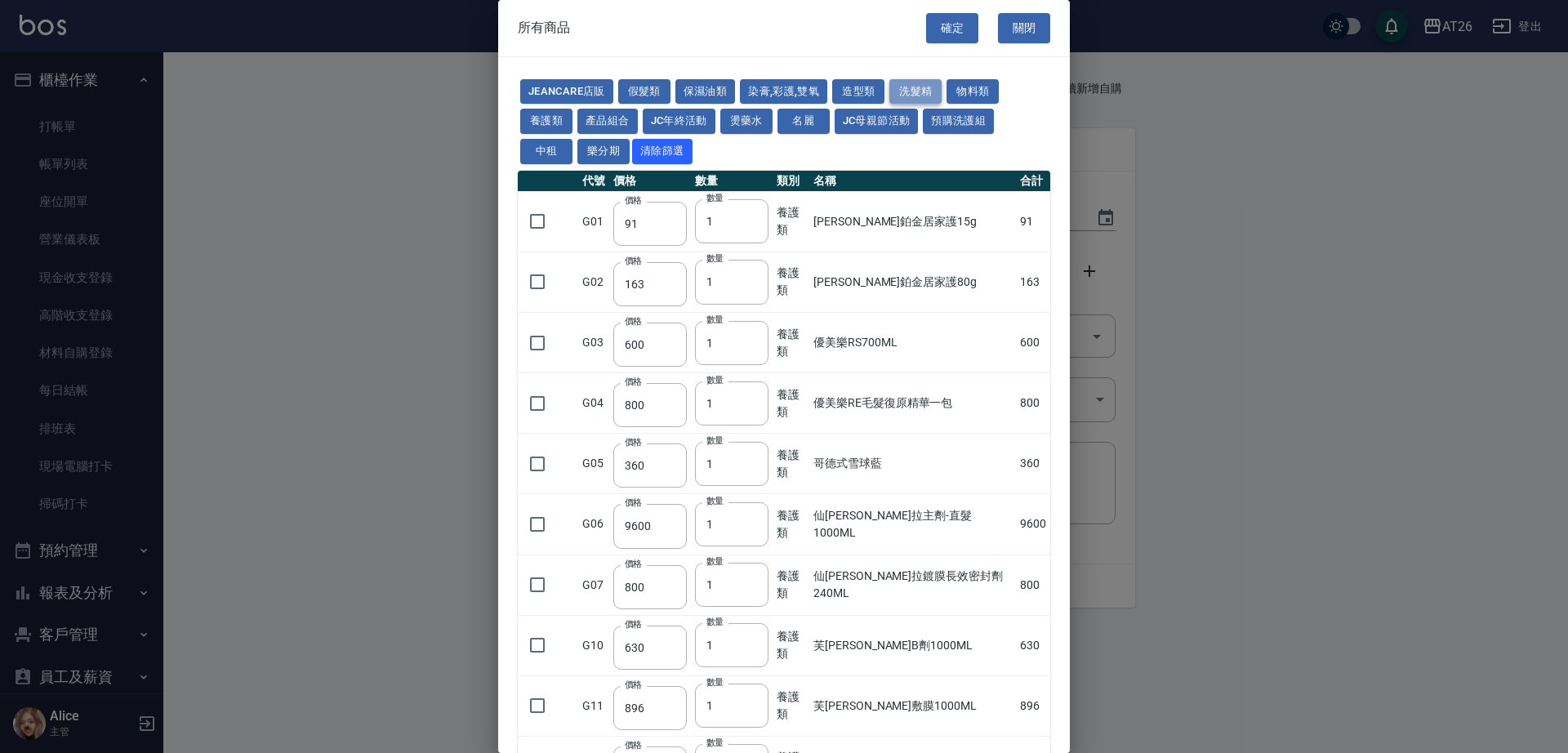
type input "300"
type input "400"
type input "1160"
type input "480"
type input "1160"
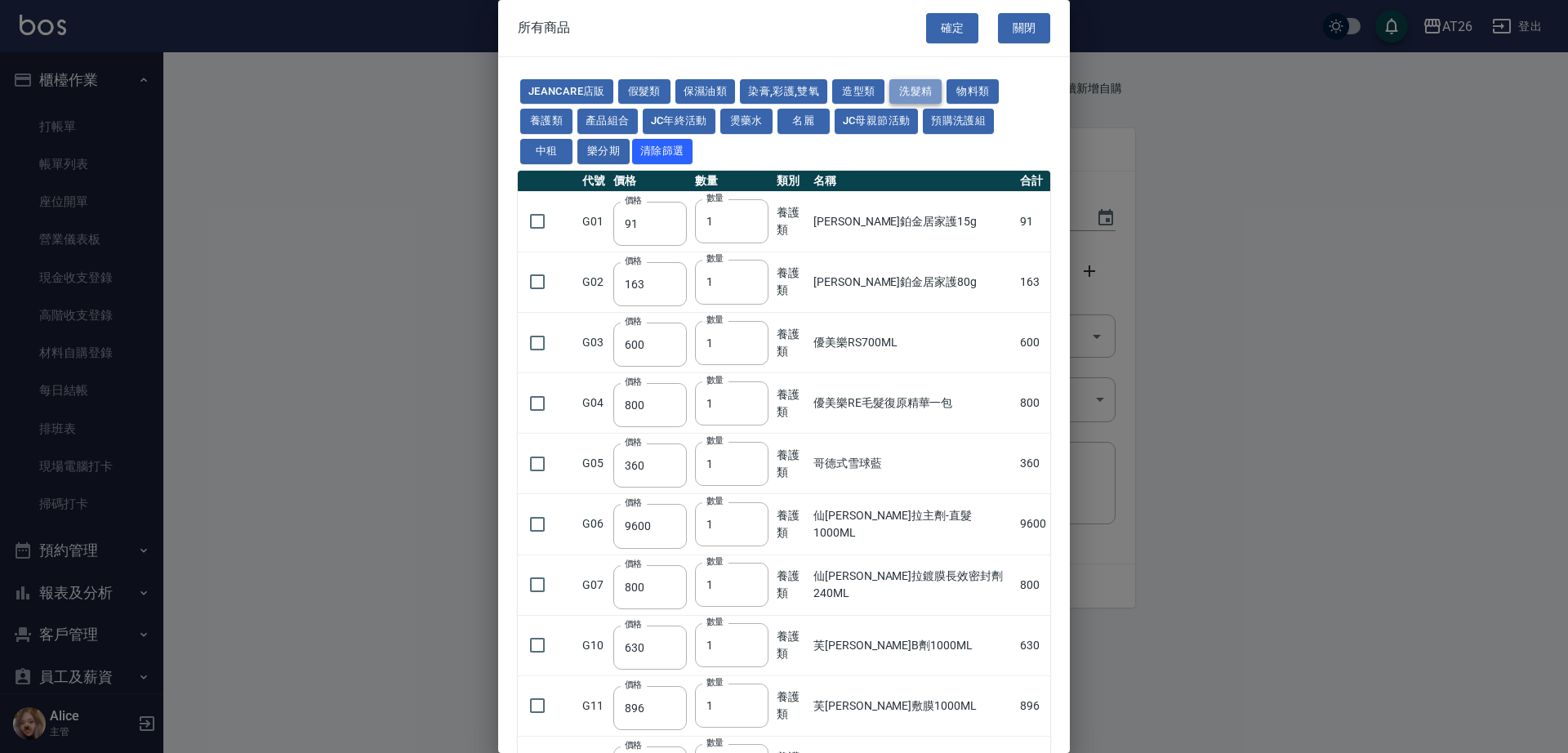
type input "480"
type input "1240"
type input "540"
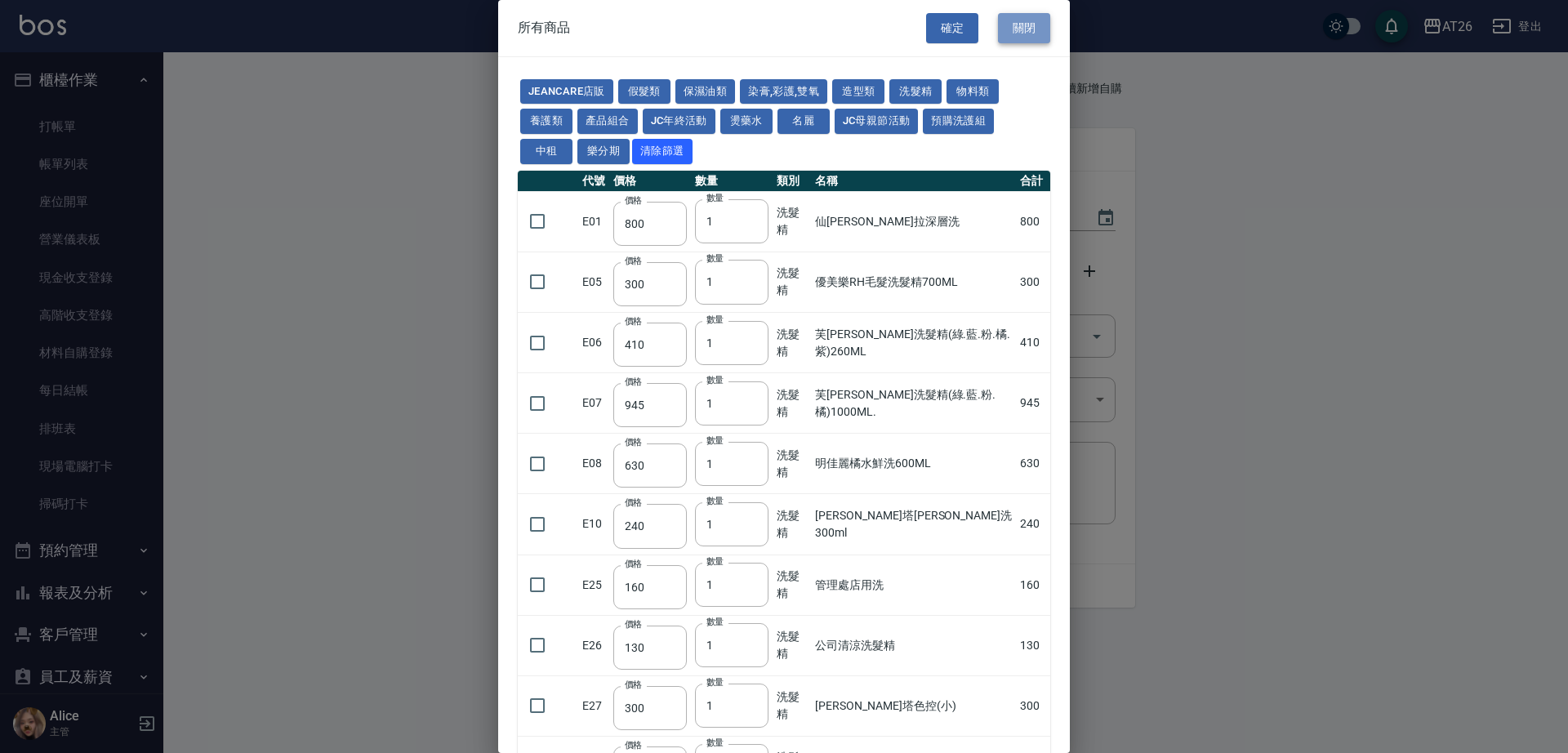
click at [998, 35] on button "關閉" at bounding box center [1024, 27] width 53 height 30
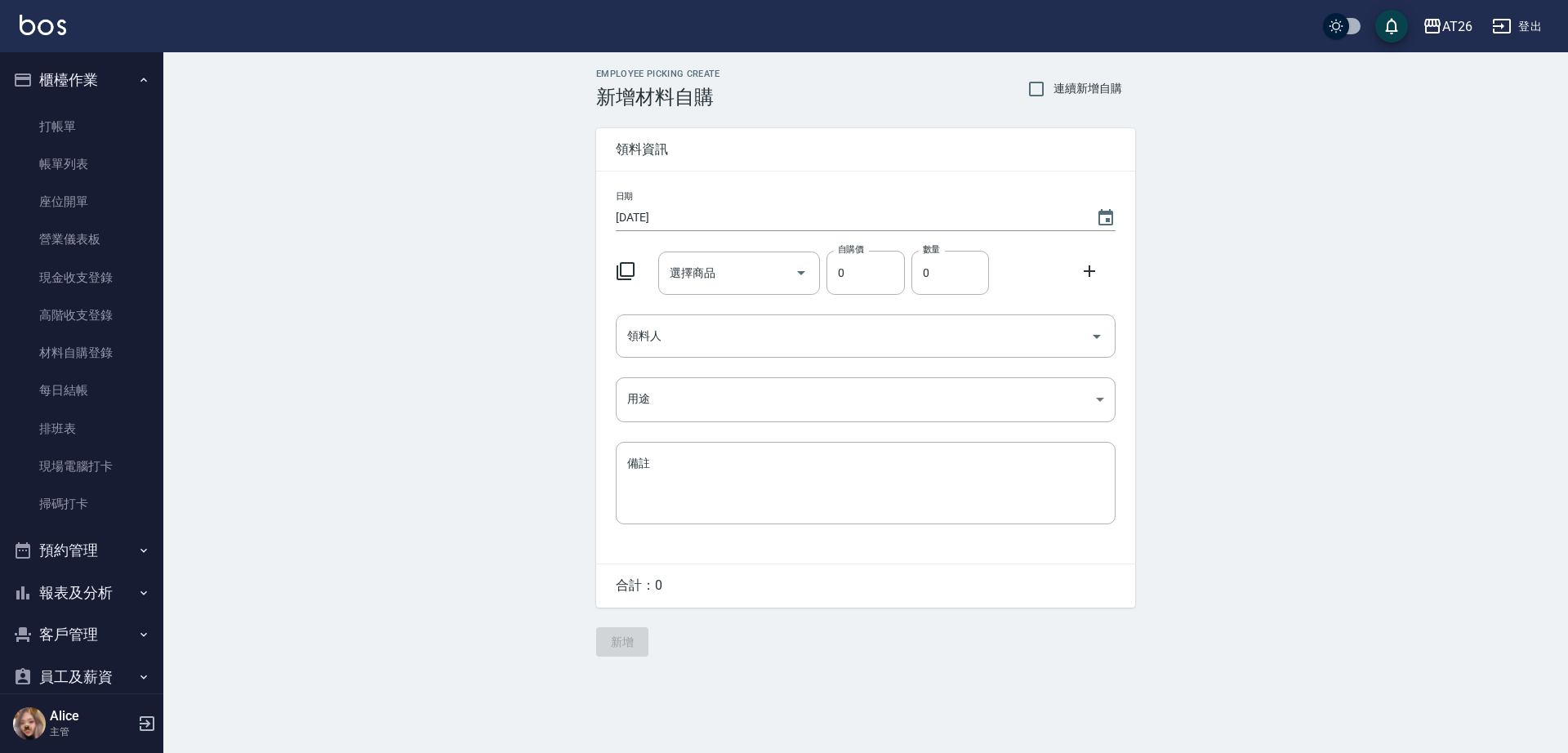
click at [702, 236] on div "日期 2025/10/13 選擇商品 選擇商品 自購價 0 自購價 數量 0 數量 領料人 領料人 用途 ​ 用途 備註 x 備註" at bounding box center [866, 367] width 539 height 392
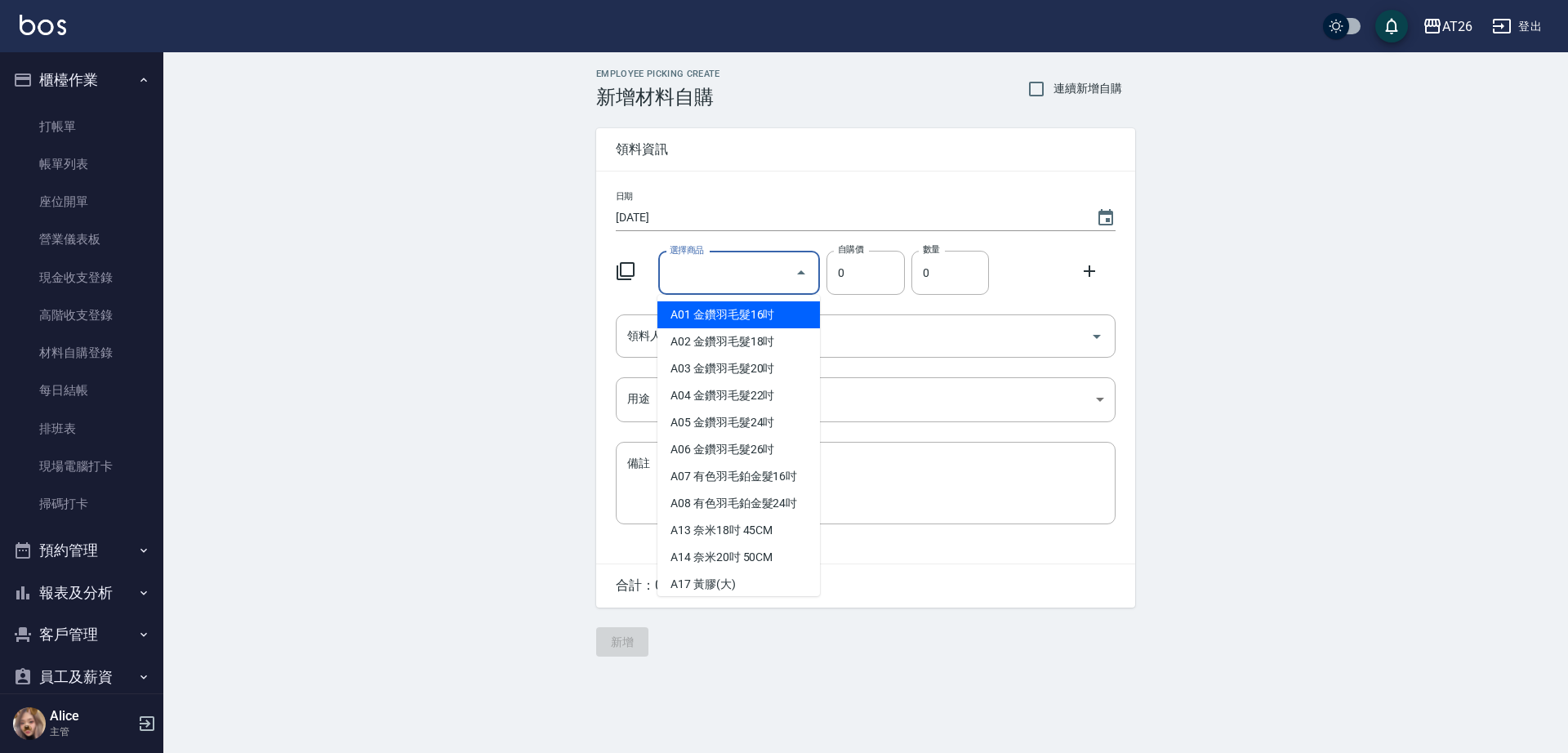
click at [709, 267] on div "選擇商品 選擇商品" at bounding box center [739, 273] width 162 height 43
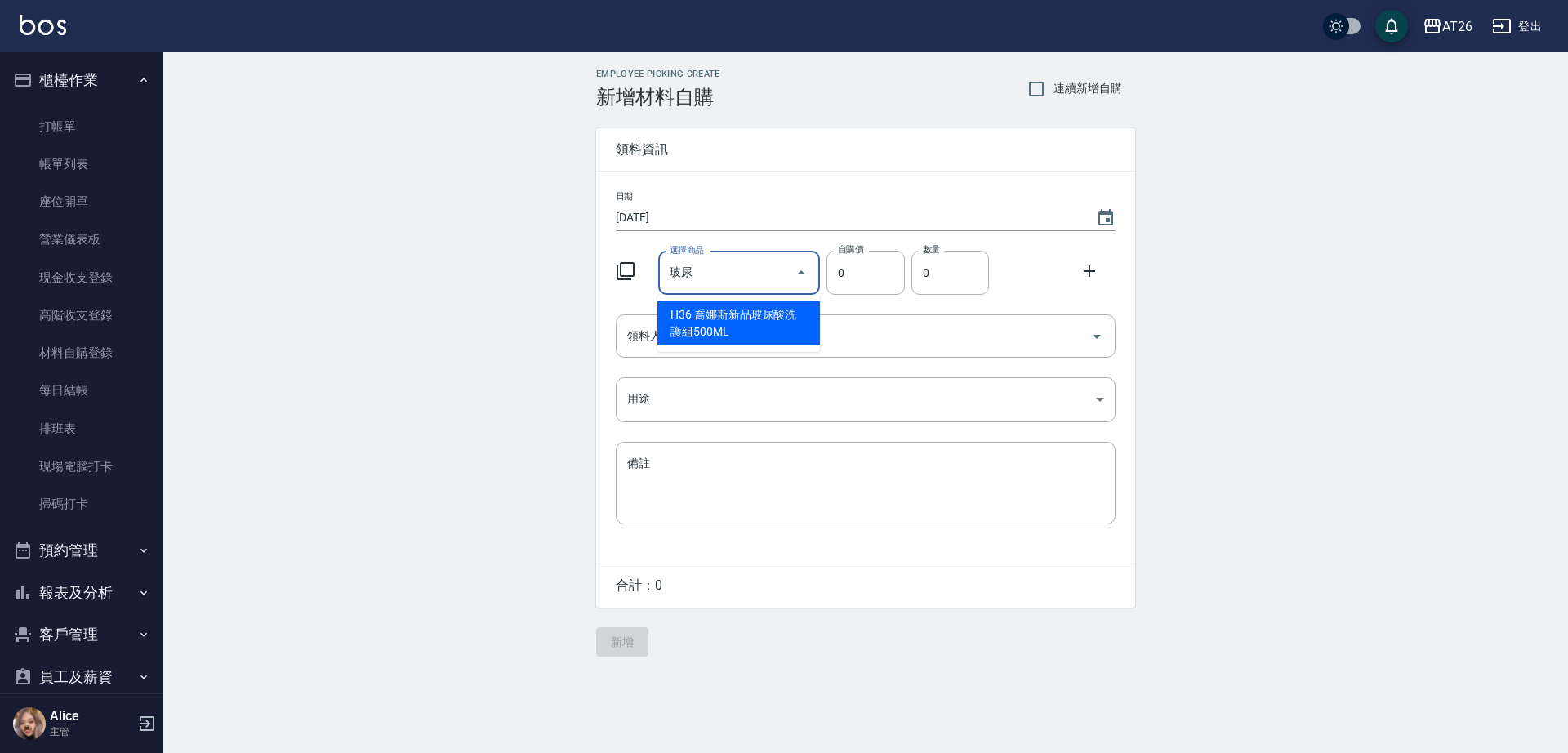
click at [683, 312] on li "H36 喬娜斯新品玻尿酸洗護組500ML" at bounding box center [738, 323] width 162 height 44
type input "喬娜斯新品玻尿酸洗護組500ML"
type input "330"
type input "1"
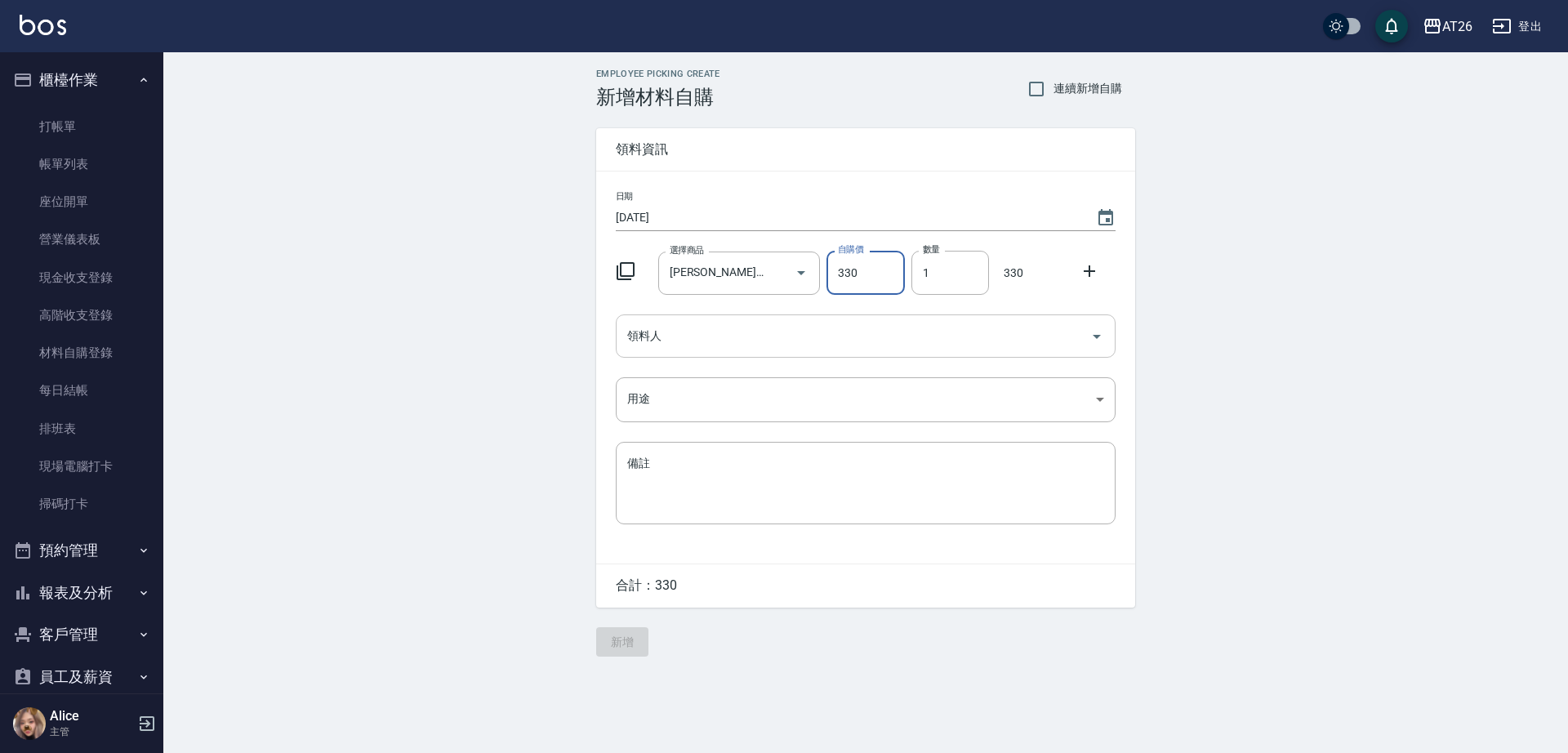
click at [941, 338] on input "領料人" at bounding box center [852, 336] width 460 height 28
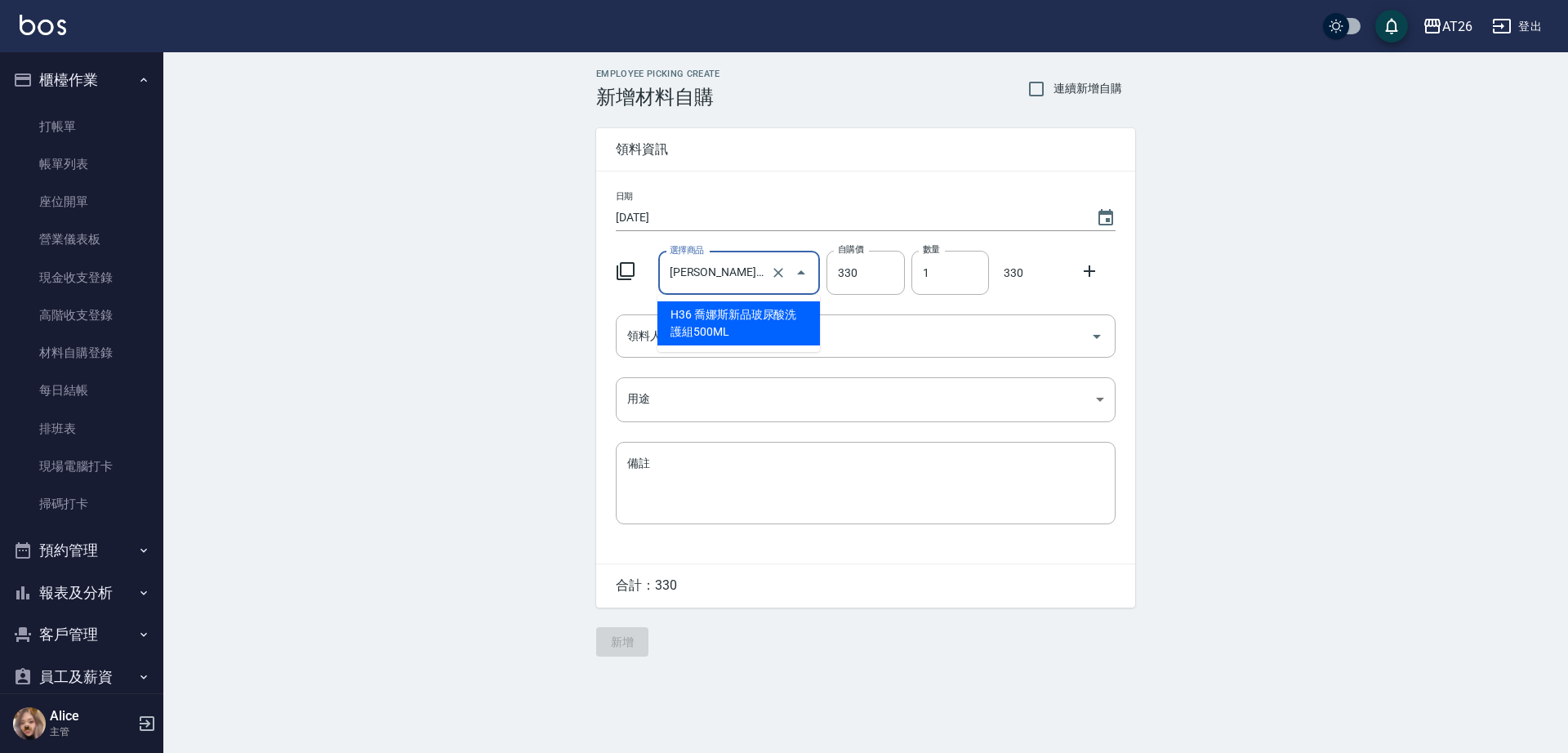
click at [713, 277] on input "喬娜斯新品玻尿酸洗護組500ML" at bounding box center [716, 272] width 102 height 28
click at [691, 330] on li "H36 喬娜斯新品玻尿酸洗護組500ML" at bounding box center [738, 323] width 162 height 44
click at [709, 343] on input "領料人" at bounding box center [852, 336] width 460 height 28
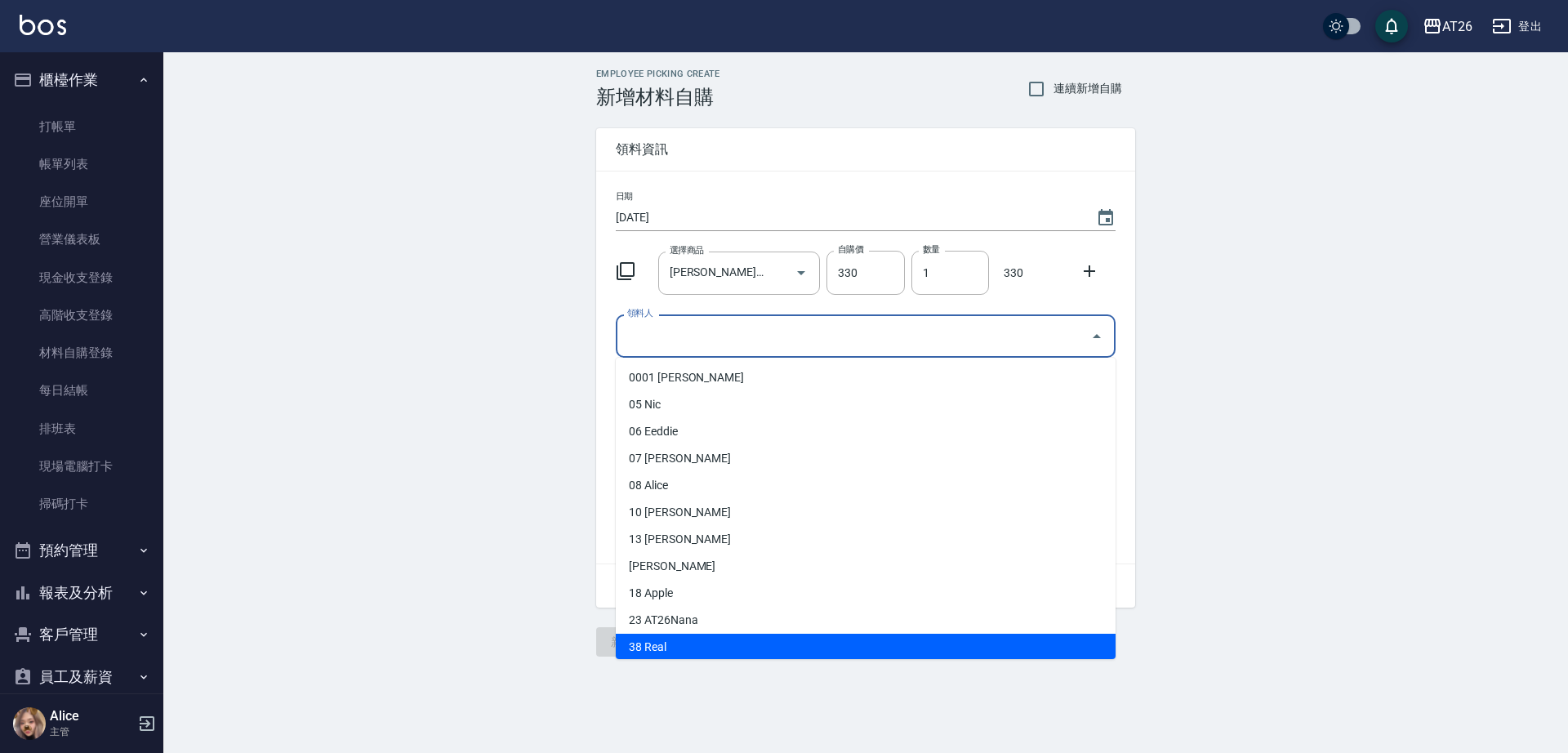
click at [686, 646] on li "38 Real" at bounding box center [866, 647] width 500 height 27
type input "Real"
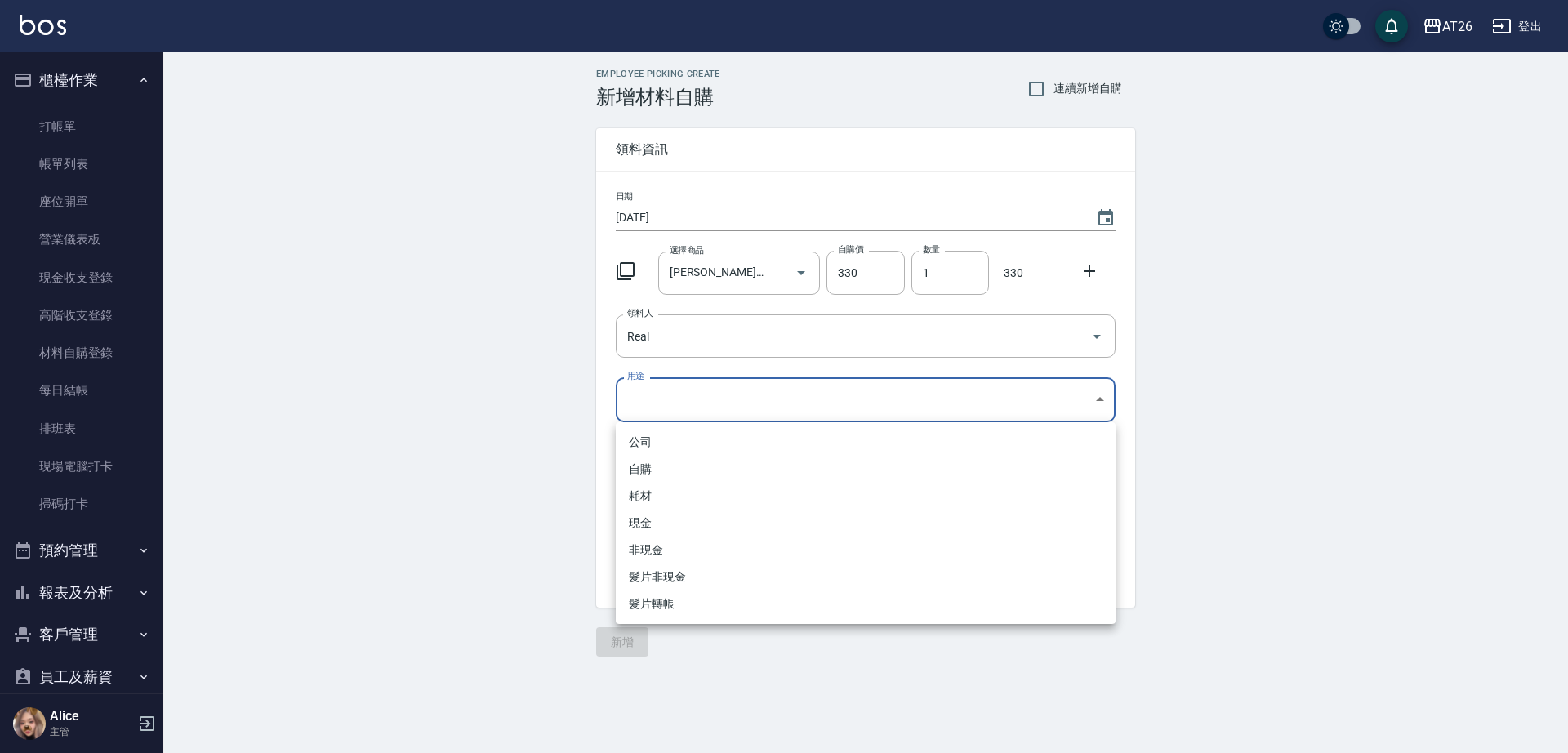
click at [638, 390] on body "AT26 登出 櫃檯作業 打帳單 帳單列表 座位開單 營業儀表板 現金收支登錄 高階收支登錄 材料自購登錄 每日結帳 排班表 現場電腦打卡 掃碼打卡 預約管理…" at bounding box center [784, 376] width 1568 height 753
click at [670, 476] on li "自購" at bounding box center [866, 469] width 500 height 27
type input "自購"
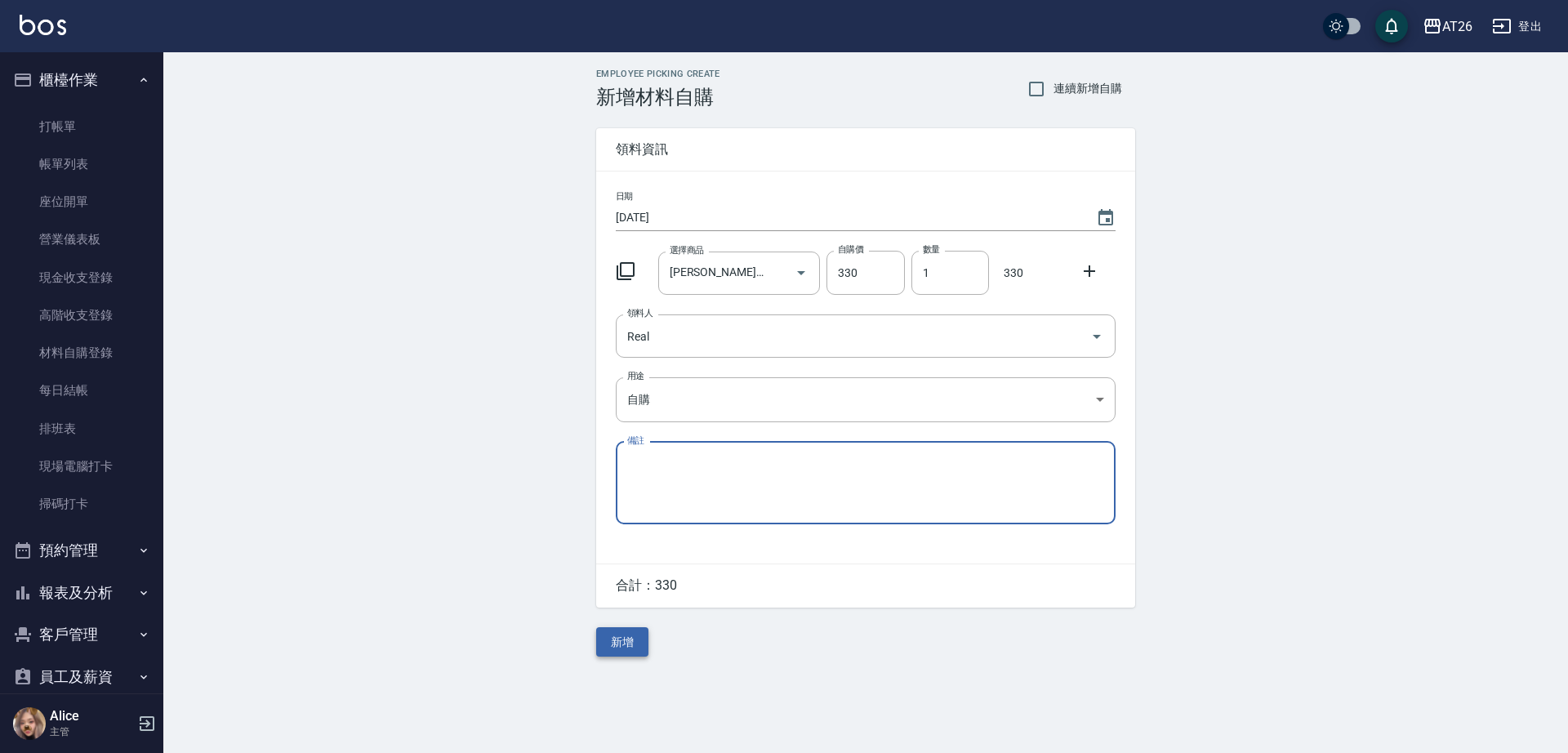
click at [627, 646] on button "新增" at bounding box center [623, 642] width 53 height 30
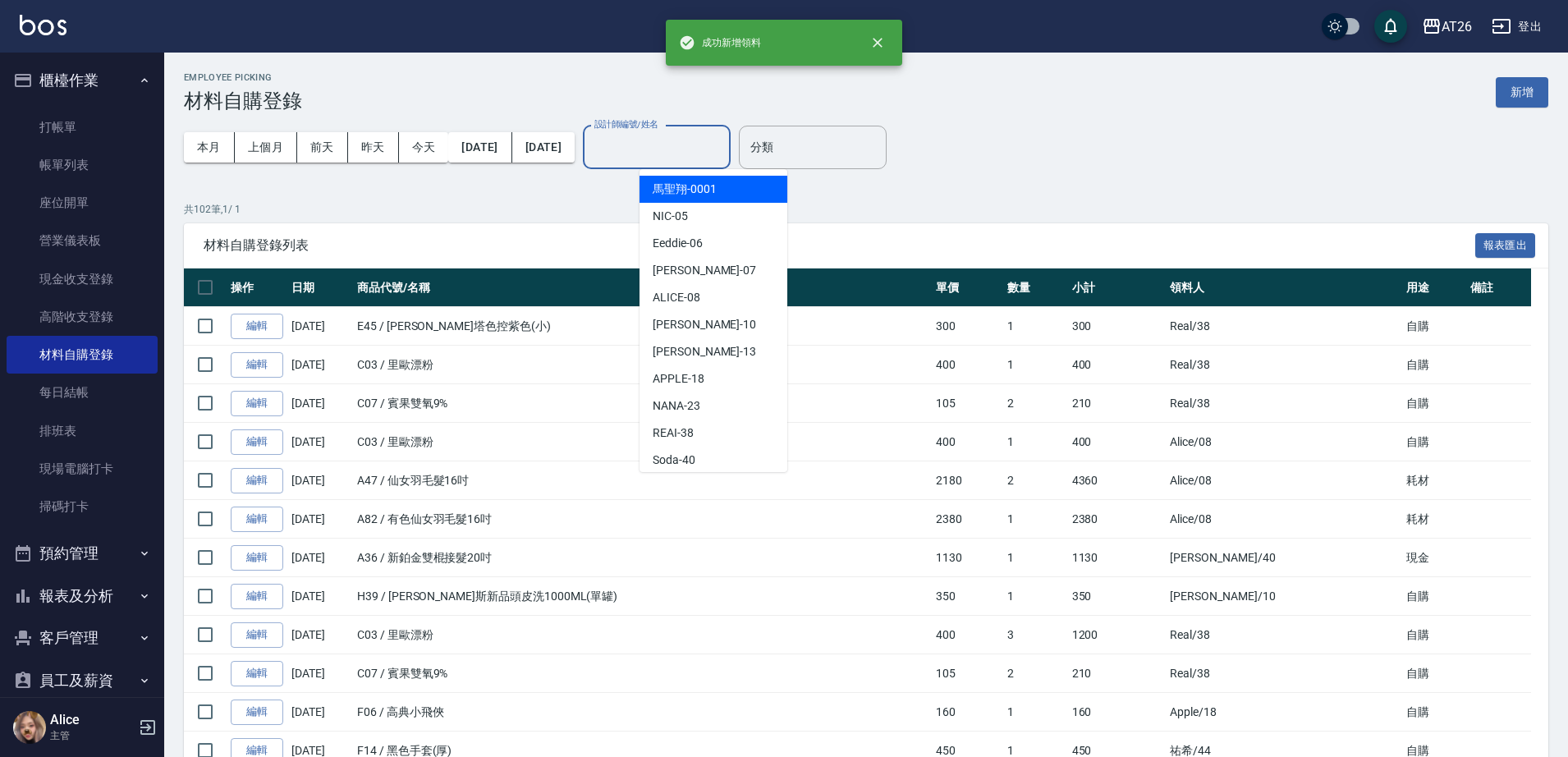
click at [667, 145] on input "設計師編號/姓名" at bounding box center [656, 147] width 133 height 28
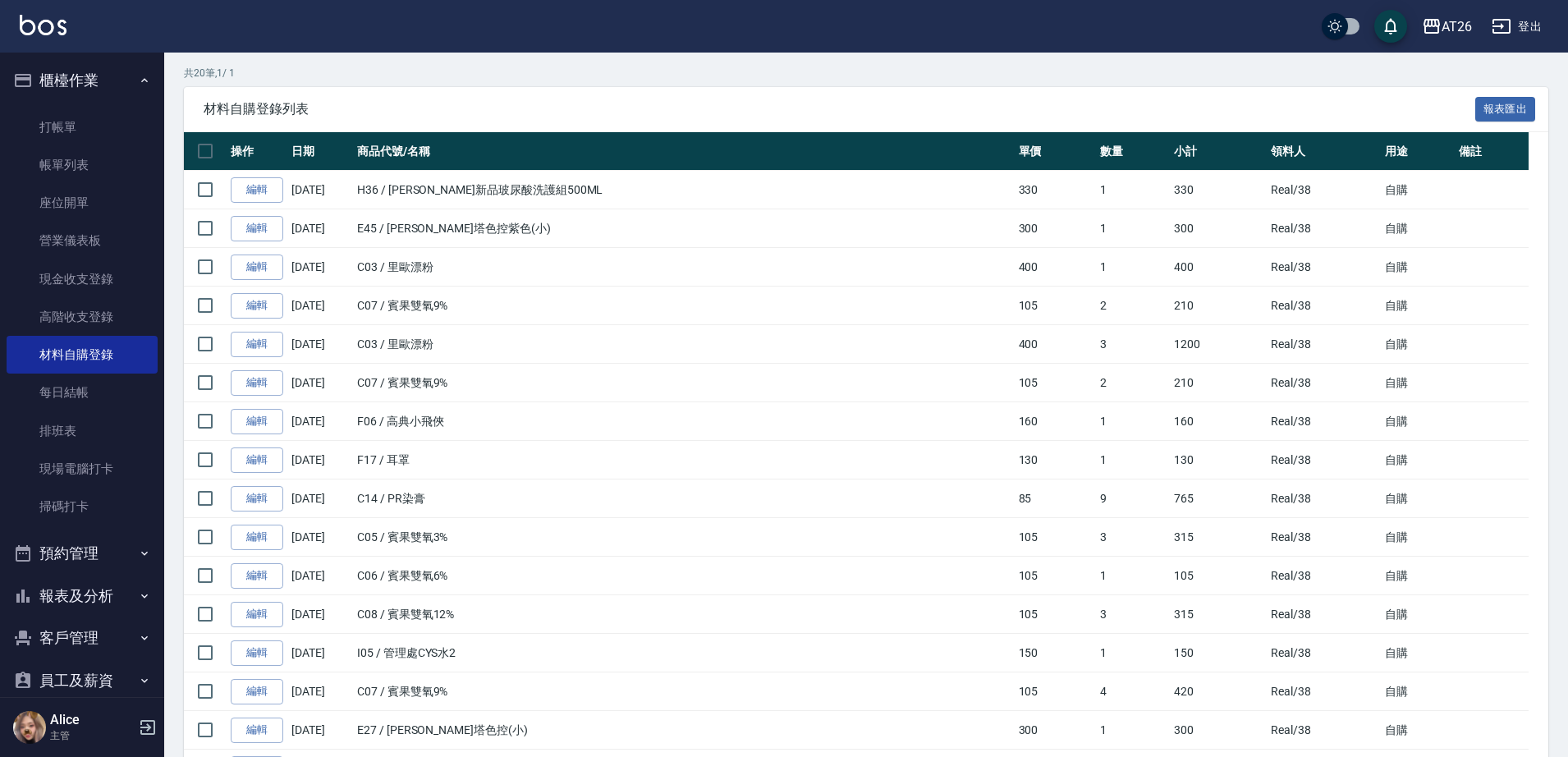
scroll to position [407, 0]
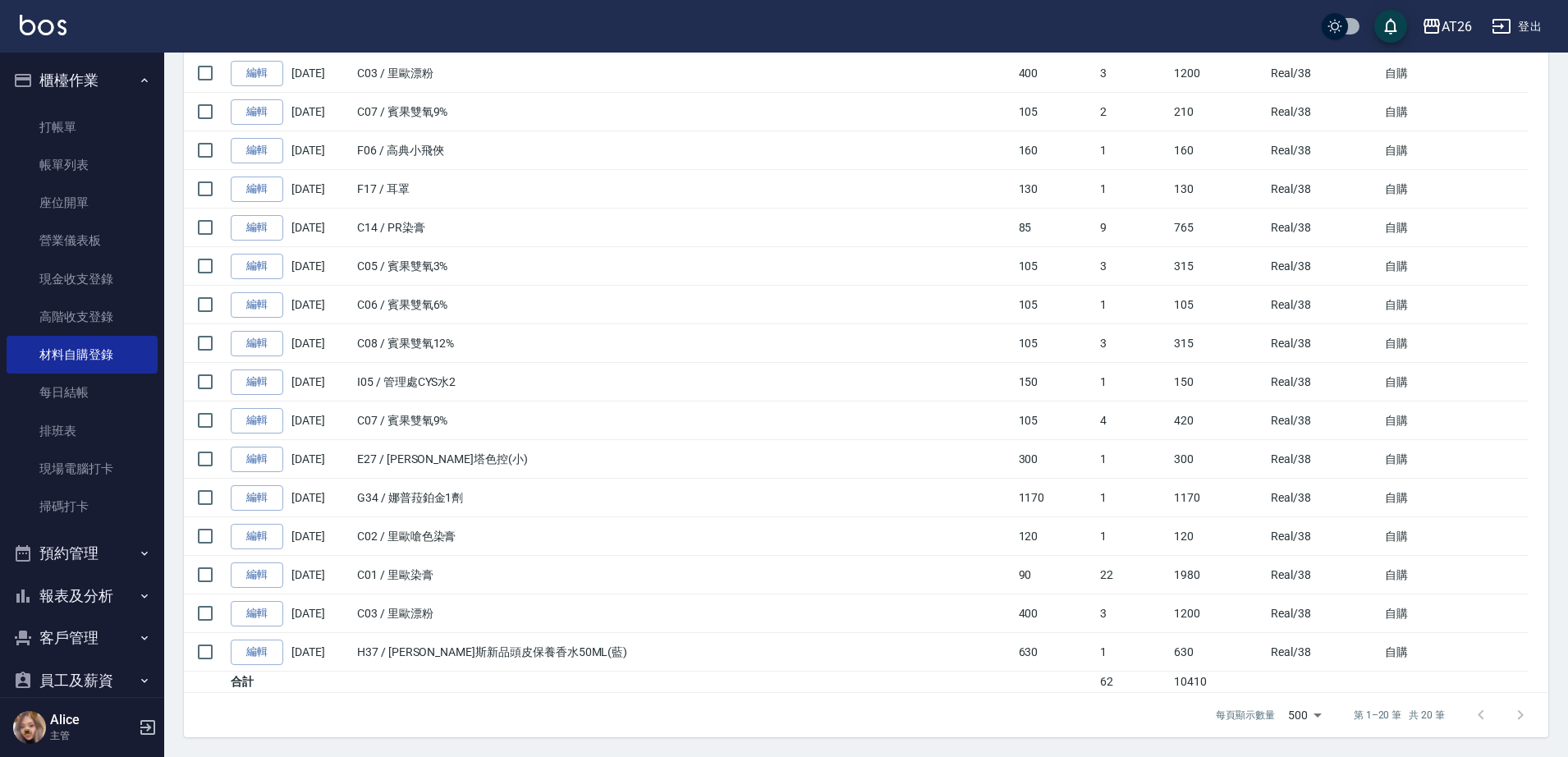
type input "REAI-38"
drag, startPoint x: 509, startPoint y: 343, endPoint x: 946, endPoint y: 284, distance: 441.0
click at [1014, 284] on td "105" at bounding box center [1054, 266] width 81 height 38
